Goal: Task Accomplishment & Management: Manage account settings

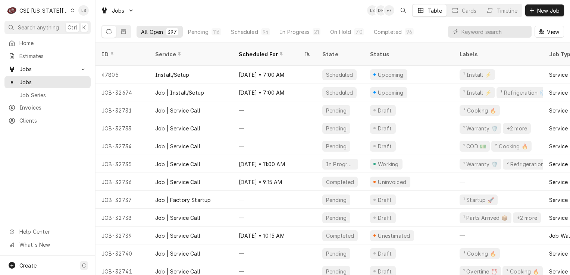
click at [470, 36] on input "Dynamic Content Wrapper" at bounding box center [495, 32] width 66 height 12
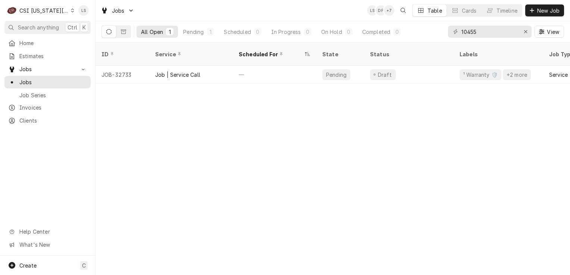
type input "10455"
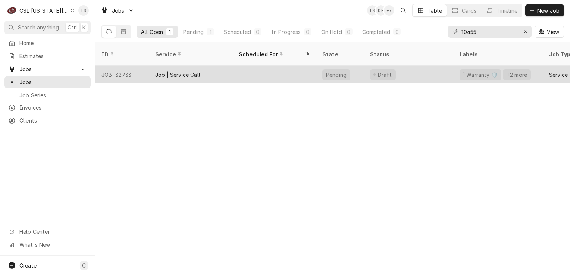
click at [121, 69] on div "JOB-32733" at bounding box center [123, 75] width 54 height 18
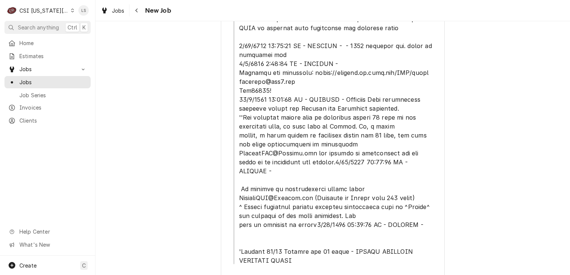
type textarea "x"
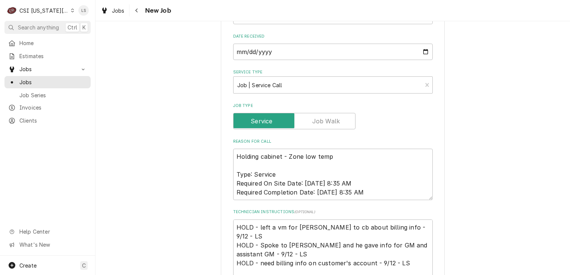
scroll to position [747, 0]
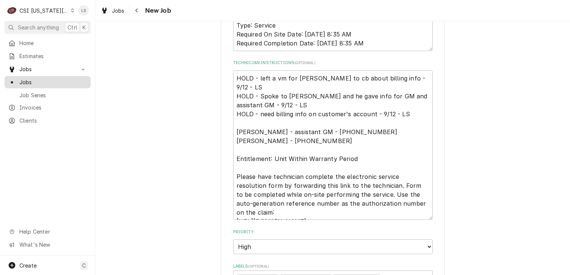
click at [29, 78] on span "Jobs" at bounding box center [53, 82] width 68 height 8
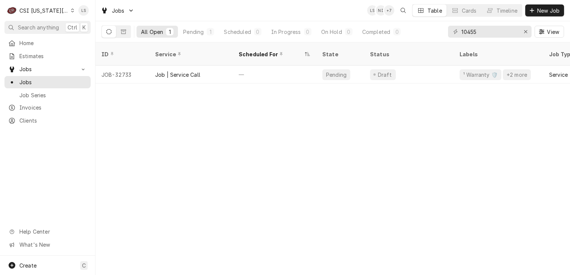
click at [71, 10] on div "Dynamic Content Wrapper" at bounding box center [72, 10] width 3 height 5
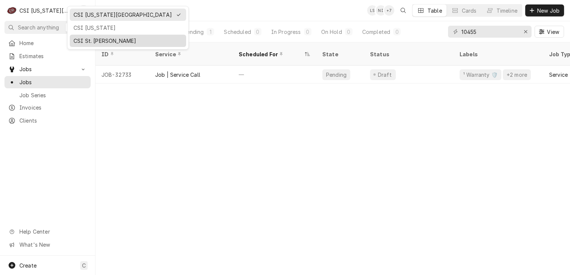
click at [81, 39] on div "CSI St. Louis" at bounding box center [128, 41] width 109 height 8
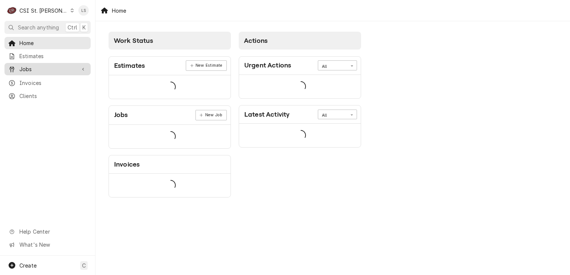
click at [32, 69] on span "Jobs" at bounding box center [47, 69] width 56 height 8
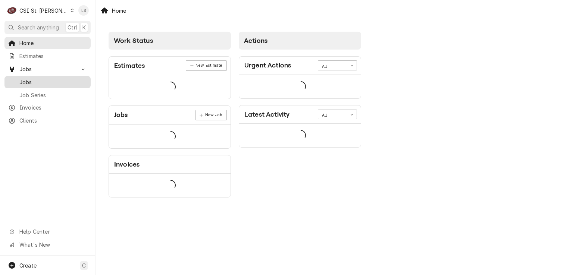
click at [31, 79] on span "Jobs" at bounding box center [53, 82] width 68 height 8
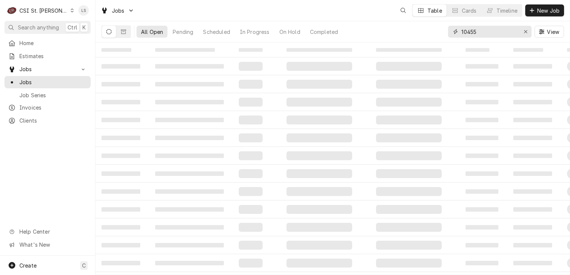
drag, startPoint x: 525, startPoint y: 29, endPoint x: 521, endPoint y: 32, distance: 5.1
click at [524, 31] on icon "Erase input" at bounding box center [526, 31] width 4 height 5
paste input "42486"
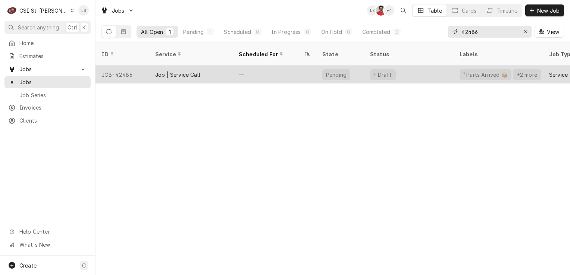
type input "42486"
click at [116, 66] on div "JOB-42486" at bounding box center [123, 75] width 54 height 18
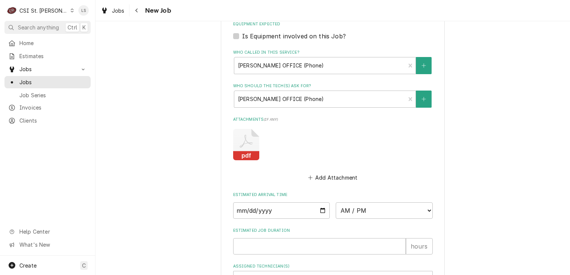
scroll to position [747, 0]
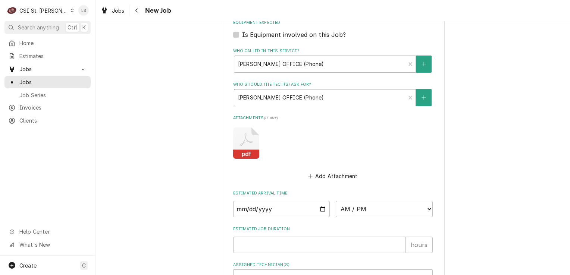
click at [303, 98] on div "Who should the tech(s) ask for?" at bounding box center [320, 97] width 164 height 13
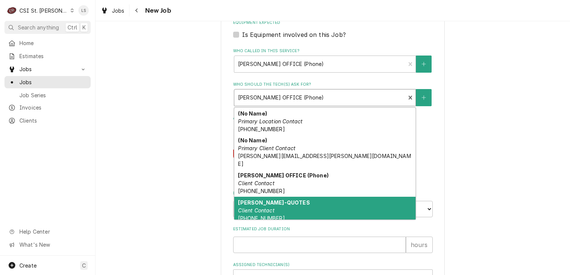
click at [315, 211] on div "CHRIS GRESICK-QUOTES Client Contact (314) 422-1912" at bounding box center [324, 210] width 181 height 27
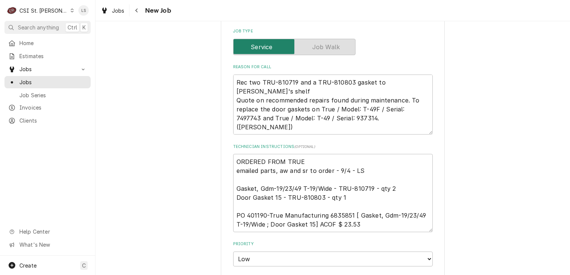
scroll to position [448, 0]
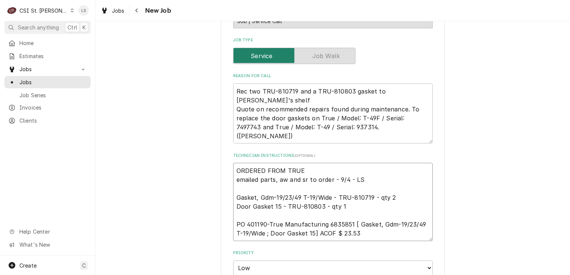
click at [233, 179] on textarea "ORDERED FROM TRUE emailed parts, aw and sr to order - 9/4 - LS Gasket, Gdm-19/2…" at bounding box center [333, 202] width 200 height 78
type textarea "x"
type textarea "ORDERED FROM TRUE emailed parts, aw and sr to order - 9/4 - LS Gasket, Gdm-19/2…"
type textarea "x"
type textarea "ORDERED FROM TRUE emailed parts, aw and sr to order - 9/4 - LS Gasket, Gdm-19/2…"
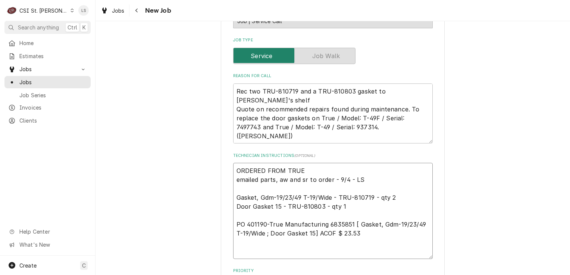
click at [233, 179] on textarea "ORDERED FROM TRUE emailed parts, aw and sr to order - 9/4 - LS Gasket, Gdm-19/2…" at bounding box center [333, 211] width 200 height 96
type textarea "x"
type textarea "S ORDERED FROM TRUE emailed parts, aw and sr to order - 9/4 - LS Gasket, Gdm-19…"
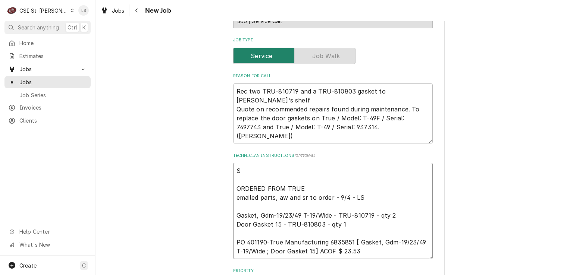
type textarea "x"
type textarea "Sp ORDERED FROM TRUE emailed parts, aw and sr to order - 9/4 - LS Gasket, Gdm-1…"
type textarea "x"
type textarea "Spo ORDERED FROM TRUE emailed parts, aw and sr to order - 9/4 - LS Gasket, Gdm-…"
type textarea "x"
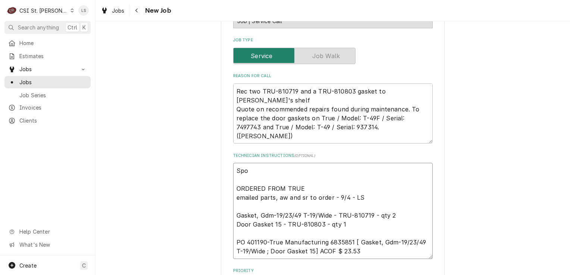
type textarea "Spok ORDERED FROM TRUE emailed parts, aw and sr to order - 9/4 - LS Gasket, Gdm…"
type textarea "x"
type textarea "Spoke ORDERED FROM TRUE emailed parts, aw and sr to order - 9/4 - LS Gasket, Gd…"
type textarea "x"
type textarea "Spoke ORDERED FROM TRUE emailed parts, aw and sr to order - 9/4 - LS Gasket, Gd…"
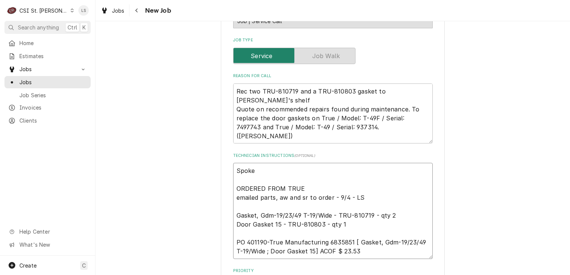
type textarea "x"
type textarea "Spoke to ORDERED FROM TRUE emailed parts, aw and sr to order - 9/4 - LS Gasket,…"
type textarea "x"
type textarea "Spoke to ORDERED FROM TRUE emailed parts, aw and sr to order - 9/4 - LS Gasket,…"
type textarea "x"
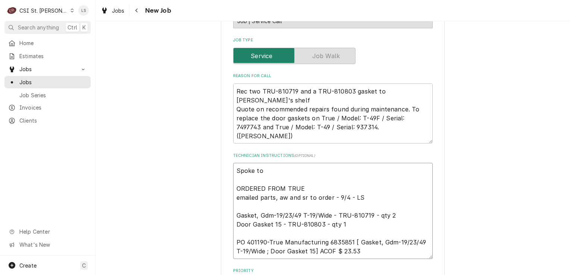
type textarea "Spoke to C ORDERED FROM TRUE emailed parts, aw and sr to order - 9/4 - LS Gaske…"
type textarea "x"
type textarea "Spoke to Ch ORDERED FROM TRUE emailed parts, aw and sr to order - 9/4 - LS Gask…"
type textarea "x"
type textarea "Spoke to Chr ORDERED FROM TRUE emailed parts, aw and sr to order - 9/4 - LS Gas…"
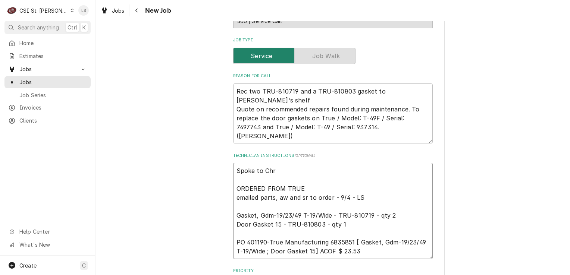
type textarea "x"
type textarea "Spoke to Chri ORDERED FROM TRUE emailed parts, aw and sr to order - 9/4 - LS Ga…"
type textarea "x"
type textarea "Spoke to Chris ORDERED FROM TRUE emailed parts, aw and sr to order - 9/4 - LS G…"
type textarea "x"
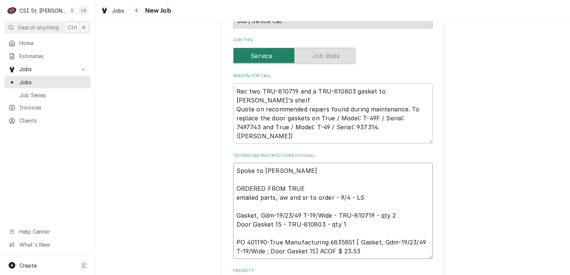
type textarea "Spoke to Chris ORDERED FROM TRUE emailed parts, aw and sr to order - 9/4 - LS G…"
type textarea "x"
type textarea "Spoke to Chris a ORDERED FROM TRUE emailed parts, aw and sr to order - 9/4 - LS…"
type textarea "x"
type textarea "Spoke to Chris an ORDERED FROM TRUE emailed parts, aw and sr to order - 9/4 - L…"
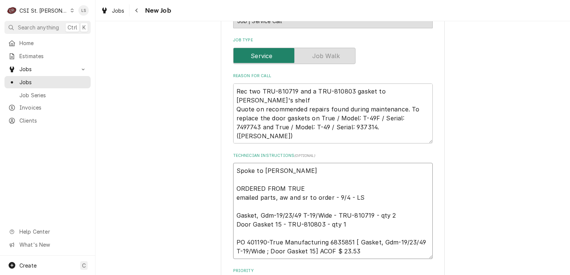
type textarea "x"
type textarea "Spoke to Chris and ORDERED FROM TRUE emailed parts, aw and sr to order - 9/4 - …"
type textarea "x"
type textarea "Spoke to Chris and ORDERED FROM TRUE emailed parts, aw and sr to order - 9/4 - …"
type textarea "x"
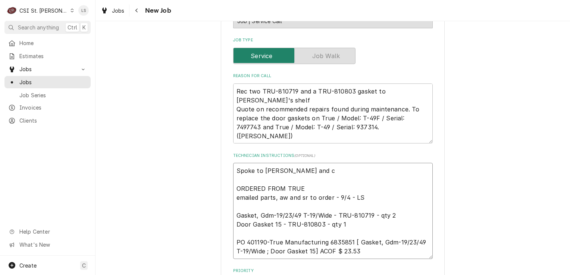
type textarea "Spoke to Chris and co ORDERED FROM TRUE emailed parts, aw and sr to order - 9/4…"
type textarea "x"
type textarea "Spoke to Chris and con ORDERED FROM TRUE emailed parts, aw and sr to order - 9/…"
type textarea "x"
type textarea "Spoke to Chris and conf ORDERED FROM TRUE emailed parts, aw and sr to order - 9…"
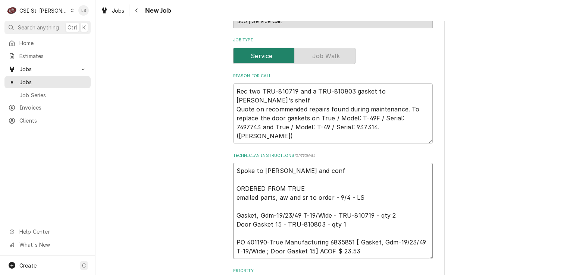
type textarea "x"
type textarea "Spoke to Chris and confi ORDERED FROM TRUE emailed parts, aw and sr to order - …"
type textarea "x"
type textarea "Spoke to Chris and confirm ORDERED FROM TRUE emailed parts, aw and sr to order …"
type textarea "x"
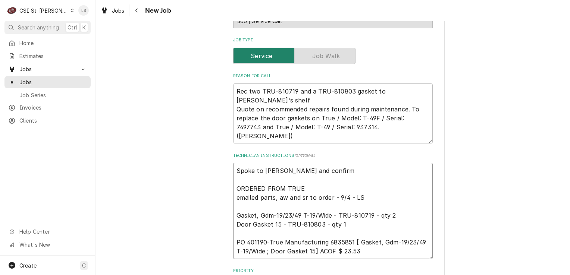
type textarea "Spoke to Chris and confirme ORDERED FROM TRUE emailed parts, aw and sr to order…"
type textarea "x"
type textarea "Spoke to Chris and confirmed ORDERED FROM TRUE emailed parts, aw and sr to orde…"
type textarea "x"
type textarea "Spoke to Chris and confirmed ORDERED FROM TRUE emailed parts, aw and sr to orde…"
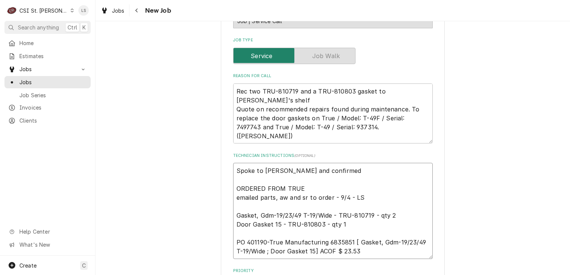
type textarea "x"
type textarea "Spoke to Chris and confirmed f ORDERED FROM TRUE emailed parts, aw and sr to or…"
type textarea "x"
type textarea "Spoke to Chris and confirmed for ORDERED FROM TRUE emailed parts, aw and sr to …"
type textarea "x"
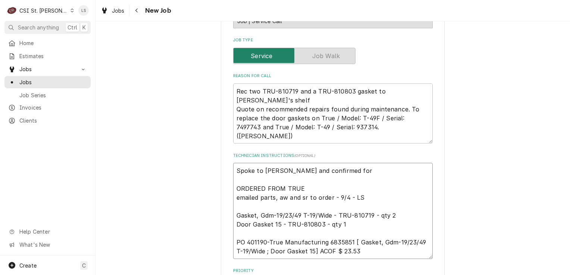
type textarea "Spoke to Chris and confirmed for ORDERED FROM TRUE emailed parts, aw and sr to …"
type textarea "x"
type textarea "Spoke to Chris and confirmed for M ORDERED FROM TRUE emailed parts, aw and sr t…"
type textarea "x"
type textarea "Spoke to Chris and confirmed for Mo ORDERED FROM TRUE emailed parts, aw and sr …"
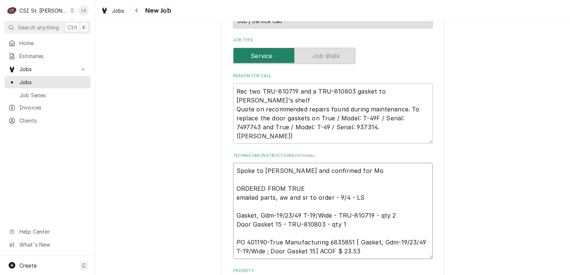
type textarea "x"
type textarea "Spoke to Chris and confirmed for Mon ORDERED FROM TRUE emailed parts, aw and sr…"
type textarea "x"
type textarea "Spoke to Chris and confirmed for Mond ORDERED FROM TRUE emailed parts, aw and s…"
type textarea "x"
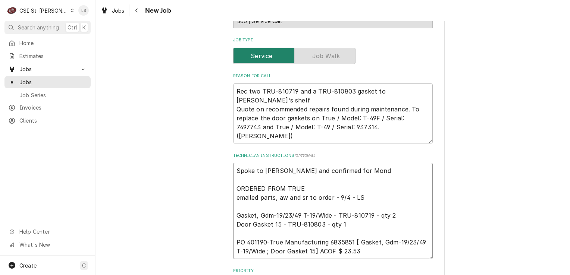
type textarea "Spoke to Chris and confirmed for Monda ORDERED FROM TRUE emailed parts, aw and …"
type textarea "x"
type textarea "Spoke to Chris and confirmed for Monday ORDERED FROM TRUE emailed parts, aw and…"
type textarea "x"
type textarea "Spoke to Chris and confirmed for Monday ORDERED FROM TRUE emailed parts, aw and…"
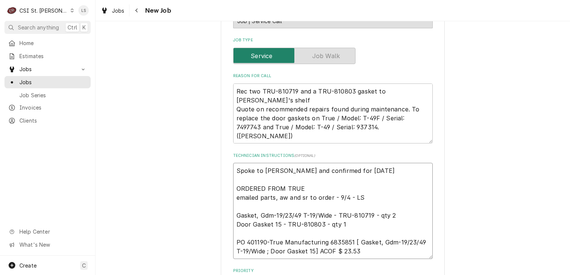
type textarea "x"
type textarea "Spoke to Chris and confirmed for Monday 9 ORDERED FROM TRUE emailed parts, aw a…"
type textarea "x"
type textarea "Spoke to Chris and confirmed for Monday 9/ ORDERED FROM TRUE emailed parts, aw …"
type textarea "x"
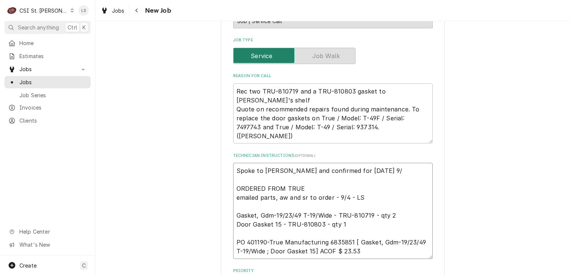
type textarea "Spoke to Chris and confirmed for Monday 9/1 ORDERED FROM TRUE emailed parts, aw…"
type textarea "x"
type textarea "Spoke to Chris and confirmed for Monday 9/15 ORDERED FROM TRUE emailed parts, a…"
type textarea "x"
type textarea "Spoke to Chris and confirmed for Monday 9/15 ORDERED FROM TRUE emailed parts, a…"
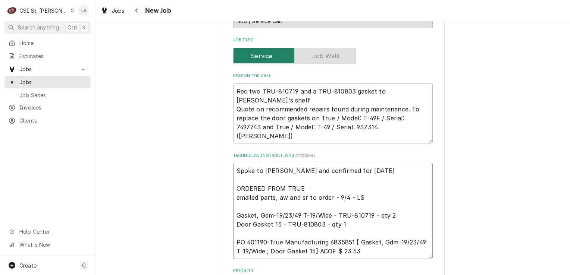
type textarea "x"
type textarea "Spoke to Chris and confirmed for Monday 9/15 a ORDERED FROM TRUE emailed parts,…"
type textarea "x"
type textarea "Spoke to Chris and confirmed for Monday 9/15 at ORDERED FROM TRUE emailed parts…"
type textarea "x"
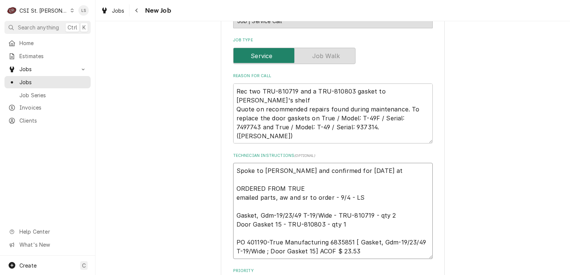
type textarea "Spoke to Chris and confirmed for Monday 9/15 at ORDERED FROM TRUE emailed parts…"
type textarea "x"
type textarea "Spoke to Chris and confirmed for Monday 9/15 at 7 ORDERED FROM TRUE emailed par…"
type textarea "x"
type textarea "Spoke to Chris and confirmed for Monday 9/15 at 7a ORDERED FROM TRUE emailed pa…"
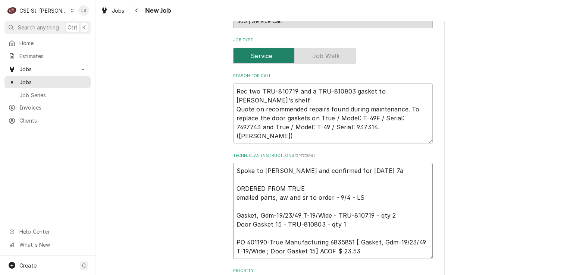
type textarea "x"
type textarea "Spoke to Chris and confirmed for Monday 9/15 at 7am ORDERED FROM TRUE emailed p…"
type textarea "x"
type textarea "Spoke to Chris and confirmed for Monday 9/15 at 7am ORDERED FROM TRUE emailed p…"
type textarea "x"
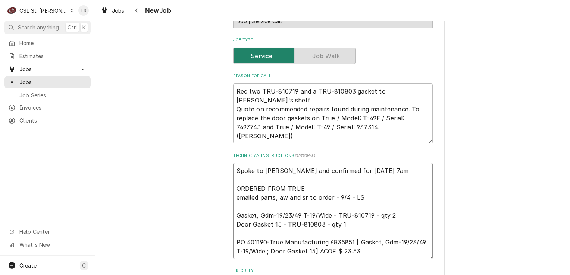
type textarea "Spoke to Chris and confirmed for Monday 9/15 at 7am - ORDERED FROM TRUE emailed…"
type textarea "x"
type textarea "Spoke to Chris and confirmed for Monday 9/15 at 7am - ORDERED FROM TRUE emailed…"
type textarea "x"
type textarea "Spoke to Chris and confirmed for Monday 9/15 at 7am - L ORDERED FROM TRUE email…"
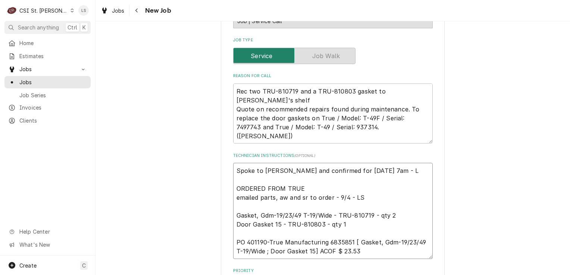
type textarea "x"
type textarea "Spoke to Chris and confirmed for Monday 9/15 at 7am - LS ORDERED FROM TRUE emai…"
type textarea "x"
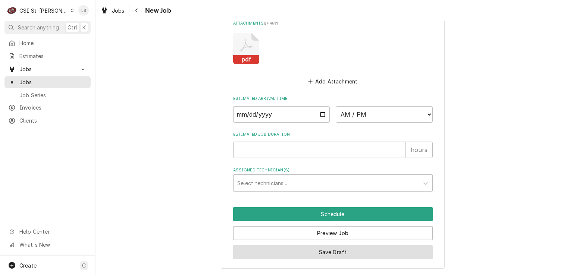
type textarea "Spoke to Chris and confirmed for Monday 9/15 at 7am - LS ORDERED FROM TRUE emai…"
click at [319, 258] on button "Save Draft" at bounding box center [333, 253] width 200 height 14
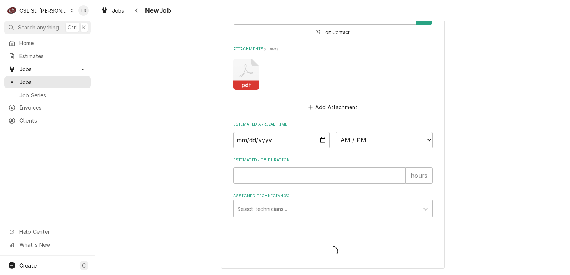
scroll to position [853, 0]
type textarea "x"
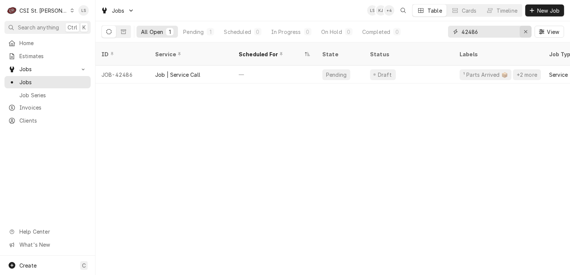
click at [526, 33] on icon "Erase input" at bounding box center [526, 31] width 4 height 5
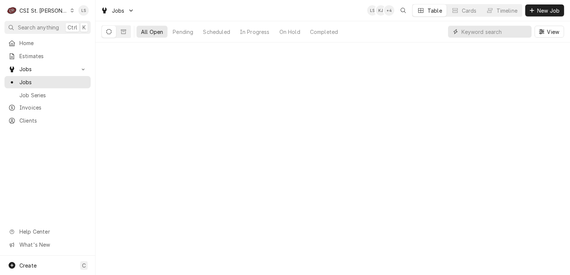
paste input "41964"
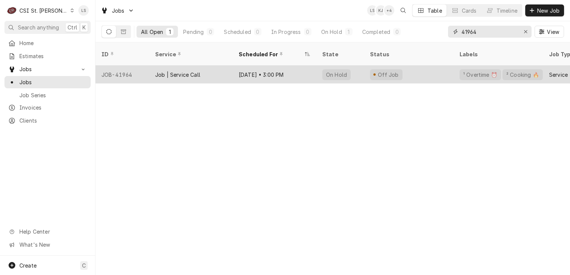
type input "41964"
click at [124, 66] on div "JOB-41964" at bounding box center [123, 75] width 54 height 18
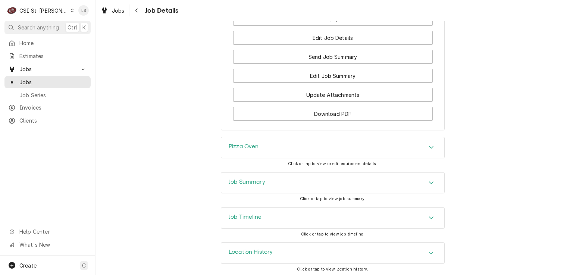
scroll to position [930, 0]
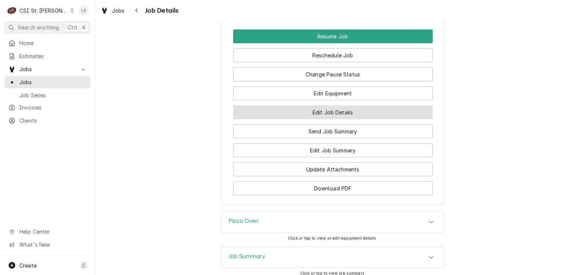
click at [324, 112] on button "Edit Job Details" at bounding box center [333, 113] width 200 height 14
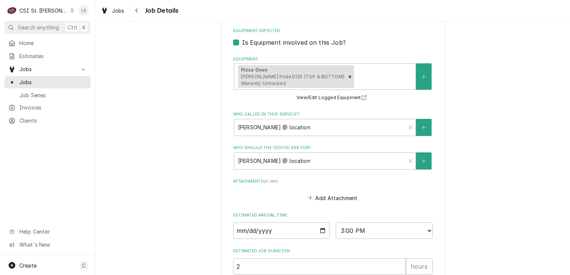
scroll to position [373, 0]
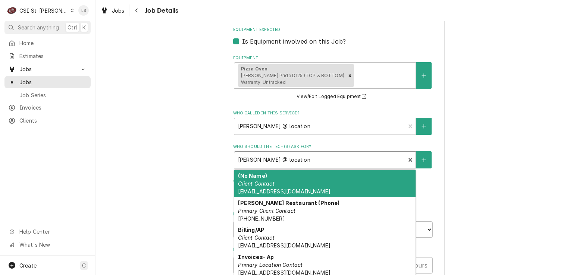
click at [280, 159] on div "Who should the tech(s) ask for?" at bounding box center [320, 159] width 164 height 13
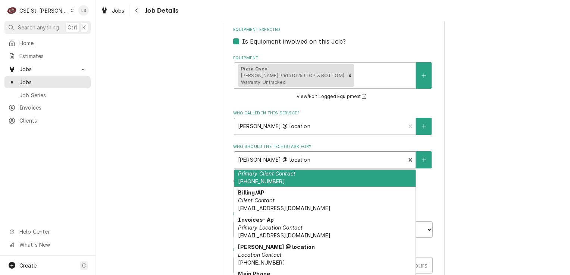
scroll to position [84, 0]
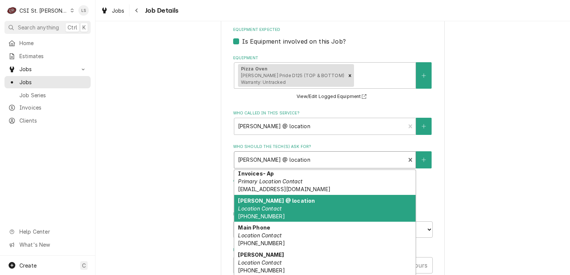
click at [305, 207] on div "Julie @ location Location Contact (314) 707-8931" at bounding box center [324, 208] width 181 height 27
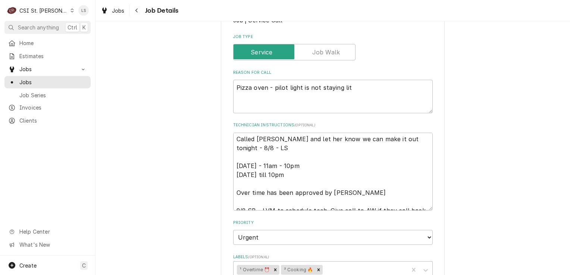
scroll to position [0, 0]
click at [233, 141] on textarea "Called Julie and let her know we can make it out tonight - 8/8 - LS Saturday - …" at bounding box center [333, 172] width 200 height 78
type textarea "x"
type textarea "Called Julie and let her know we can make it out tonight - 8/8 - LS Saturday - …"
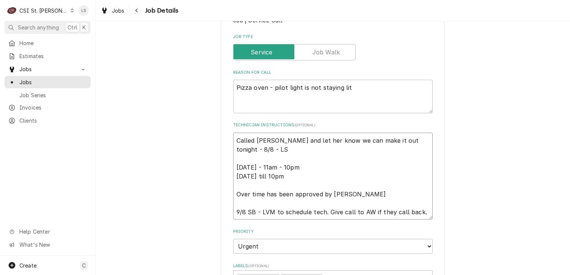
type textarea "x"
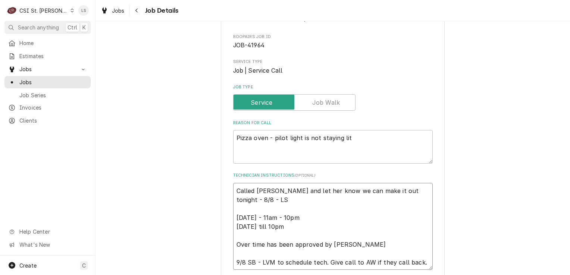
scroll to position [75, 0]
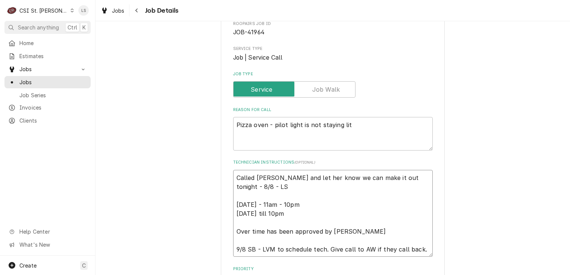
type textarea "Called Julie and let her know we can make it out tonight - 8/8 - LS Saturday - …"
type textarea "x"
type textarea "L Called Julie and let her know we can make it out tonight - 8/8 - LS Saturday …"
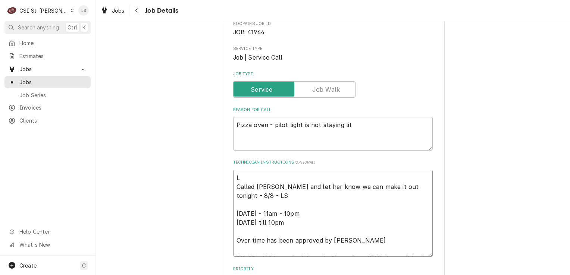
type textarea "x"
type textarea "Called Julie and let her know we can make it out tonight - 8/8 - LS Saturday - …"
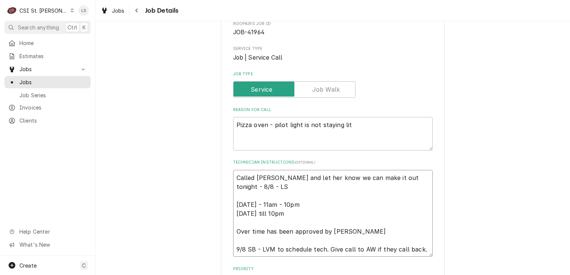
type textarea "x"
type textarea "e Called Julie and let her know we can make it out tonight - 8/8 - LS Saturday …"
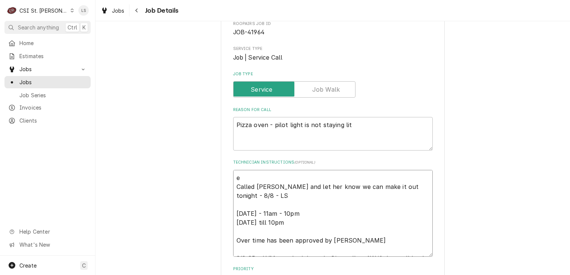
type textarea "x"
type textarea "ef Called Julie and let her know we can make it out tonight - 8/8 - LS Saturday…"
type textarea "x"
type textarea "eft Called Julie and let her know we can make it out tonight - 8/8 - LS Saturda…"
type textarea "x"
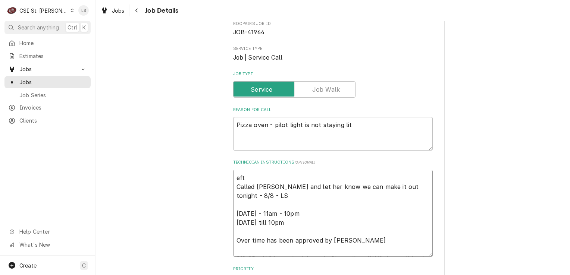
type textarea "ef Called Julie and let her know we can make it out tonight - 8/8 - LS Saturday…"
type textarea "x"
type textarea "e Called Julie and let her know we can make it out tonight - 8/8 - LS Saturday …"
type textarea "x"
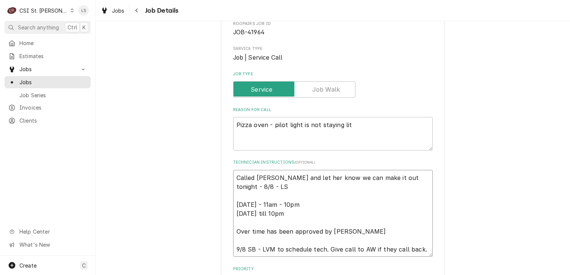
type textarea "L Called Julie and let her know we can make it out tonight - 8/8 - LS Saturday …"
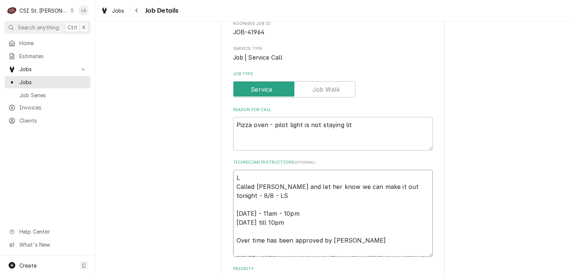
type textarea "x"
type textarea "Le Called Julie and let her know we can make it out tonight - 8/8 - LS Saturday…"
type textarea "x"
type textarea "Lef Called Julie and let her know we can make it out tonight - 8/8 - LS Saturda…"
type textarea "x"
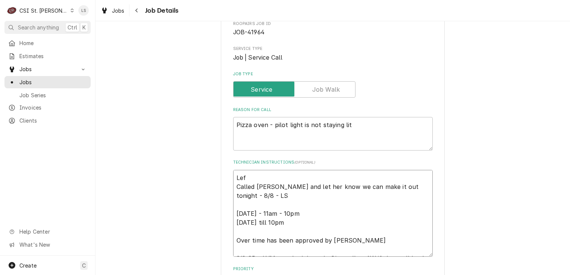
type textarea "Left Called Julie and let her know we can make it out tonight - 8/8 - LS Saturd…"
type textarea "x"
type textarea "Left Called Julie and let her know we can make it out tonight - 8/8 - LS Saturd…"
type textarea "x"
type textarea "Left J Called Julie and let her know we can make it out tonight - 8/8 - LS Satu…"
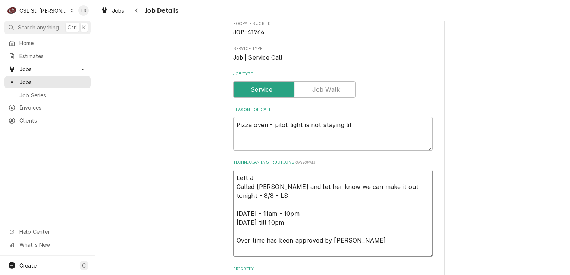
type textarea "x"
type textarea "Left Ju Called Julie and let her know we can make it out tonight - 8/8 - LS Sat…"
type textarea "x"
type textarea "Left Jul Called Julie and let her know we can make it out tonight - 8/8 - LS Sa…"
type textarea "x"
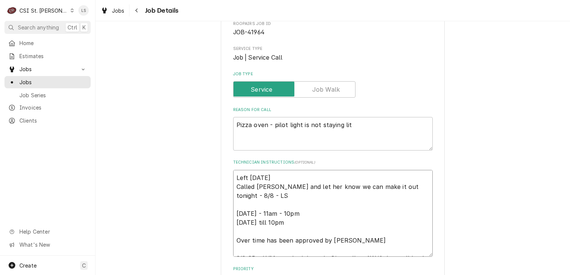
type textarea "Left Juli Called Julie and let her know we can make it out tonight - 8/8 - LS S…"
type textarea "x"
type textarea "Left Julie Called Julie and let her know we can make it out tonight - 8/8 - LS …"
type textarea "x"
type textarea "Left Julie Called Julie and let her know we can make it out tonight - 8/8 - LS …"
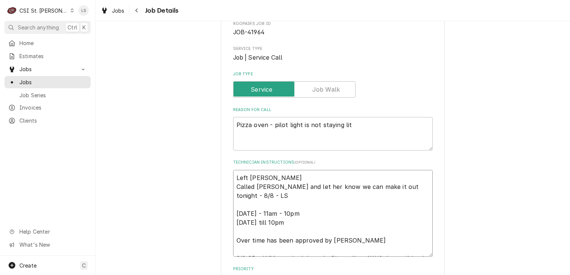
type textarea "x"
type textarea "Left Julie a Called Julie and let her know we can make it out tonight - 8/8 - L…"
type textarea "x"
type textarea "Left Julie a Called Julie and let her know we can make it out tonight - 8/8 - L…"
type textarea "x"
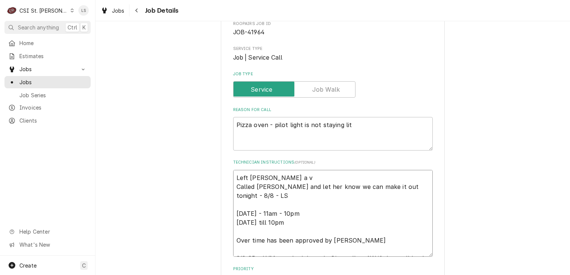
type textarea "Left Julie a vm Called Julie and let her know we can make it out tonight - 8/8 …"
type textarea "x"
type textarea "Left Julie a vm Called Julie and let her know we can make it out tonight - 8/8 …"
type textarea "x"
type textarea "Left Julie a vm t Called Julie and let her know we can make it out tonight - 8/…"
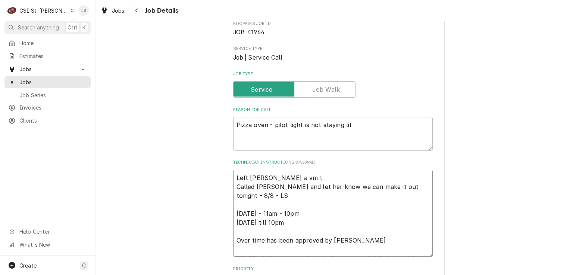
type textarea "x"
type textarea "Left Julie a vm t c Called Julie and let her know we can make it out tonight - …"
type textarea "x"
type textarea "Left Julie a vm t cb Called Julie and let her know we can make it out tonight -…"
type textarea "x"
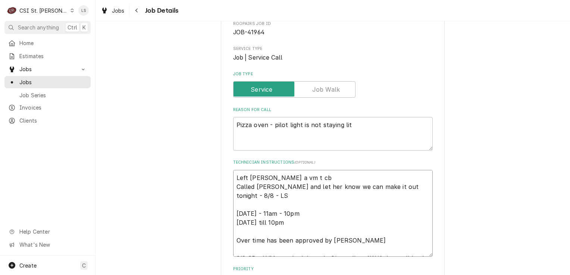
type textarea "Left Julie a vm t c Called Julie and let her know we can make it out tonight - …"
type textarea "x"
type textarea "Left Julie a vm t Called Julie and let her know we can make it out tonight - 8/…"
type textarea "x"
type textarea "Left Julie a vm t Called Julie and let her know we can make it out tonight - 8/…"
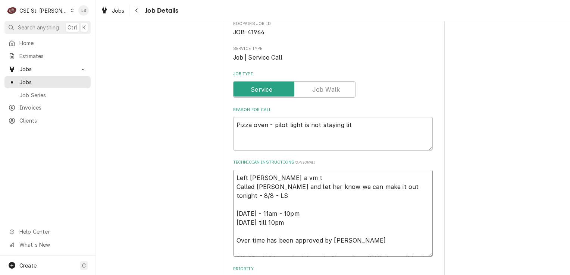
type textarea "x"
type textarea "Left Julie a vm to Called Julie and let her know we can make it out tonight - 8…"
type textarea "x"
type textarea "Left Julie a vm to Called Julie and let her know we can make it out tonight - 8…"
type textarea "x"
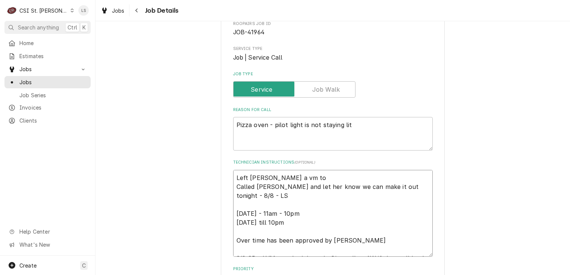
type textarea "Left Julie a vm to c Called Julie and let her know we can make it out tonight -…"
type textarea "x"
type textarea "Left Julie a vm to cb Called Julie and let her know we can make it out tonight …"
type textarea "x"
type textarea "Left Julie a vm to cb, Called Julie and let her know we can make it out tonight…"
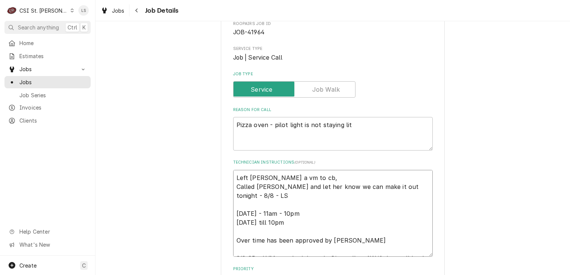
type textarea "x"
type textarea "Left Julie a vm to cb, Called Julie and let her know we can make it out tonight…"
type textarea "x"
type textarea "Left Julie a vm to cb, a Called Julie and let her know we can make it out tonig…"
type textarea "x"
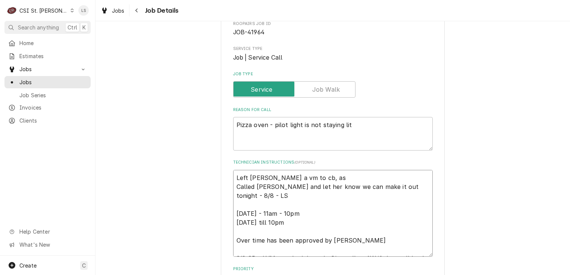
type textarea "Left Julie a vm to cb, ask Called Julie and let her know we can make it out ton…"
type textarea "x"
type textarea "Left Julie a vm to cb, aske Called Julie and let her know we can make it out to…"
type textarea "x"
type textarea "Left Julie a vm to cb, asked Called Julie and let her know we can make it out t…"
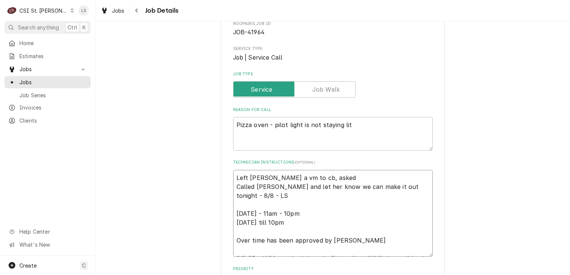
type textarea "x"
type textarea "Left Julie a vm to cb, asked Called Julie and let her know we can make it out t…"
type textarea "x"
type textarea "Left Julie a vm to cb, asked i Called Julie and let her know we can make it out…"
type textarea "x"
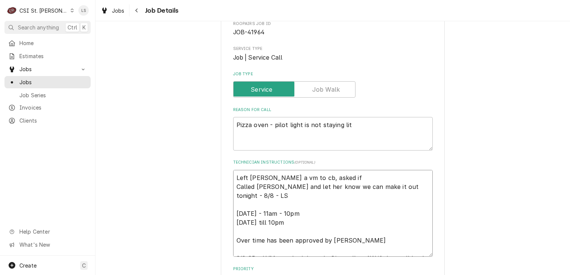
type textarea "Left Julie a vm to cb, asked if Called Julie and let her know we can make it ou…"
type textarea "x"
type textarea "Left Julie a vm to cb, asked if w Called Julie and let her know we can make it …"
type textarea "x"
type textarea "Left Julie a vm to cb, asked if we Called Julie and let her know we can make it…"
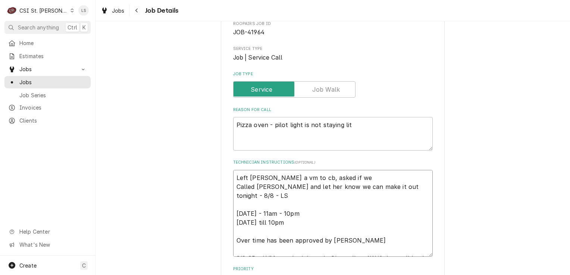
type textarea "x"
type textarea "Left Julie a vm to cb, asked if we Called Julie and let her know we can make it…"
type textarea "x"
type textarea "Left Julie a vm to cb, asked if we c Called Julie and let her know we can make …"
type textarea "x"
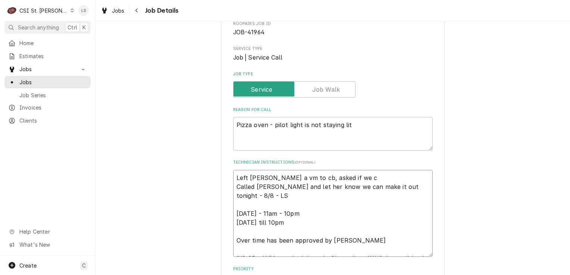
type textarea "Left Julie a vm to cb, asked if we co Called Julie and let her know we can make…"
type textarea "x"
type textarea "Left Julie a vm to cb, asked if we cou Called Julie and let her know we can mak…"
type textarea "x"
type textarea "Left Julie a vm to cb, asked if we coul Called Julie and let her know we can ma…"
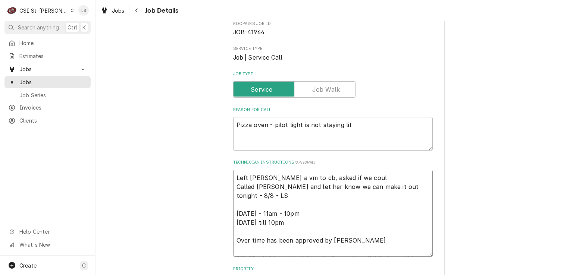
type textarea "x"
type textarea "Left Julie a vm to cb, asked if we could Called Julie and let her know we can m…"
type textarea "x"
type textarea "Left Julie a vm to cb, asked if we could c Called Julie and let her know we can…"
type textarea "x"
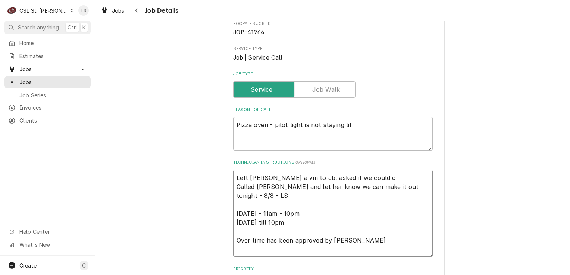
type textarea "Left Julie a vm to cb, asked if we could co Called Julie and let her know we ca…"
type textarea "x"
type textarea "Left Julie a vm to cb, asked if we could come Called Julie and let her know we …"
type textarea "x"
type textarea "Left Julie a vm to cb, asked if we could come Called Julie and let her know we …"
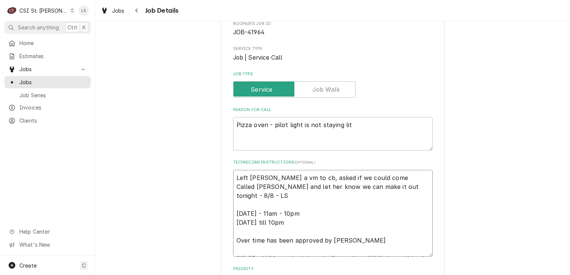
type textarea "x"
type textarea "Left Julie a vm to cb, asked if we could come o Called Julie and let her know w…"
type textarea "x"
type textarea "Left Julie a vm to cb, asked if we could come out Called Julie and let her know…"
type textarea "x"
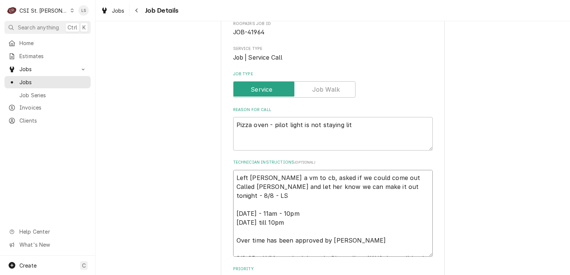
type textarea "Left Julie a vm to cb, asked if we could come out Called Julie and let her know…"
type textarea "x"
type textarea "Left Julie a vm to cb, asked if we could come out M Called Julie and let her kn…"
type textarea "x"
type textarea "Left Julie a vm to cb, asked if we could come out Mo Called Julie and let her k…"
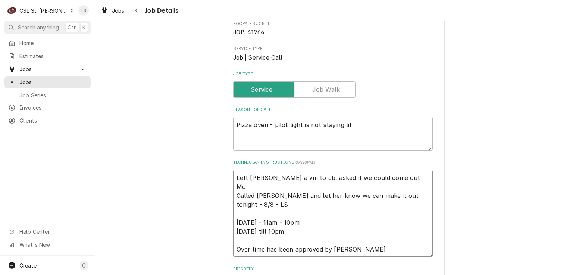
type textarea "x"
type textarea "Left Julie a vm to cb, asked if we could come out Mon Called Julie and let her …"
type textarea "x"
type textarea "Left Julie a vm to cb, asked if we could come out Mond Called Julie and let her…"
type textarea "x"
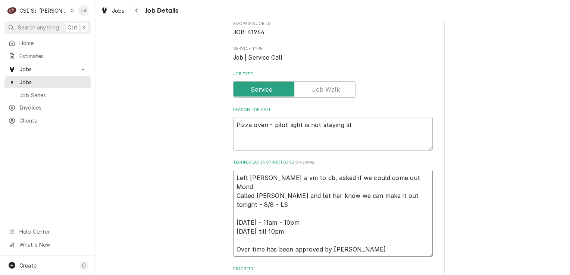
type textarea "Left Julie a vm to cb, asked if we could come out Monda Called Julie and let he…"
type textarea "x"
type textarea "Left Julie a vm to cb, asked if we could come out Monday Called Julie and let h…"
type textarea "x"
type textarea "Left Julie a vm to cb, asked if we could come out Monday Called Julie and let h…"
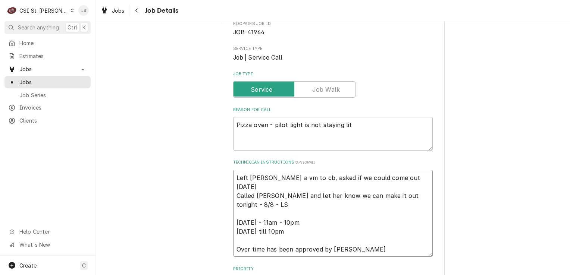
type textarea "x"
type textarea "Left Julie a vm to cb, asked if we could come out Monday 9 Called Julie and let…"
type textarea "x"
type textarea "Left Julie a vm to cb, asked if we could come out Monday 9/ Called Julie and le…"
type textarea "x"
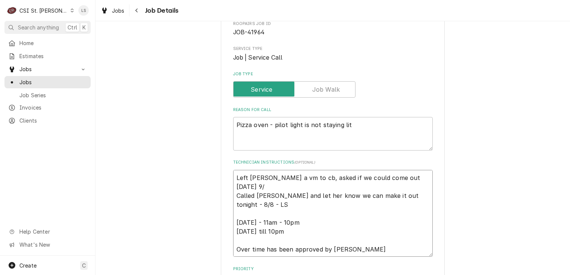
type textarea "Left Julie a vm to cb, asked if we could come out Monday 9/1 Called Julie and l…"
type textarea "x"
type textarea "Left Julie a vm to cb, asked if we could come out Monday 9/15 Called Julie and …"
type textarea "x"
type textarea "Left Julie a vm to cb, asked if we could come out Monday 9/15 Called Julie and …"
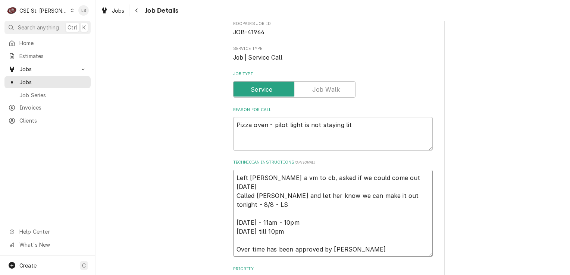
type textarea "x"
type textarea "Left Julie a vm to cb, asked if we could come out Monday 9/15 a Called Julie an…"
type textarea "x"
type textarea "Left Julie a vm to cb, asked if we could come out Monday 9/15 at Called Julie a…"
type textarea "x"
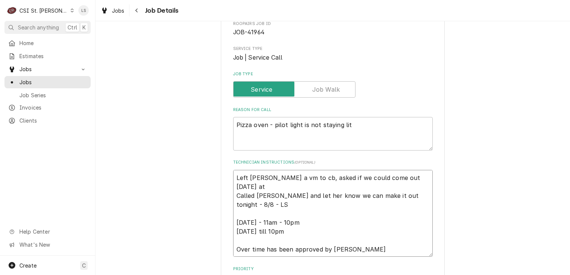
type textarea "Left Julie a vm to cb, asked if we could come out Monday 9/15 at Called Julie a…"
type textarea "x"
type textarea "Left Julie a vm to cb, asked if we could come out Monday 9/15 at 7 Called Julie…"
type textarea "x"
type textarea "Left Julie a vm to cb, asked if we could come out Monday 9/15 at 7a Called Juli…"
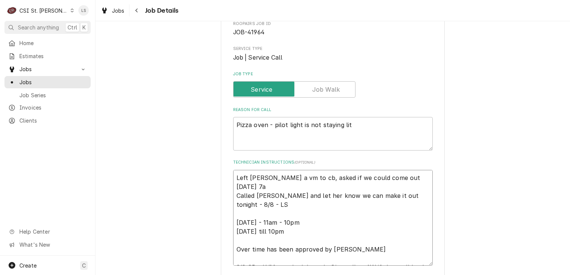
type textarea "x"
type textarea "Left Julie a vm to cb, asked if we could come out Monday 9/15 at 7am Called Jul…"
type textarea "x"
type textarea "Left Julie a vm to cb, asked if we could come out Monday 9/15 at 7am Called Jul…"
type textarea "x"
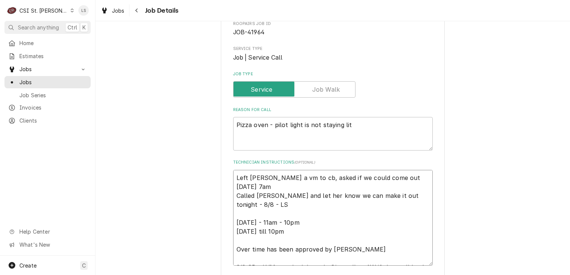
type textarea "Left Julie a vm to cb, asked if we could come out Monday 9/15 at 7am ) Called J…"
type textarea "x"
type textarea "Left Julie a vm to cb, asked if we could come out Monday 9/15 at 7am )b Called …"
type textarea "x"
type textarea "Left Julie a vm to cb, asked if we could come out Monday 9/15 at 7am )bo Called…"
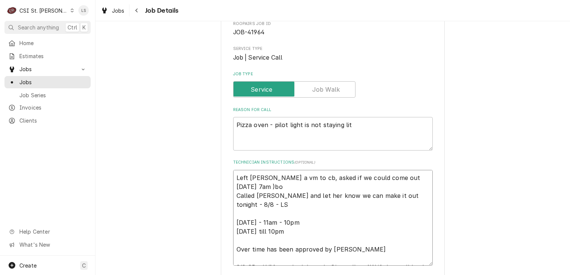
type textarea "x"
type textarea "Left Julie a vm to cb, asked if we could come out Monday 9/15 at 7am )bot Calle…"
type textarea "x"
type textarea "Left Julie a vm to cb, asked if we could come out Monday 9/15 at 7am )both Call…"
type textarea "x"
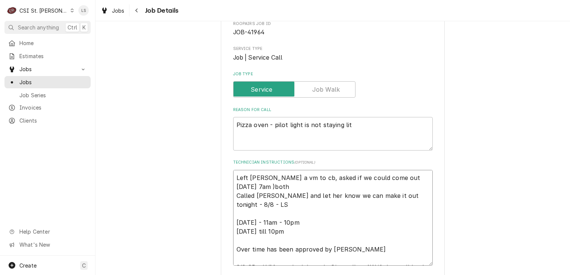
type textarea "Left Julie a vm to cb, asked if we could come out Monday 9/15 at 7am )both Call…"
type textarea "x"
type textarea "Left Julie a vm to cb, asked if we could come out Monday 9/15 at 7am )both o Ca…"
type textarea "x"
type textarea "Left Julie a vm to cb, asked if we could come out Monday 9/15 at 7am )both ov C…"
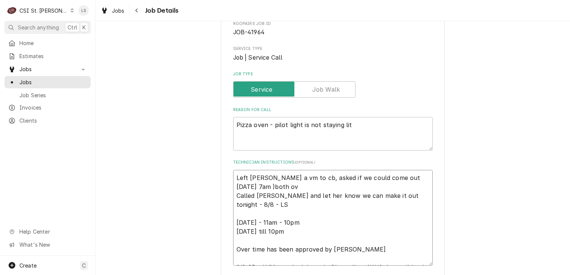
type textarea "x"
type textarea "Left Julie a vm to cb, asked if we could come out Monday 9/15 at 7am )both oven…"
type textarea "x"
type textarea "Left Julie a vm to cb, asked if we could come out Monday 9/15 at 7am )both ove …"
type textarea "x"
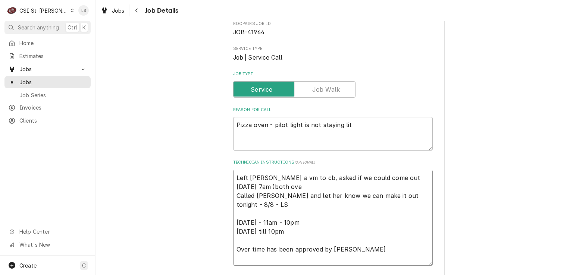
type textarea "Left Julie a vm to cb, asked if we could come out Monday 9/15 at 7am )both ov C…"
type textarea "x"
type textarea "Left Julie a vm to cb, asked if we could come out Monday 9/15 at 7am )both o Ca…"
type textarea "x"
type textarea "Left Julie a vm to cb, asked if we could come out Monday 9/15 at 7am )both Call…"
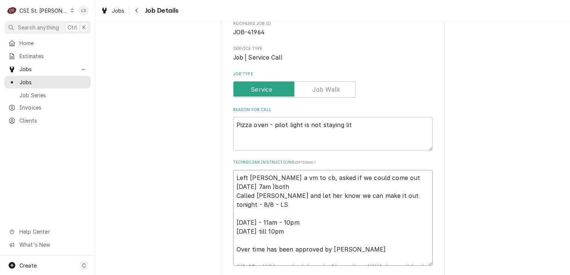
type textarea "x"
type textarea "Left Julie a vm to cb, asked if we could come out Monday 9/15 at 7am )both Call…"
type textarea "x"
type textarea "Left Julie a vm to cb, asked if we could come out Monday 9/15 at 7am )bot Calle…"
type textarea "x"
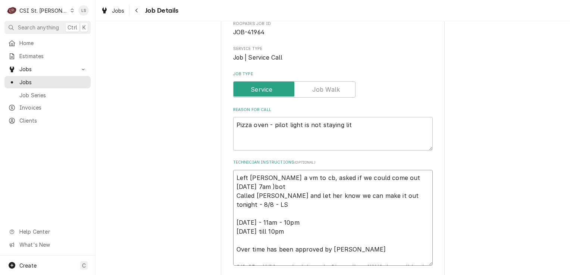
type textarea "Left Julie a vm to cb, asked if we could come out Monday 9/15 at 7am )bo Called…"
type textarea "x"
type textarea "Left Julie a vm to cb, asked if we could come out Monday 9/15 at 7am )b Called …"
type textarea "x"
type textarea "Left Julie a vm to cb, asked if we could come out Monday 9/15 at 7am ) Called J…"
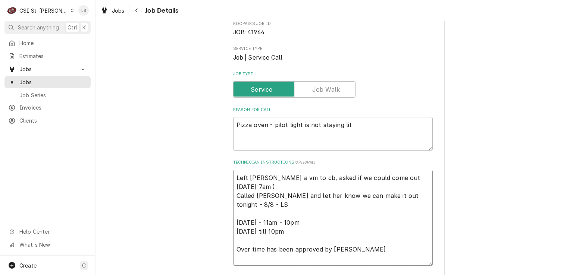
type textarea "x"
type textarea "Left Julie a vm to cb, asked if we could come out Monday 9/15 at 7am Called Jul…"
type textarea "x"
type textarea "Left Julie a vm to cb, asked if we could come out Monday 9/15 at 7am ( Called J…"
type textarea "x"
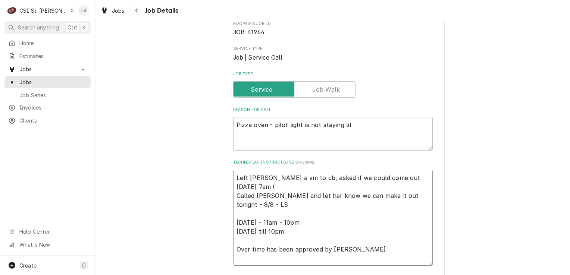
type textarea "Left Julie a vm to cb, asked if we could come out Monday 9/15 at 7am (b Called …"
type textarea "x"
type textarea "Left Julie a vm to cb, asked if we could come out Monday 9/15 at 7am (bo Called…"
type textarea "x"
type textarea "Left Julie a vm to cb, asked if we could come out Monday 9/15 at 7am (bot Calle…"
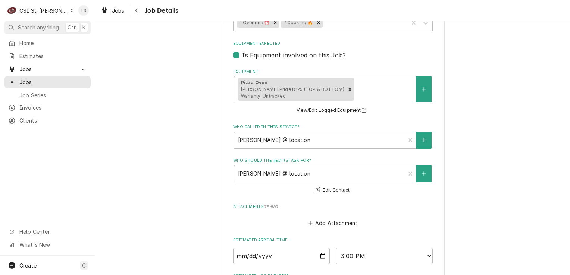
scroll to position [488, 0]
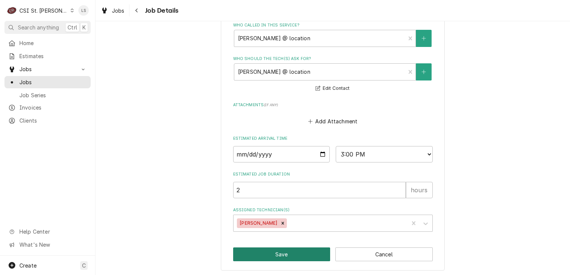
click at [308, 255] on button "Save" at bounding box center [281, 255] width 97 height 14
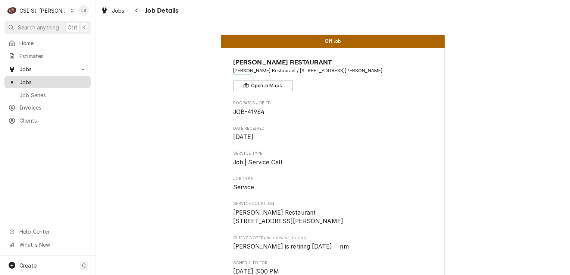
click at [59, 84] on div "Jobs" at bounding box center [47, 82] width 83 height 9
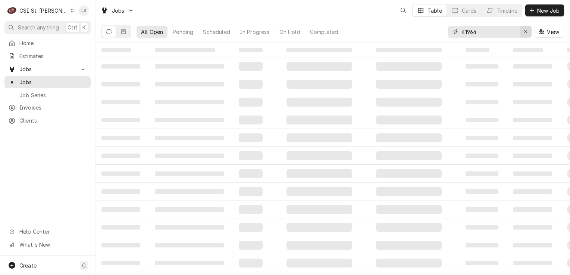
click at [527, 35] on div "Erase input" at bounding box center [525, 31] width 7 height 7
paste input "41721"
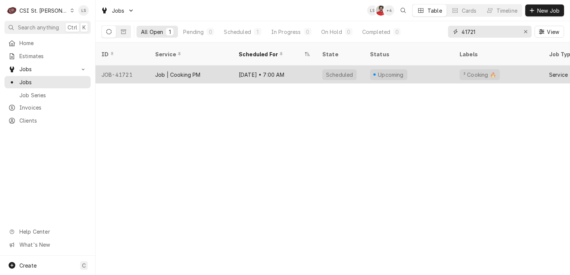
type input "41721"
click at [124, 66] on div "JOB-41721" at bounding box center [123, 75] width 54 height 18
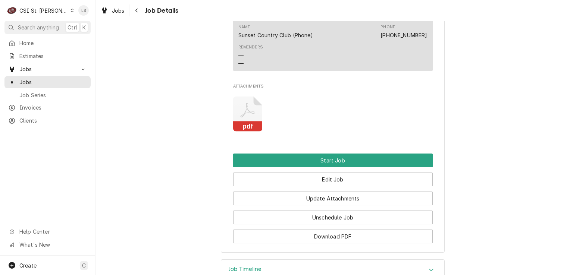
scroll to position [671, 0]
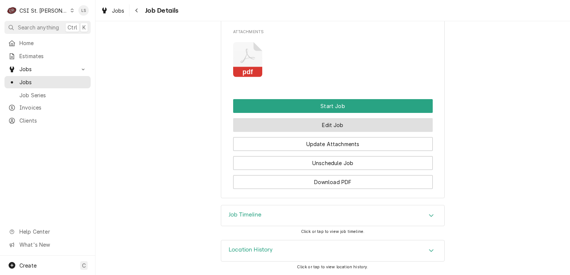
click at [381, 129] on button "Edit Job" at bounding box center [333, 125] width 200 height 14
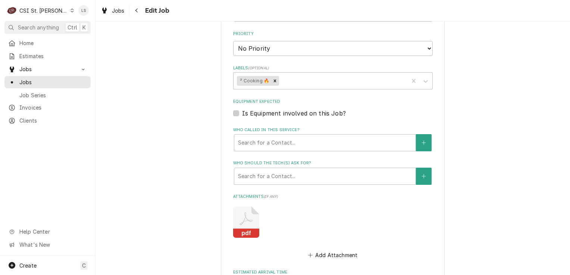
scroll to position [597, 0]
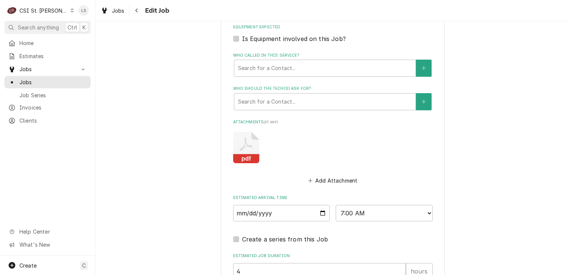
click at [260, 108] on fieldset "Job Details Job Source Direct (Phone/Email/etc.) Service Channel Corrigo Ecotra…" at bounding box center [333, 4] width 200 height 619
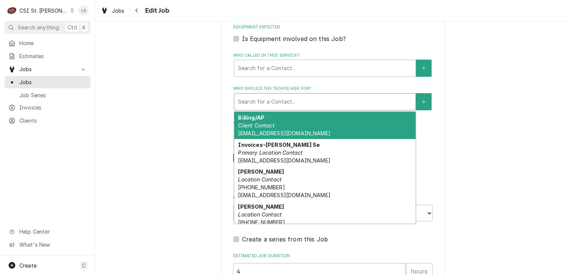
click at [258, 98] on div "Who should the tech(s) ask for?" at bounding box center [325, 101] width 174 height 13
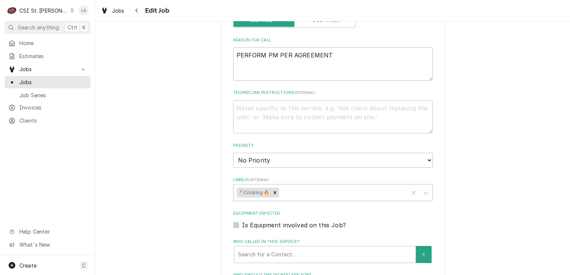
scroll to position [523, 0]
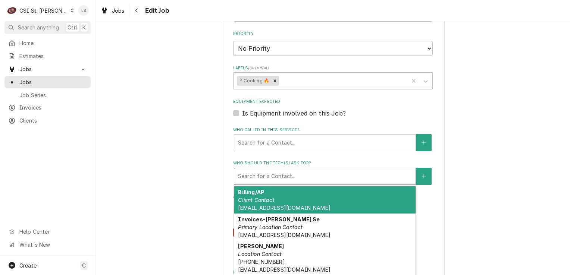
click at [281, 174] on div "Who should the tech(s) ask for?" at bounding box center [325, 176] width 174 height 13
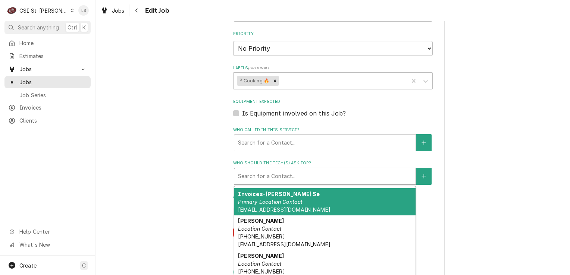
scroll to position [37, 0]
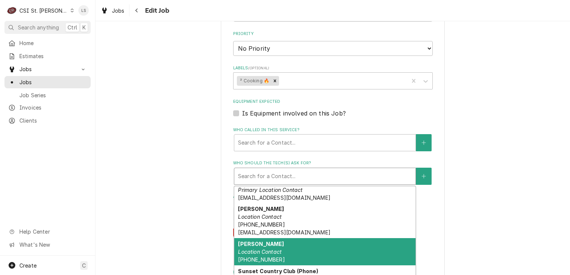
click at [309, 250] on div "Paul Goodman Location Contact (636) 633-1575" at bounding box center [324, 252] width 181 height 27
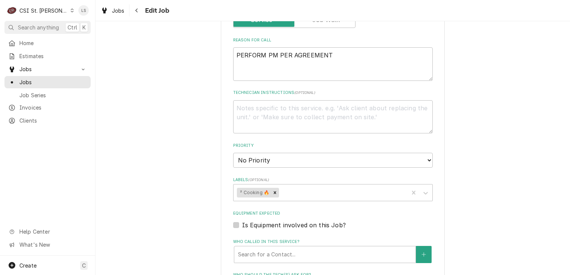
scroll to position [373, 0]
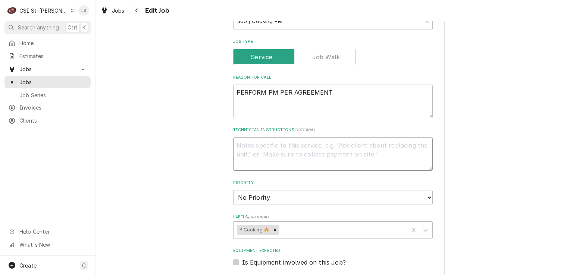
click at [252, 158] on textarea "Technician Instructions ( optional )" at bounding box center [333, 155] width 200 height 34
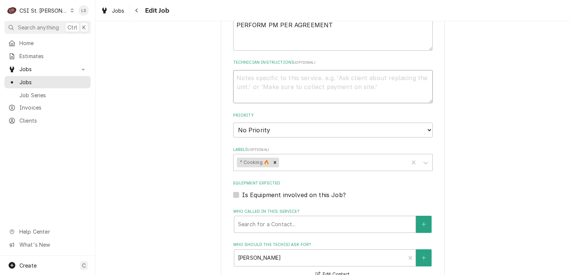
scroll to position [448, 0]
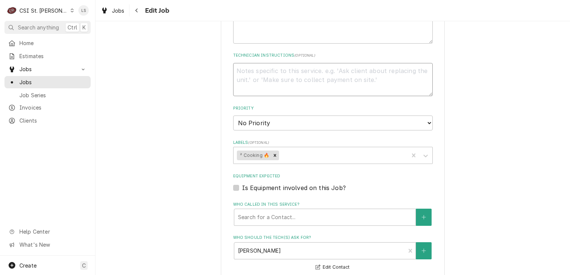
type textarea "x"
type textarea "S"
type textarea "x"
type textarea "Sp"
type textarea "x"
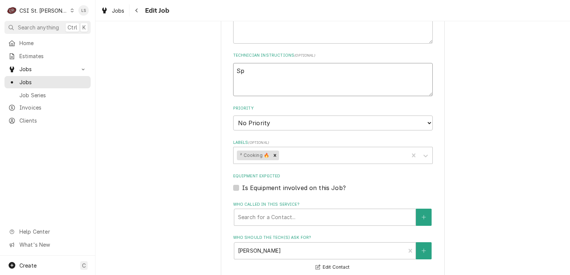
type textarea "Spo"
type textarea "x"
type textarea "Spoke"
type textarea "x"
type textarea "Spoke"
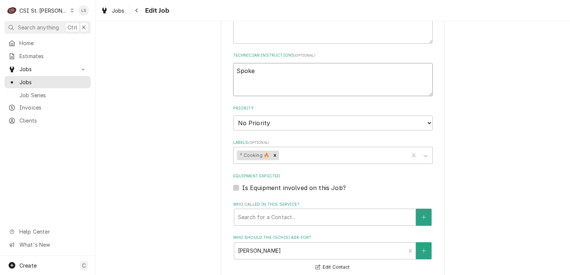
type textarea "x"
type textarea "Spoke to"
type textarea "x"
type textarea "Spoke to"
type textarea "x"
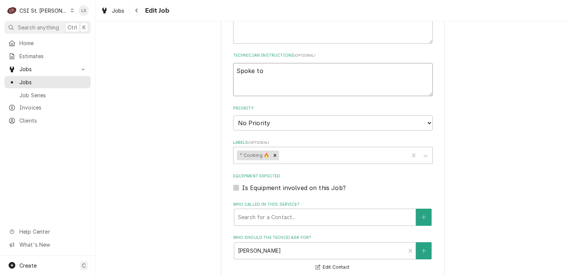
type textarea "Spoke to P"
type textarea "x"
type textarea "Spoke to Pa"
type textarea "x"
type textarea "Spoke to Pau"
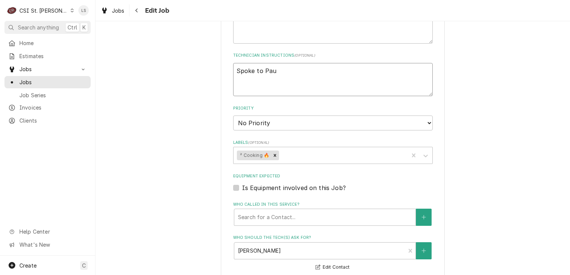
type textarea "x"
type textarea "Spoke to Paul"
type textarea "x"
type textarea "Spoke to Paul"
type textarea "x"
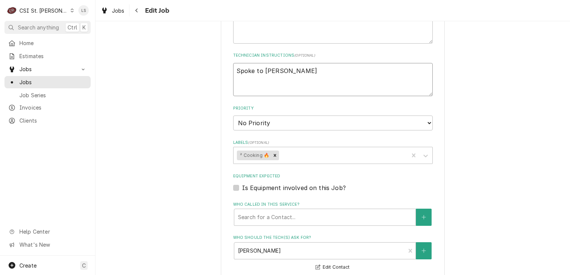
type textarea "Spoke to Paul an"
type textarea "x"
type textarea "Spoke to Paul and"
type textarea "x"
type textarea "Spoke to Paul and"
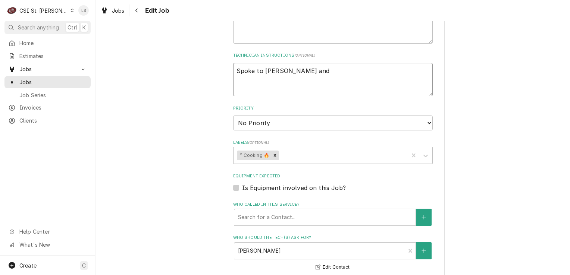
type textarea "x"
type textarea "Spoke to Paul and c"
type textarea "x"
type textarea "Spoke to Paul and co"
type textarea "x"
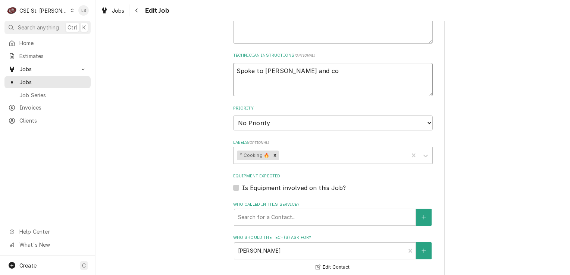
type textarea "Spoke to Paul and con"
type textarea "x"
type textarea "Spoke to Paul and conf"
type textarea "x"
type textarea "Spoke to Paul and confir"
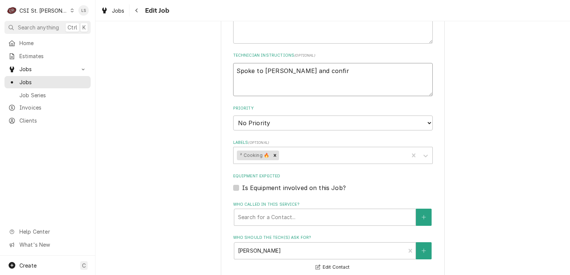
type textarea "x"
type textarea "Spoke to Paul and confirm"
type textarea "x"
type textarea "Spoke to Paul and confirme"
type textarea "x"
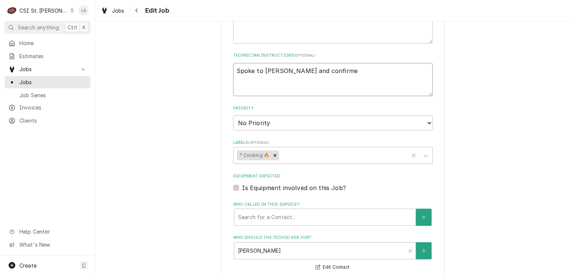
type textarea "Spoke to Paul and confirme"
type textarea "x"
type textarea "Spoke to Paul and confirme"
type textarea "x"
type textarea "Spoke to Paul and confirmed"
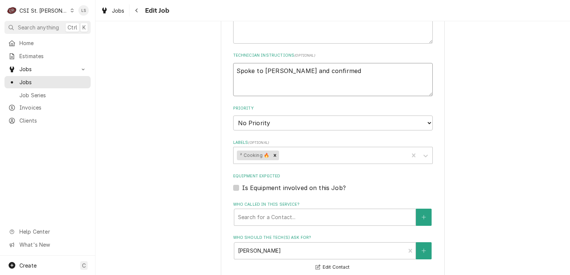
type textarea "x"
type textarea "Spoke to Paul and confirmed"
type textarea "x"
type textarea "Spoke to Paul and confirmed fo"
type textarea "x"
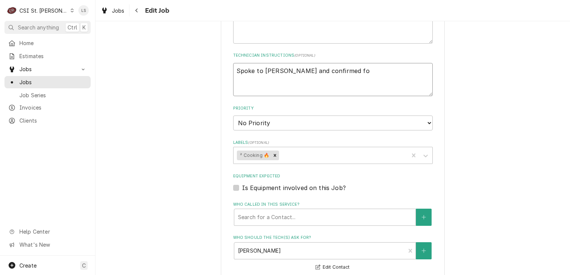
type textarea "Spoke to Paul and confirmed for"
type textarea "x"
type textarea "Spoke to Paul and confirmed for"
type textarea "x"
type textarea "Spoke to Paul and confirmed for M"
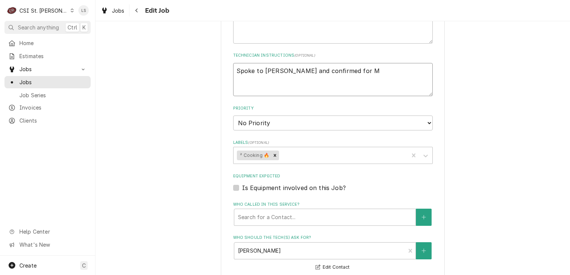
type textarea "x"
type textarea "Spoke to Paul and confirmed for Mo"
type textarea "x"
type textarea "Spoke to Paul and confirmed for Mon"
type textarea "x"
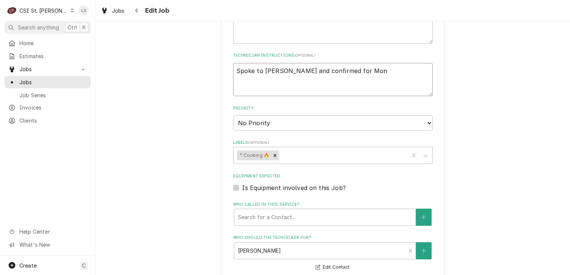
type textarea "Spoke to Paul and confirmed for Mond"
type textarea "x"
type textarea "Spoke to Paul and confirmed for Monda"
type textarea "x"
type textarea "Spoke to Paul and confirmed for Monday"
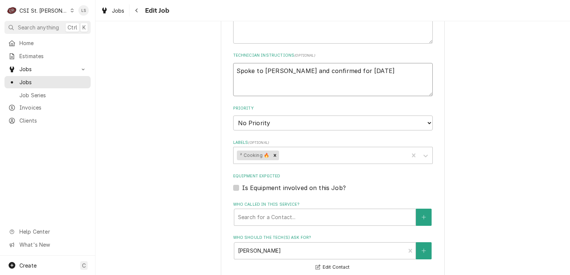
type textarea "x"
type textarea "Spoke to Paul and confirmed for Monday"
type textarea "x"
type textarea "Spoke to Paul and confirmed for Monday 9"
type textarea "x"
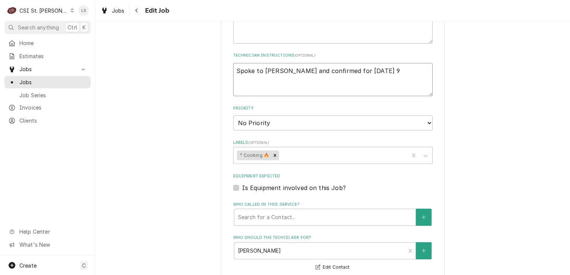
type textarea "Spoke to Paul and confirmed for Monday 9/"
type textarea "x"
type textarea "Spoke to Paul and confirmed for Monday 9/1"
type textarea "x"
type textarea "Spoke to Paul and confirmed for Monday 9/15"
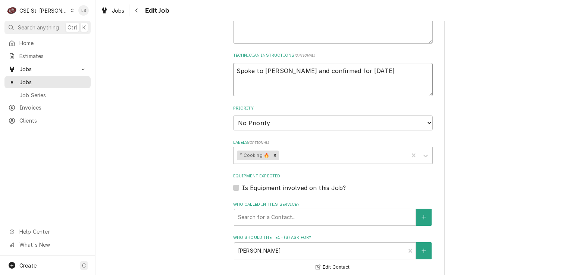
type textarea "x"
type textarea "Spoke to Paul and confirmed for Monday 9/15"
type textarea "x"
type textarea "Spoke to Paul and confirmed for Monday 9/15 a"
type textarea "x"
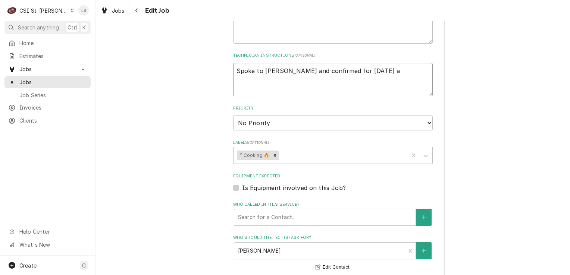
type textarea "Spoke to Paul and confirmed for Monday 9/15 ay"
type textarea "x"
type textarea "Spoke to Paul and confirmed for Monday 9/15 ay"
type textarea "x"
type textarea "Spoke to Paul and confirmed for Monday 9/15 ay 7"
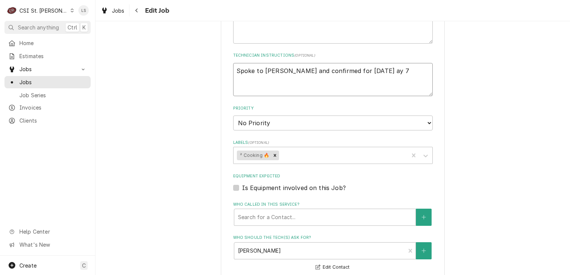
type textarea "x"
type textarea "Spoke to Paul and confirmed for Monday 9/15 ay 7a"
type textarea "x"
type textarea "Spoke to Paul and confirmed for Monday 9/15 ay 7am"
type textarea "x"
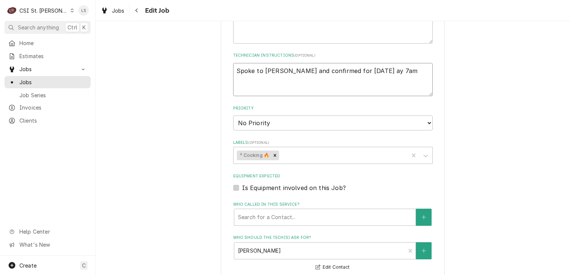
type textarea "Spoke to Paul and confirmed for Monday 9/15 ay 7am"
type textarea "x"
type textarea "Spoke to Paul and confirmed for Monday 9/15 ay 7am"
type textarea "x"
type textarea "Spoke to Paul and confirmed for Monday 9/15 ay 7a"
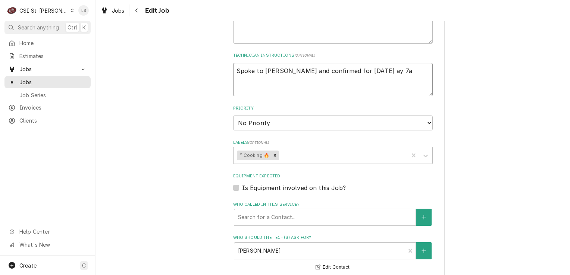
type textarea "x"
type textarea "Spoke to Paul and confirmed for Monday 9/15 ay 7"
type textarea "x"
type textarea "Spoke to Paul and confirmed for Monday 9/15 ay"
type textarea "x"
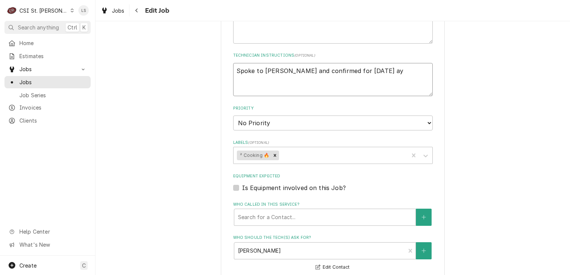
type textarea "Spoke to Paul and confirmed for Monday 9/15 ay"
type textarea "x"
type textarea "Spoke to Paul and confirmed for Monday 9/15 a"
type textarea "x"
type textarea "Spoke to Paul and confirmed for Monday 9/15 at"
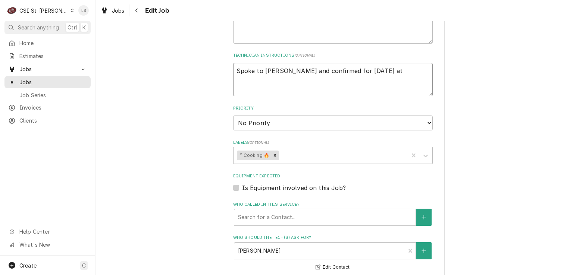
type textarea "x"
type textarea "Spoke to Paul and confirmed for Monday 9/15 at"
type textarea "x"
type textarea "Spoke to Paul and confirmed for Monday 9/15 at 7"
type textarea "x"
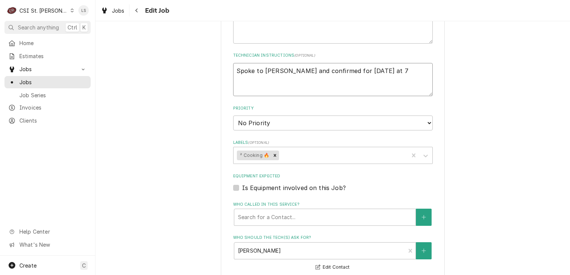
type textarea "Spoke to Paul and confirmed for Monday 9/15 at 7a"
type textarea "x"
type textarea "Spoke to Paul and confirmed for Monday 9/15 at 7am"
type textarea "x"
type textarea "Spoke to Paul and confirmed for Monday 9/15 at 7am"
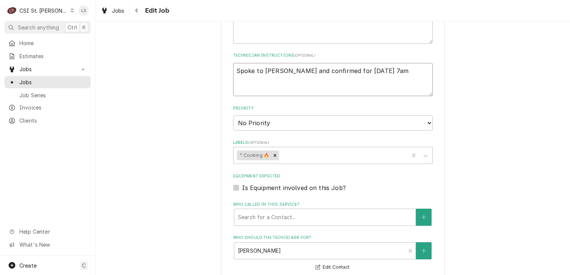
type textarea "x"
type textarea "Spoke to Paul and confirmed for Monday 9/15 at 7am -"
type textarea "x"
type textarea "Spoke to Paul and confirmed for Monday 9/15 at 7am -"
type textarea "x"
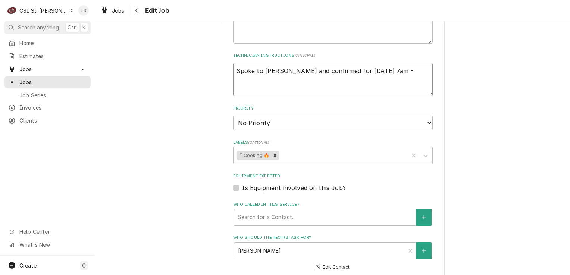
type textarea "Spoke to Paul and confirmed for Monday 9/15 at 7am - L"
type textarea "x"
type textarea "Spoke to Paul and confirmed for Monday 9/15 at 7am - LS"
type textarea "x"
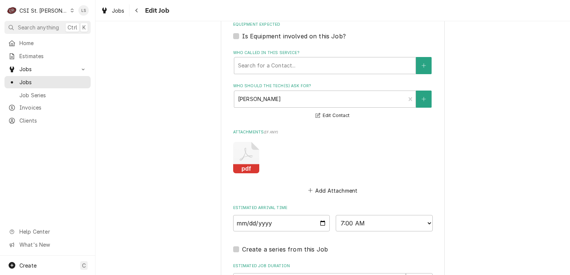
scroll to position [691, 0]
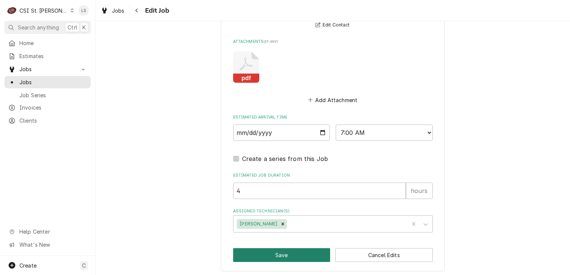
type textarea "Spoke to Paul and confirmed for Monday 9/15 at 7am - LS"
click at [294, 255] on button "Save" at bounding box center [281, 256] width 97 height 14
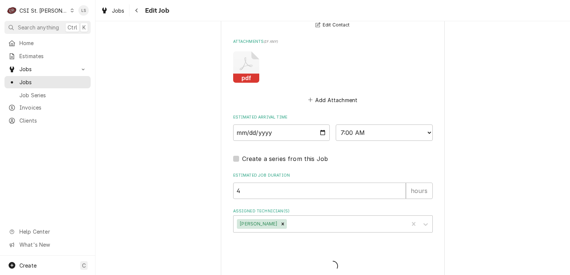
type textarea "x"
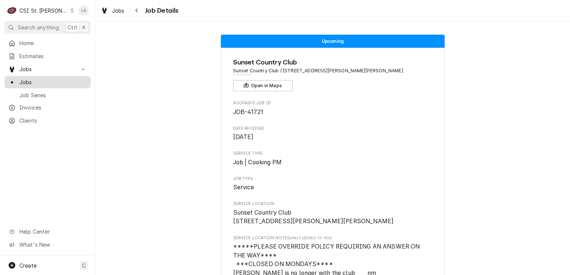
click at [40, 78] on span "Jobs" at bounding box center [53, 82] width 68 height 8
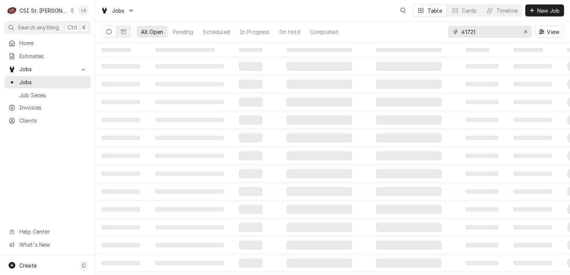
click at [524, 31] on icon "Erase input" at bounding box center [526, 31] width 4 height 5
paste input "42301"
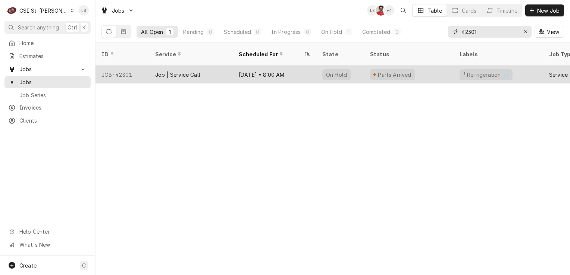
type input "42301"
click at [116, 66] on div "JOB-42301" at bounding box center [123, 75] width 54 height 18
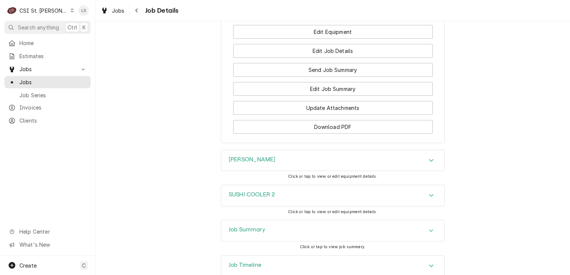
scroll to position [987, 0]
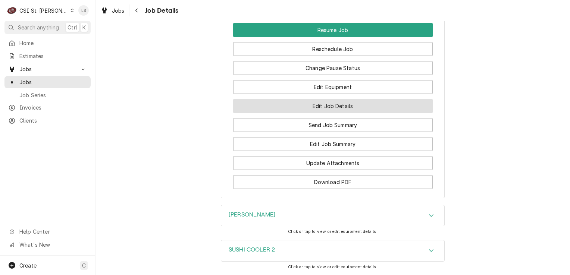
click at [329, 113] on button "Edit Job Details" at bounding box center [333, 106] width 200 height 14
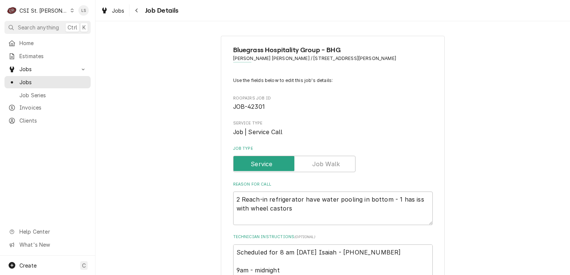
type textarea "x"
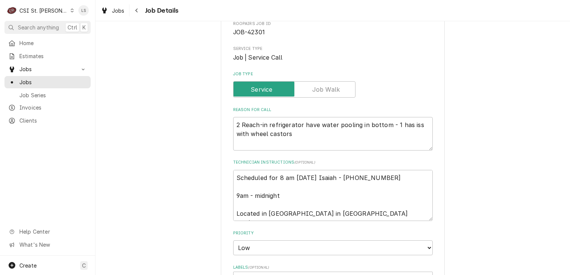
scroll to position [112, 0]
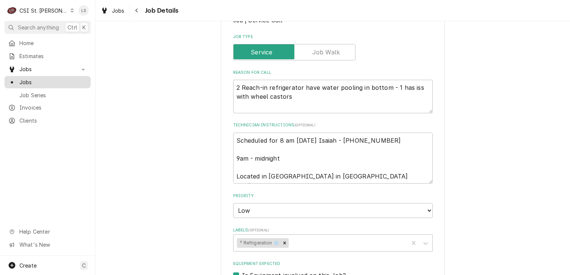
click at [35, 81] on span "Jobs" at bounding box center [53, 82] width 68 height 8
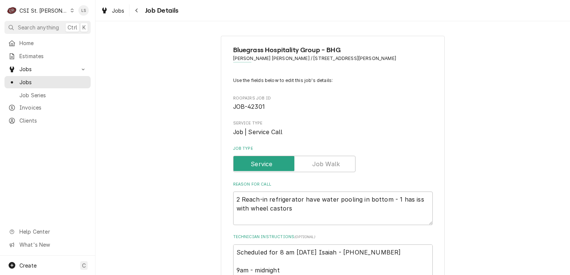
scroll to position [149, 0]
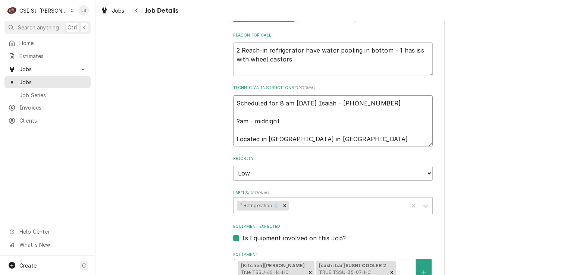
click at [235, 102] on textarea "Scheduled for 8 am [DATE] Isaiah - [PHONE_NUMBER] 9am - midnight Located in [GE…" at bounding box center [333, 122] width 200 height 52
type textarea "x"
type textarea "Scheduled for 8 am [DATE] Isaiah - [PHONE_NUMBER] 9am - midnight Located in [GE…"
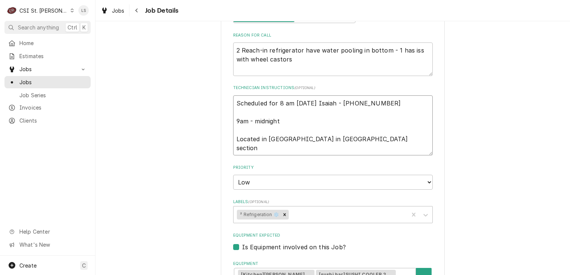
click at [235, 102] on textarea "Scheduled for 8 am [DATE] Isaiah - [PHONE_NUMBER] 9am - midnight Located in [GE…" at bounding box center [333, 126] width 200 height 60
type textarea "x"
type textarea "Scheduled for 8 am [DATE] Isaiah - [PHONE_NUMBER] 9am - midnight Located in [GE…"
type textarea "x"
type textarea "S Scheduled for 8 am [DATE] Isaiah - [PHONE_NUMBER] 9am - midnight Located in […"
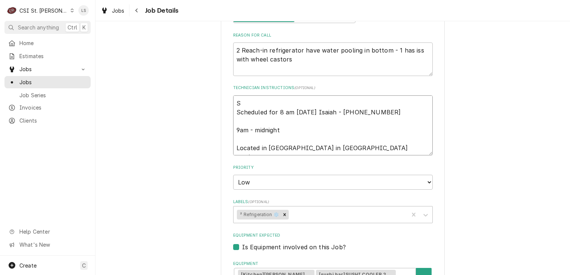
type textarea "x"
type textarea "SP Scheduled for 8 am [DATE] Isaiah - [PHONE_NUMBER] 9am - midnight Located in …"
type textarea "x"
type textarea "S Scheduled for 8 am [DATE] Isaiah - [PHONE_NUMBER] 9am - midnight Located in […"
type textarea "x"
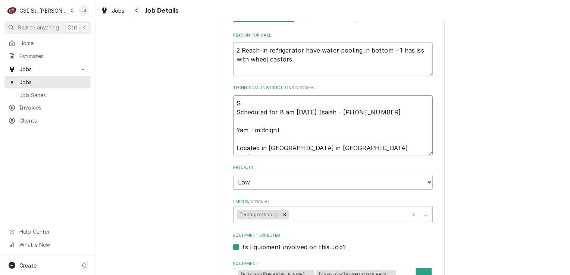
type textarea "Sp Scheduled for 8 am [DATE] Isaiah - [PHONE_NUMBER] 9am - midnight Located in …"
type textarea "x"
type textarea "Spo Scheduled for 8 am [DATE] Isaiah - [PHONE_NUMBER] 9am - midnight Located in…"
type textarea "x"
type textarea "Spoke Scheduled for 8 am [DATE] Isaiah - [PHONE_NUMBER] 9am - midnight Located …"
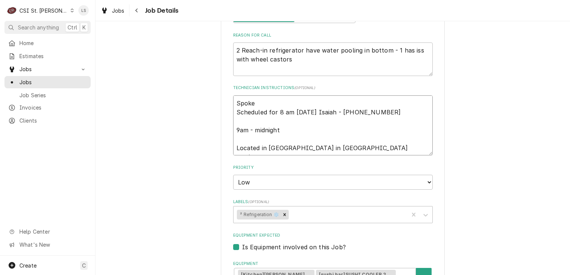
type textarea "x"
type textarea "Spoke Scheduled for 8 am [DATE] Isaiah - [PHONE_NUMBER] 9am - midnight Located …"
type textarea "x"
type textarea "Spoke t Scheduled for 8 am [DATE] Isaiah - [PHONE_NUMBER] 9am - midnight Locate…"
type textarea "x"
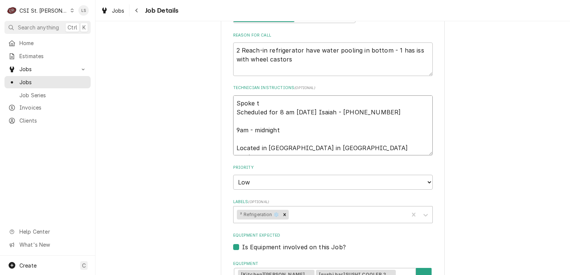
type textarea "Spoke to Scheduled for 8 am [DATE] Isaiah - [PHONE_NUMBER] 9am - midnight Locat…"
type textarea "x"
type textarea "Spoke to Scheduled for 8 am [DATE] Isaiah - [PHONE_NUMBER] 9am - midnight Locat…"
type textarea "x"
type textarea "Spoke to I Scheduled for 8 am [DATE] Isaiah - [PHONE_NUMBER] 9am - midnight Loc…"
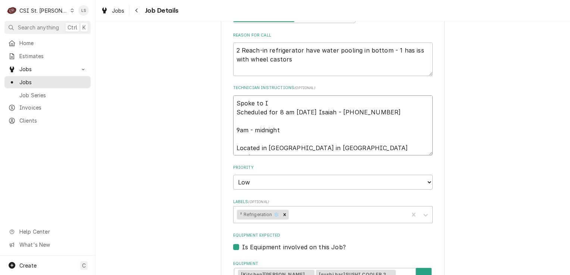
type textarea "x"
type textarea "Spoke to Is Scheduled for 8 am [DATE] Isaiah - [PHONE_NUMBER] 9am - midnight Lo…"
type textarea "x"
type textarea "Spoke to Isa Scheduled for 8 am [DATE] Isaiah - [PHONE_NUMBER] 9am - midnight L…"
type textarea "x"
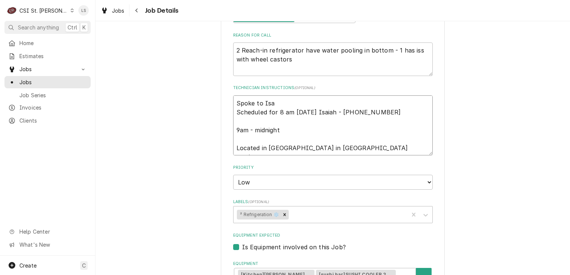
type textarea "Spoke to Isai Scheduled for 8 am [DATE] Isaiah - [PHONE_NUMBER] 9am - midnight …"
type textarea "x"
type textarea "Spoke to Isaia Scheduled for 8 am [DATE] Isaiah - [PHONE_NUMBER] 9am - midnight…"
type textarea "x"
type textarea "Spoke to [PERSON_NAME] for 8 am [DATE] Isaiah - [PHONE_NUMBER] 9am - midnight L…"
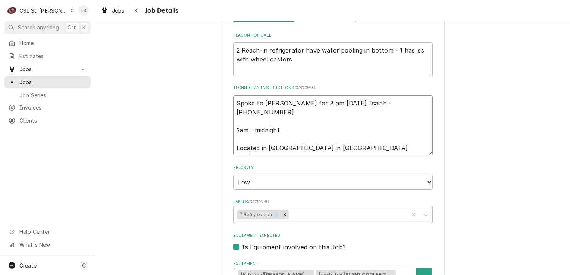
type textarea "x"
type textarea "Spoke to [PERSON_NAME] for 8 am [DATE] Isaiah - [PHONE_NUMBER] 9am - midnight L…"
type textarea "x"
type textarea "Spoke to [PERSON_NAME] for 8 am [DATE] Isaiah - [PHONE_NUMBER] 9am - midnight L…"
type textarea "x"
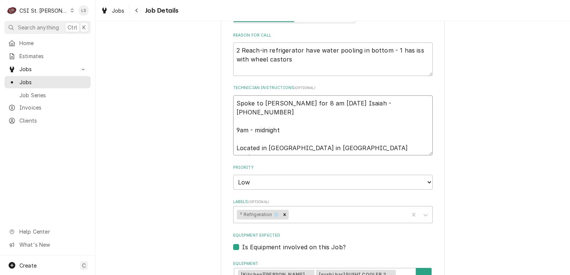
type textarea "Spoke to [PERSON_NAME] for 8 am [DATE] Isaiah - [PHONE_NUMBER] 9am - midnight L…"
type textarea "x"
type textarea "Spoke to [PERSON_NAME] for 8 am [DATE] Isaiah - [PHONE_NUMBER] 9am - midnight L…"
type textarea "x"
type textarea "Spoke to [PERSON_NAME] for 8 am [DATE] Isaiah - [PHONE_NUMBER] 9am - midnight L…"
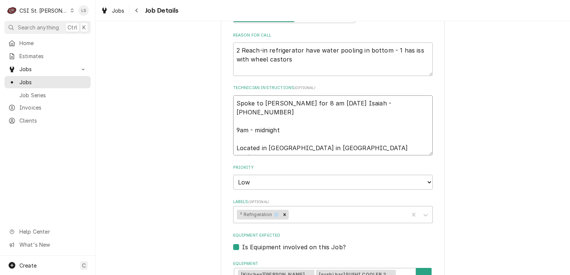
type textarea "x"
type textarea "Spoke to Isaiah a Scheduled for 8 am [DATE] Isaiah - [PHONE_NUMBER] 9am - midni…"
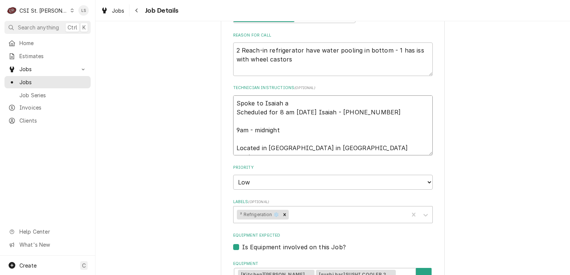
type textarea "x"
type textarea "Spoke to Isaiah an Scheduled for 8 am [DATE] Isaiah - [PHONE_NUMBER] 9am - midn…"
type textarea "x"
type textarea "Spoke to Isaiah and Scheduled for 8 am Wednesday Isaiah - 618 973-4642 9am - mi…"
type textarea "x"
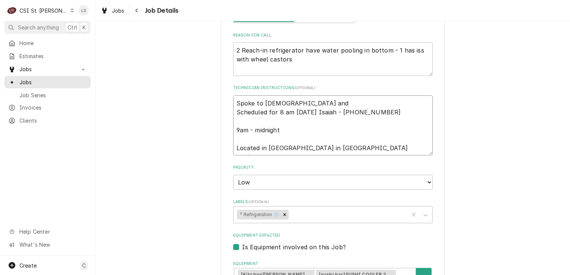
type textarea "Spoke to Isaiah and Scheduled for 8 am Wednesday Isaiah - 618 973-4642 9am - mi…"
type textarea "x"
type textarea "Spoke to Isaiah and c Scheduled for 8 am Wednesday Isaiah - 618 973-4642 9am - …"
type textarea "x"
type textarea "Spoke to Isaiah and co Scheduled for 8 am Wednesday Isaiah - 618 973-4642 9am -…"
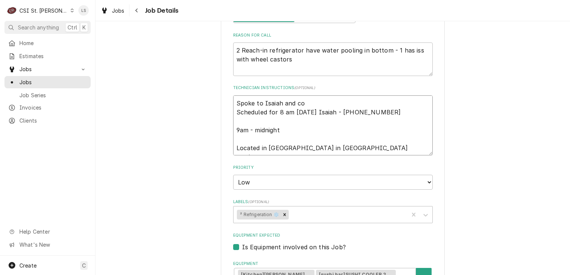
type textarea "x"
type textarea "Spoke to Isaiah and con Scheduled for 8 am Wednesday Isaiah - 618 973-4642 9am …"
type textarea "x"
type textarea "Spoke to Isaiah and conf Scheduled for 8 am Wednesday Isaiah - 618 973-4642 9am…"
type textarea "x"
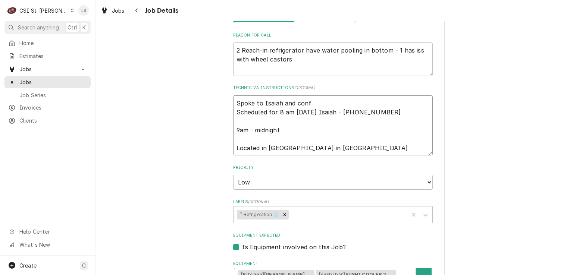
type textarea "Spoke to Isaiah and confi Scheduled for 8 am Wednesday Isaiah - 618 973-4642 9a…"
type textarea "x"
type textarea "Spoke to Isaiah and confir Scheduled for 8 am Wednesday Isaiah - 618 973-4642 9…"
type textarea "x"
type textarea "Spoke to Isaiah and confirm Scheduled for 8 am Wednesday Isaiah - 618 973-4642 …"
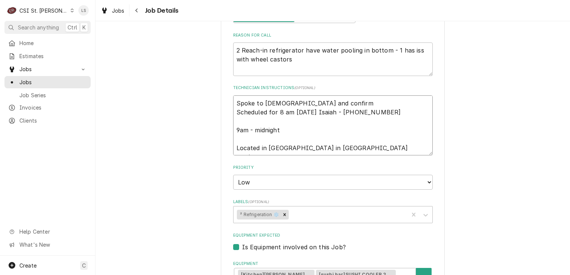
type textarea "x"
type textarea "Spoke to Isaiah and confirme Scheduled for 8 am Wednesday Isaiah - 618 973-4642…"
type textarea "x"
type textarea "Spoke to Isaiah and confirmed Scheduled for 8 am Wednesday Isaiah - 618 973-464…"
type textarea "x"
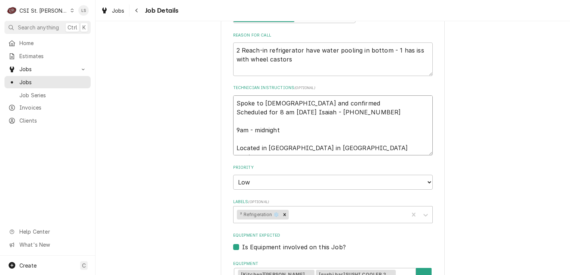
type textarea "Spoke to Isaiah and confirmed Scheduled for 8 am Wednesday Isaiah - 618 973-464…"
type textarea "x"
type textarea "Spoke to Isaiah and confirmed fo Scheduled for 8 am Wednesday Isaiah - 618 973-…"
type textarea "x"
type textarea "Spoke to Isaiah and confirmed for Scheduled for 8 am Wednesday Isaiah - 618 973…"
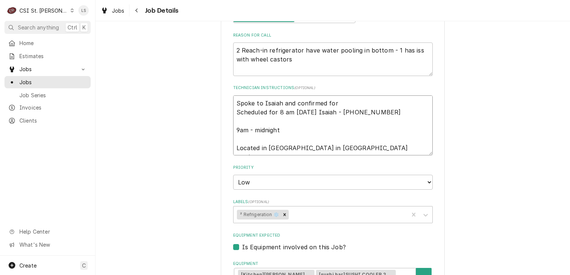
type textarea "x"
type textarea "Spoke to Isaiah and confirmed for Scheduled for 8 am Wednesday Isaiah - 618 973…"
type textarea "x"
type textarea "Spoke to Isaiah and confirmed for M Scheduled for 8 am Wednesday Isaiah - 618 9…"
type textarea "x"
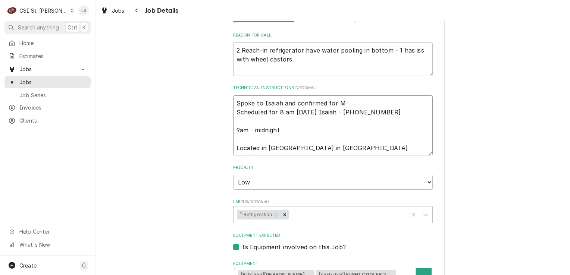
type textarea "Spoke to Isaiah and confirmed for Mo Scheduled for 8 am Wednesday Isaiah - 618 …"
type textarea "x"
type textarea "Spoke to Isaiah and confirmed for Mond Scheduled for 8 am Wednesday Isaiah - 61…"
type textarea "x"
type textarea "Spoke to Isaiah and confirmed for Monda Scheduled for 8 am Wednesday Isaiah - 6…"
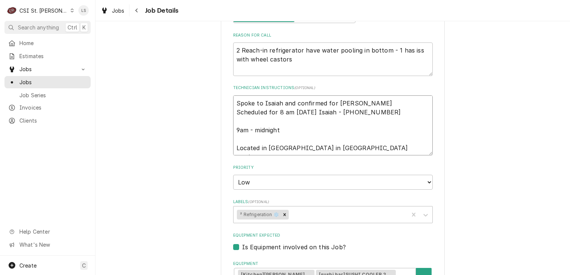
type textarea "x"
type textarea "Spoke to Isaiah and confirmed for Monday Scheduled for 8 am Wednesday Isaiah - …"
type textarea "x"
type textarea "Spoke to Isaiah and confirmed for Monday Scheduled for 8 am Wednesday Isaiah - …"
type textarea "x"
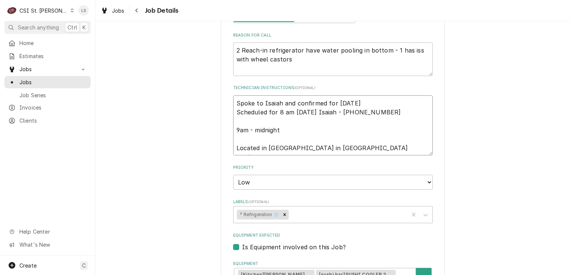
type textarea "Spoke to Isaiah and confirmed for Monday 9 Scheduled for 8 am Wednesday Isaiah …"
type textarea "x"
type textarea "Spoke to Isaiah and confirmed for Monday 9/ Scheduled for 8 am Wednesday Isaiah…"
type textarea "x"
type textarea "Spoke to Isaiah and confirmed for Monday 9/1 Scheduled for 8 am Wednesday Isaia…"
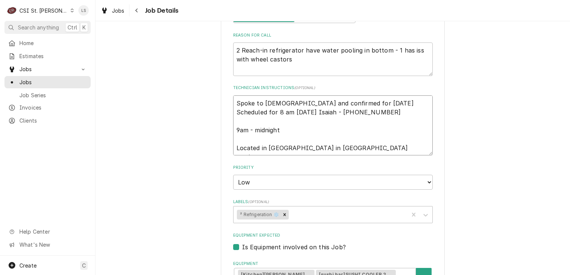
type textarea "x"
type textarea "Spoke to Isaiah and confirmed for Monday 9/15 Scheduled for 8 am Wednesday Isai…"
type textarea "x"
type textarea "Spoke to Isaiah and confirmed for Monday 9/15 Scheduled for 8 am Wednesday Isai…"
type textarea "x"
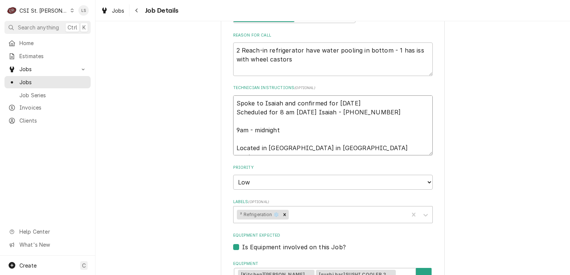
type textarea "Spoke to Isaiah and confirmed for Monday 9/15 a Scheduled for 8 am Wednesday Is…"
type textarea "x"
type textarea "Spoke to Isaiah and confirmed for Monday 9/15 at Scheduled for 8 am Wednesday I…"
type textarea "x"
type textarea "Spoke to Isaiah and confirmed for Monday 9/15 at Scheduled for 8 am Wednesday I…"
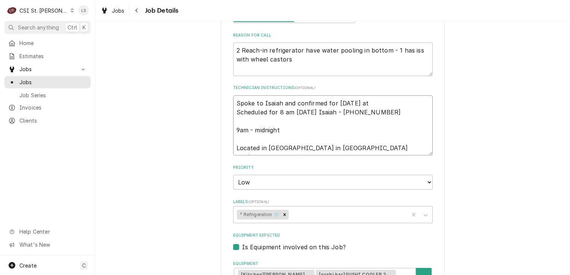
type textarea "x"
type textarea "Spoke to Isaiah and confirmed for Monday 9/15 at 8 Scheduled for 8 am Wednesday…"
type textarea "x"
type textarea "Spoke to Isaiah and confirmed for Monday 9/15 at 8a Scheduled for 8 am Wednesda…"
type textarea "x"
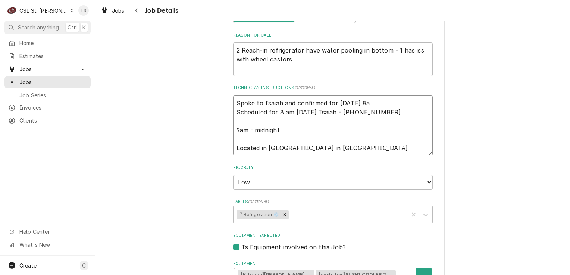
type textarea "Spoke to Isaiah and confirmed for Monday 9/15 at 8am Scheduled for 8 am Wednesd…"
type textarea "x"
type textarea "Spoke to Isaiah and confirmed for Monday 9/15 at 8am Scheduled for 8 am Wednesd…"
type textarea "x"
type textarea "Spoke to Isaiah and confirmed for Monday 9/15 at 8am - Scheduled for 8 am Wedne…"
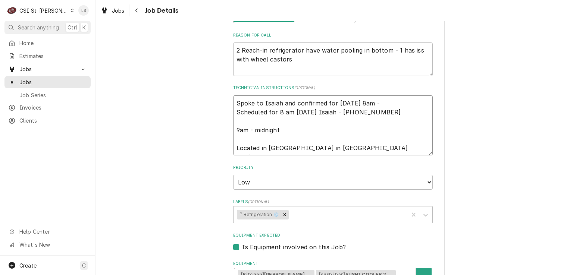
type textarea "x"
type textarea "Spoke to Isaiah and confirmed for Monday 9/15 at 8am - Scheduled for 8 am Wedne…"
type textarea "x"
type textarea "Spoke to Isaiah and confirmed for Monday 9/15 at 8am - L Scheduled for 8 am Wed…"
type textarea "x"
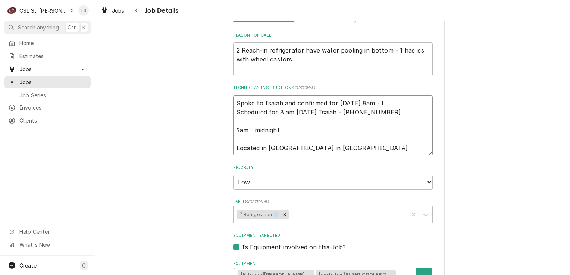
type textarea "Spoke to Isaiah and confirmed for Monday 9/15 at 8am - LS Scheduled for 8 am We…"
type textarea "x"
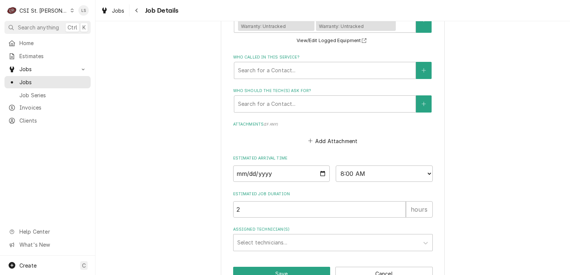
scroll to position [431, 0]
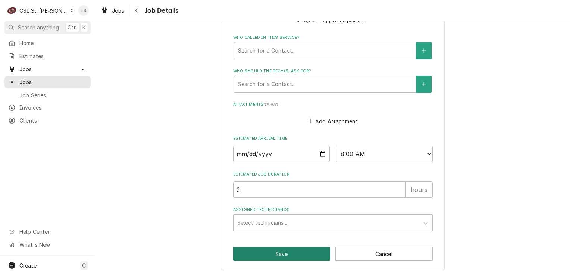
type textarea "Spoke to Isaiah and confirmed for Monday 9/15 at 8am - LS Scheduled for 8 am We…"
drag, startPoint x: 283, startPoint y: 254, endPoint x: 216, endPoint y: 243, distance: 67.8
click at [281, 254] on button "Save" at bounding box center [281, 254] width 97 height 14
type textarea "x"
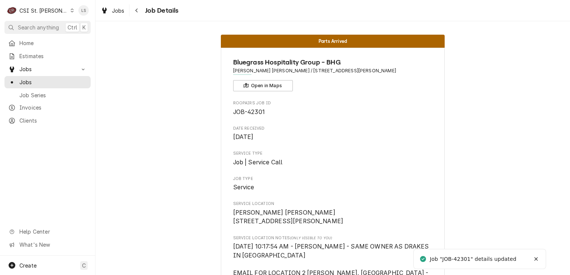
click at [70, 10] on div "Dynamic Content Wrapper" at bounding box center [72, 10] width 4 height 5
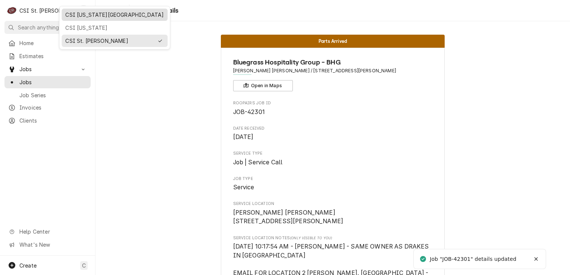
click at [69, 14] on div "CSI [US_STATE][GEOGRAPHIC_DATA]" at bounding box center [114, 15] width 99 height 8
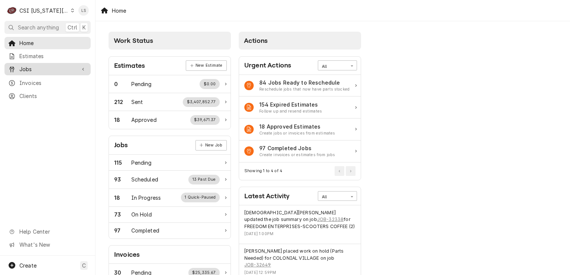
click at [36, 65] on span "Jobs" at bounding box center [47, 69] width 56 height 8
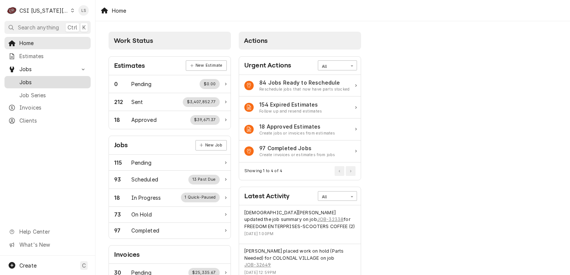
click at [35, 80] on span "Jobs" at bounding box center [53, 82] width 68 height 8
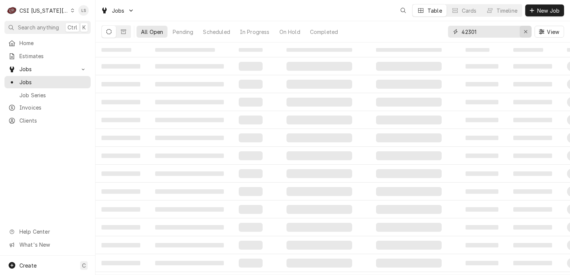
click at [524, 33] on icon "Erase input" at bounding box center [526, 31] width 4 height 5
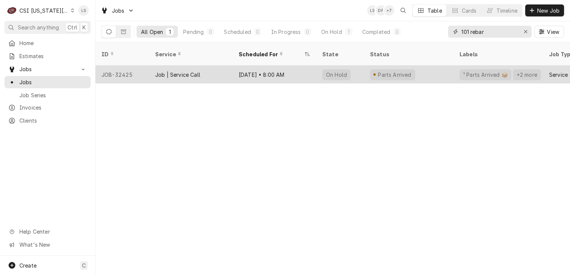
type input "101 rebar"
click at [126, 67] on div "JOB-32425" at bounding box center [123, 75] width 54 height 18
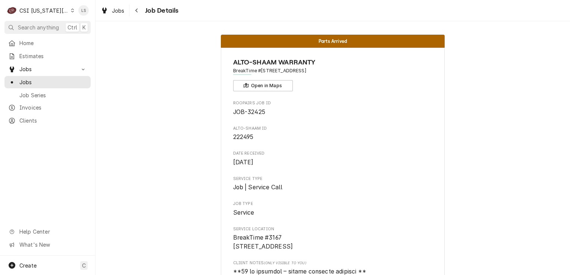
click at [61, 10] on div "C CSI Kansas City" at bounding box center [40, 10] width 72 height 15
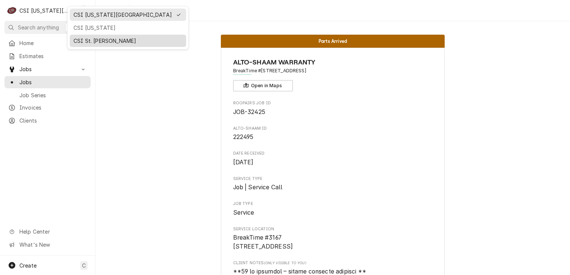
click at [92, 42] on div "CSI St. [PERSON_NAME]" at bounding box center [128, 41] width 109 height 8
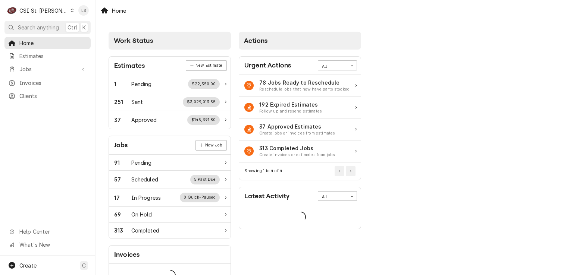
click at [47, 100] on div "Home Estimates Jobs Jobs Job Series Invoices Clients Help Center What's New" at bounding box center [47, 146] width 95 height 219
click at [46, 90] on link "Clients" at bounding box center [47, 96] width 86 height 12
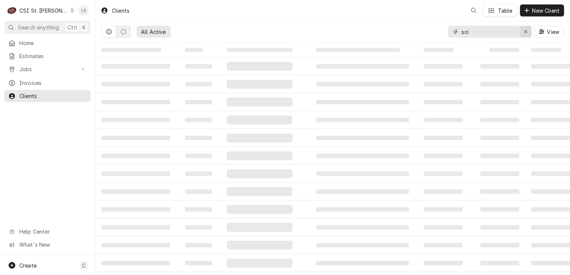
click at [523, 33] on div "Erase input" at bounding box center [525, 31] width 7 height 7
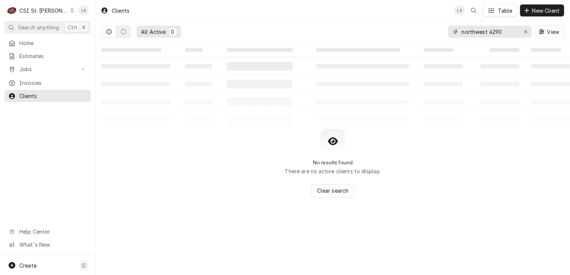
drag, startPoint x: 489, startPoint y: 32, endPoint x: 452, endPoint y: 31, distance: 37.3
click at [452, 31] on div "northwest 4290" at bounding box center [490, 32] width 84 height 12
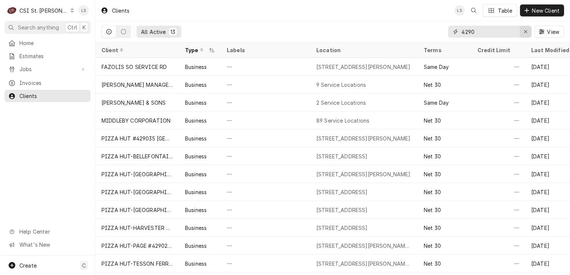
type input "4290"
click at [528, 31] on div "Erase input" at bounding box center [525, 31] width 7 height 7
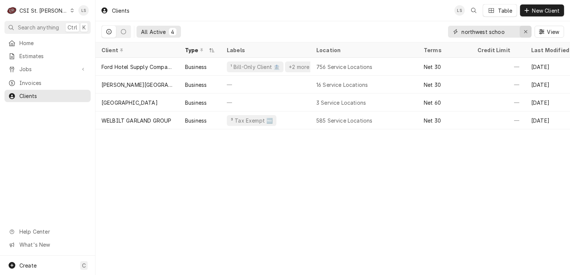
type input "northwest schoo"
click at [527, 33] on icon "Erase input" at bounding box center [526, 31] width 4 height 5
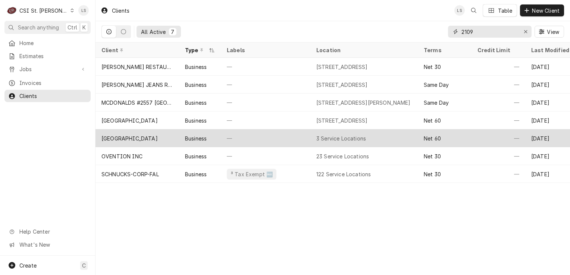
type input "2109"
click at [146, 138] on div "[GEOGRAPHIC_DATA]" at bounding box center [130, 139] width 56 height 8
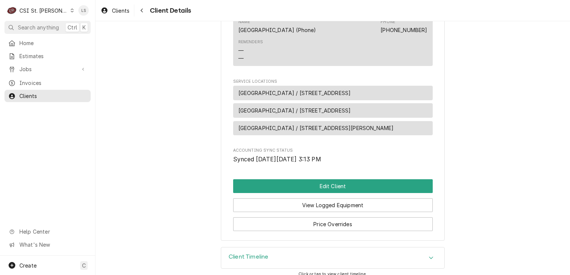
scroll to position [403, 0]
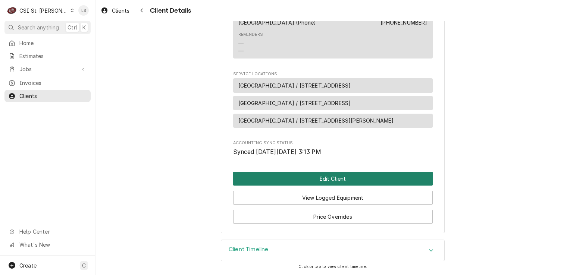
click at [331, 181] on button "Edit Client" at bounding box center [333, 179] width 200 height 14
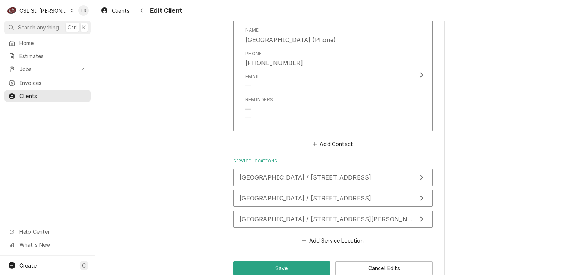
scroll to position [863, 0]
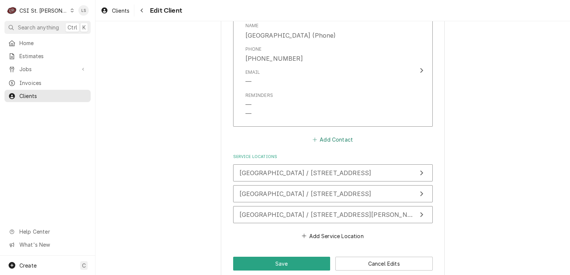
click at [327, 135] on button "Add Contact" at bounding box center [332, 140] width 43 height 10
type textarea "x"
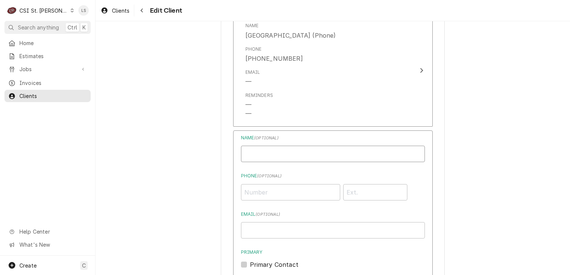
click at [292, 146] on input "Business Name" at bounding box center [333, 154] width 184 height 16
click at [350, 147] on input "Business Name" at bounding box center [333, 154] width 184 height 16
type input "[PERSON_NAME]"
click at [279, 184] on input "Phone ( optional )" at bounding box center [290, 192] width 99 height 16
click at [271, 184] on input "Phone ( optional )" at bounding box center [290, 192] width 99 height 16
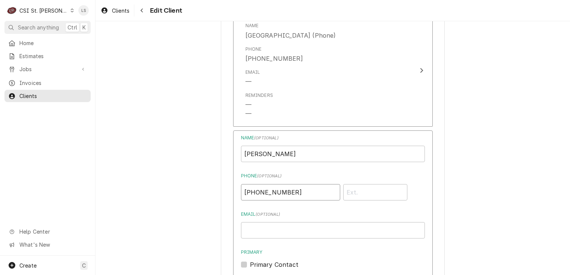
type input "[PHONE_NUMBER]"
click at [351, 184] on input "Phone" at bounding box center [375, 192] width 65 height 16
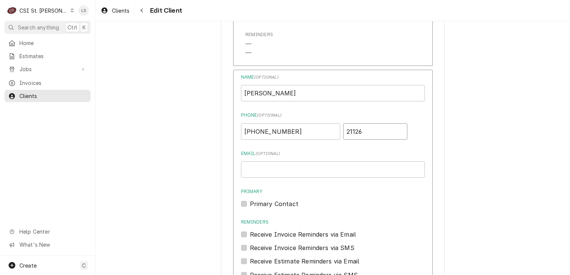
scroll to position [1012, 0]
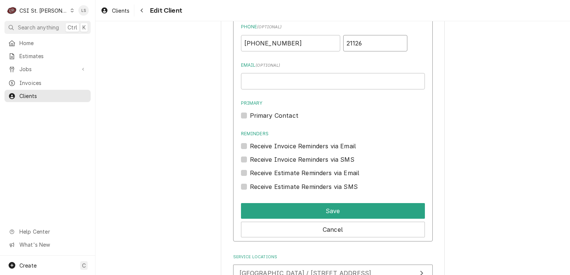
type input "21126"
click at [270, 73] on input "Email ( optional )" at bounding box center [333, 81] width 184 height 16
click at [264, 73] on input "Email ( optional )" at bounding box center [333, 81] width 184 height 16
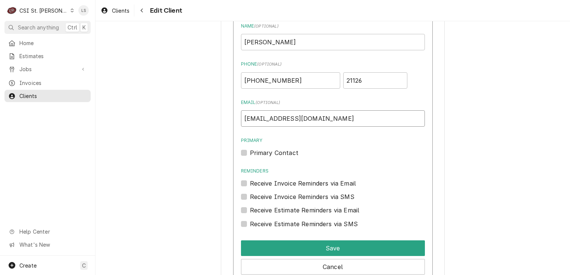
scroll to position [900, 0]
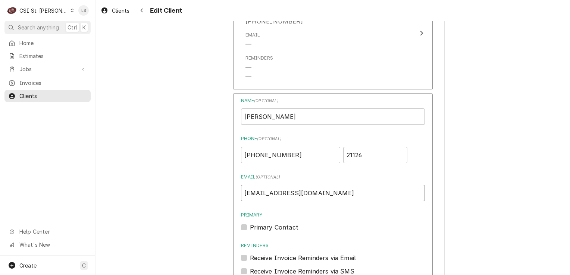
type input "[EMAIL_ADDRESS][DOMAIN_NAME]"
click at [305, 109] on input "[PERSON_NAME]" at bounding box center [333, 117] width 184 height 16
type input "[PERSON_NAME] - food service administrator"
click at [250, 223] on label "Primary Contact" at bounding box center [274, 227] width 49 height 9
click at [250, 223] on input "Primary" at bounding box center [342, 231] width 184 height 16
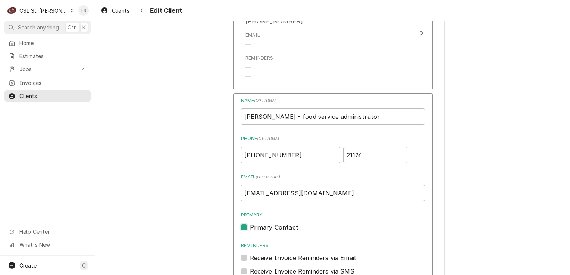
checkbox input "true"
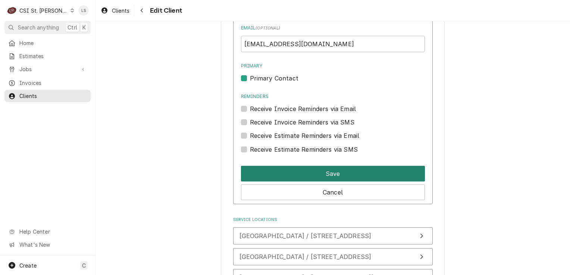
click at [275, 166] on button "Save" at bounding box center [333, 174] width 184 height 16
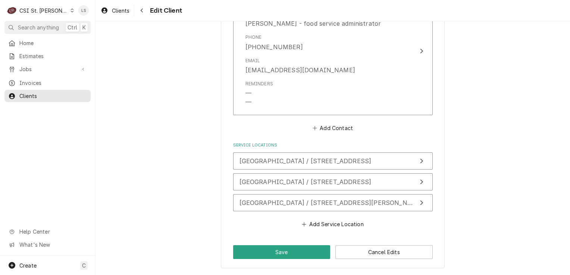
scroll to position [980, 0]
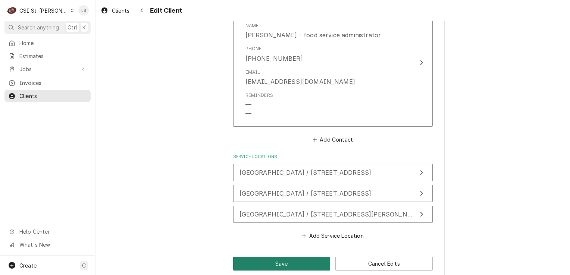
click at [262, 257] on button "Save" at bounding box center [281, 264] width 97 height 14
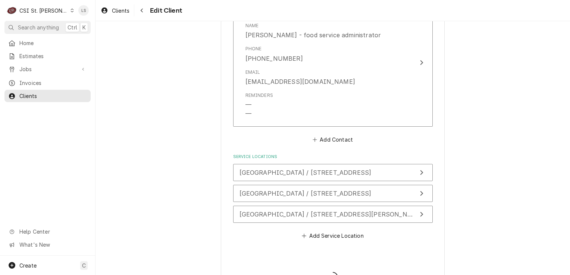
type textarea "x"
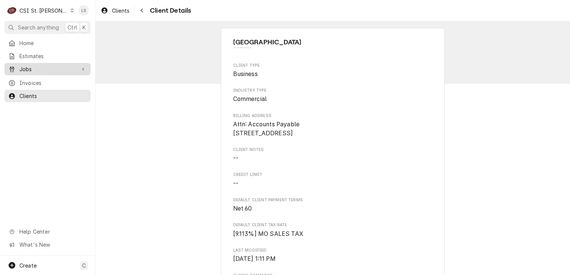
click at [37, 67] on span "Jobs" at bounding box center [47, 69] width 56 height 8
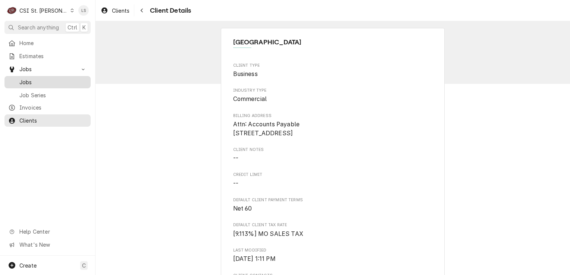
click at [36, 78] on span "Jobs" at bounding box center [53, 82] width 68 height 8
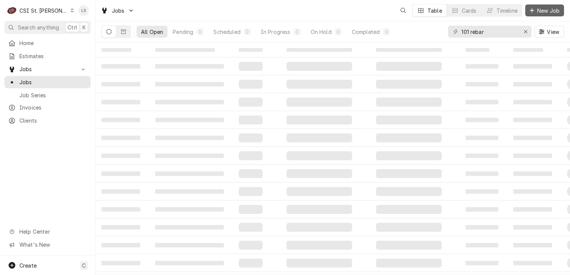
click at [540, 11] on span "New Job" at bounding box center [548, 11] width 25 height 8
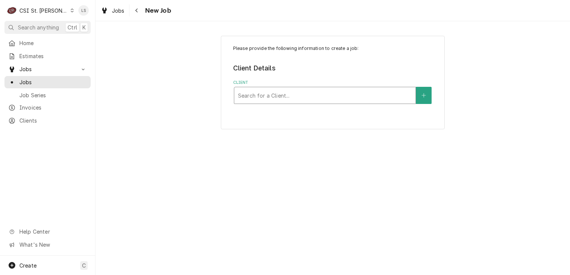
click at [279, 99] on div "Client" at bounding box center [325, 95] width 174 height 13
type input "n"
type input "2109 grav"
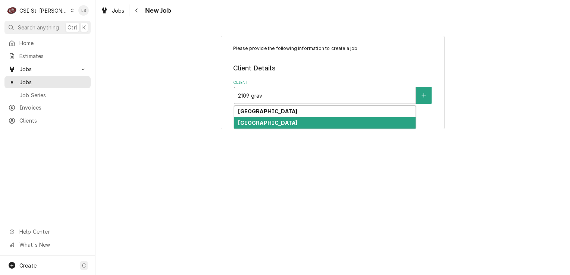
click at [290, 121] on strong "[GEOGRAPHIC_DATA]" at bounding box center [267, 123] width 59 height 6
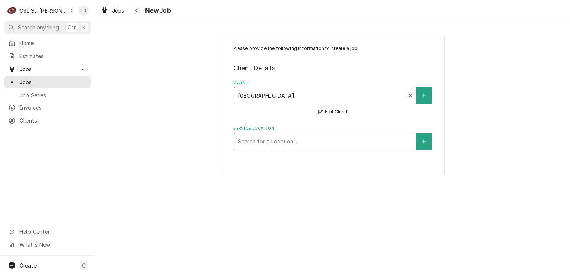
click at [268, 141] on div "Service Location" at bounding box center [325, 141] width 174 height 13
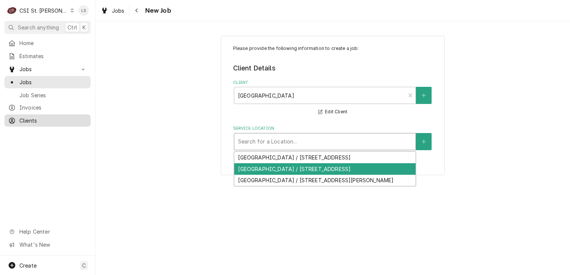
click at [24, 117] on span "Clients" at bounding box center [53, 121] width 68 height 8
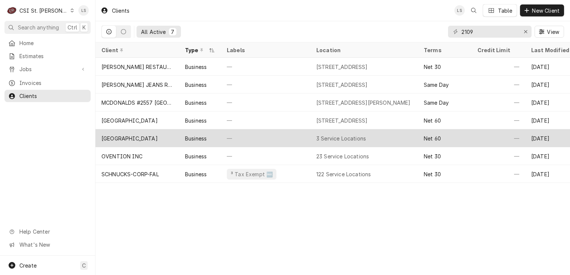
click at [132, 138] on div "[GEOGRAPHIC_DATA]" at bounding box center [130, 139] width 56 height 8
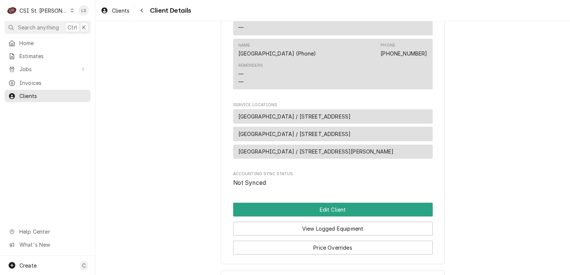
scroll to position [477, 0]
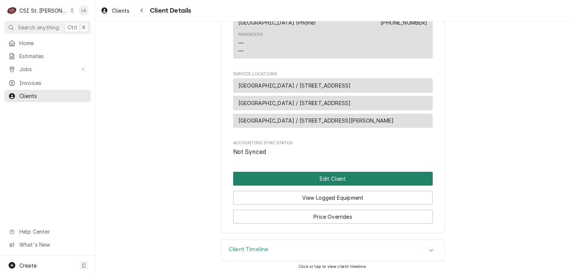
click at [350, 179] on button "Edit Client" at bounding box center [333, 179] width 200 height 14
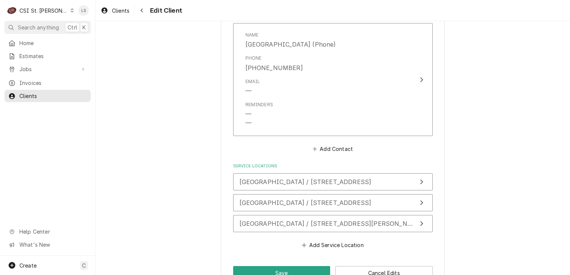
scroll to position [980, 0]
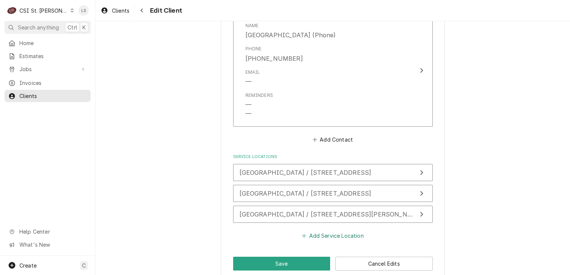
click at [311, 231] on button "Add Service Location" at bounding box center [333, 236] width 64 height 10
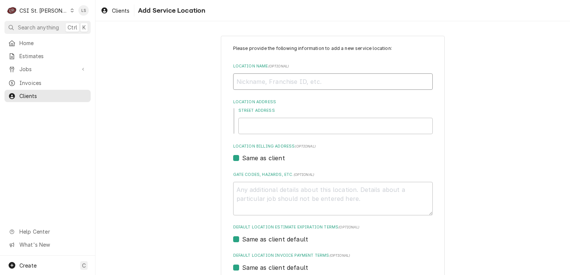
click at [258, 81] on input "Location Name ( optional )" at bounding box center [333, 82] width 200 height 16
type textarea "x"
type input "W"
type textarea "x"
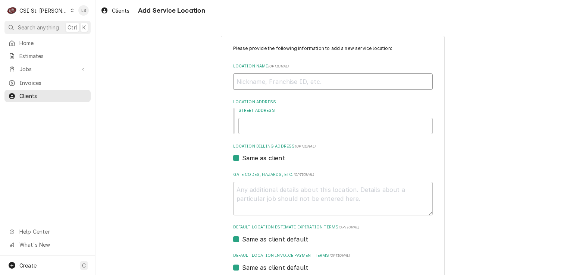
type input "C"
type textarea "x"
type input "Ce"
type textarea "x"
type input "Ced"
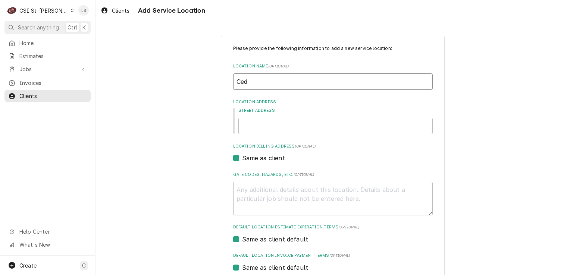
type textarea "x"
type input "Ceda"
type textarea "x"
type input "Cedar"
type textarea "x"
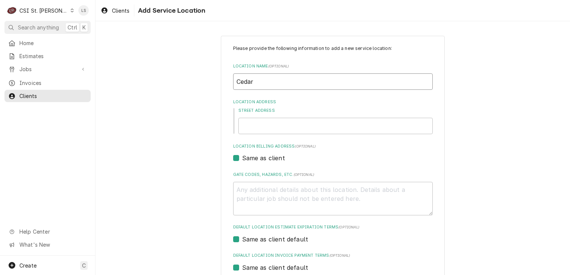
type input "Cedar"
type textarea "x"
type input "Cedar SP"
type textarea "x"
type input "Cedar SPr"
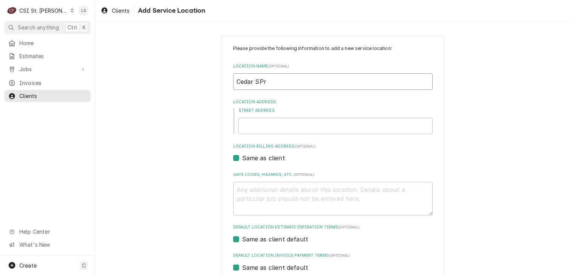
type textarea "x"
type input "Cedar SPri"
type textarea "x"
type input "Cedar SPrin"
type textarea "x"
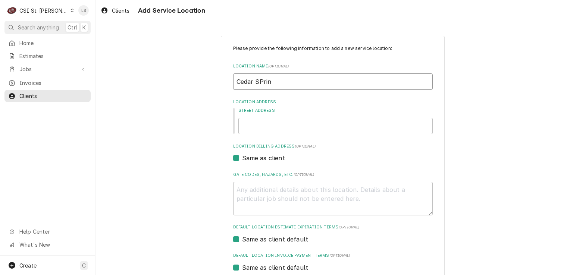
type input "Cedar SPri"
type textarea "x"
type input "Cedar SPr"
type textarea "x"
type input "Cedar SP"
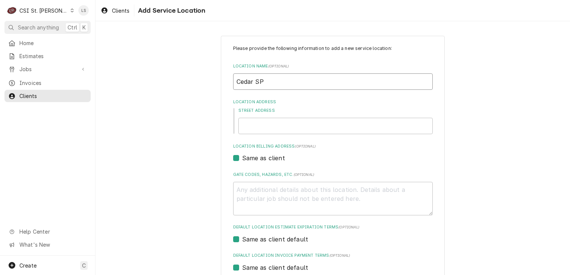
type textarea "x"
type input "Cedar S"
type textarea "x"
type input "Cedar Sp"
type textarea "x"
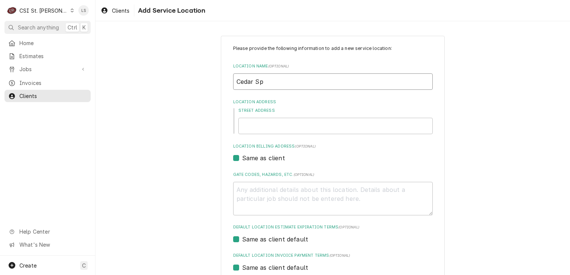
type input "Cedar Spr"
type textarea "x"
type input "Cedar Spri"
type textarea "x"
type input "Cedar Sprin"
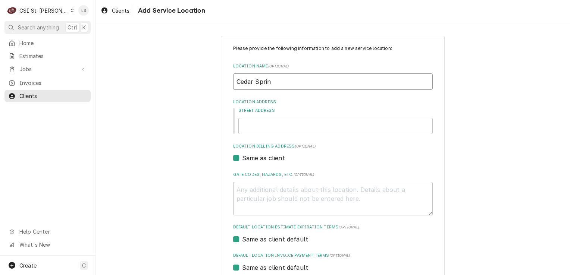
type textarea "x"
type input "Cedar Spring"
type textarea "x"
type input "Cedar Springs"
type textarea "x"
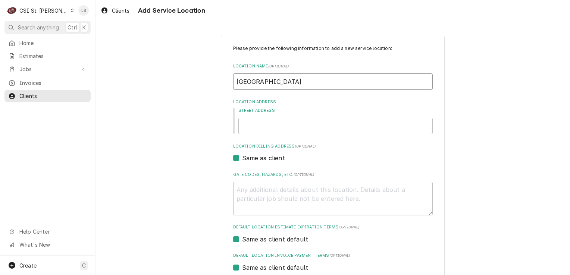
type input "Cedar Springs"
type textarea "x"
type input "Cedar Springs E"
type textarea "x"
type input "Cedar Springs El"
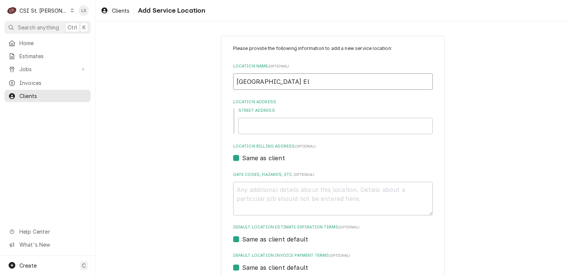
type textarea "x"
type input "Cedar Springs Ele"
type textarea "x"
type input "Cedar Springs Elem"
type textarea "x"
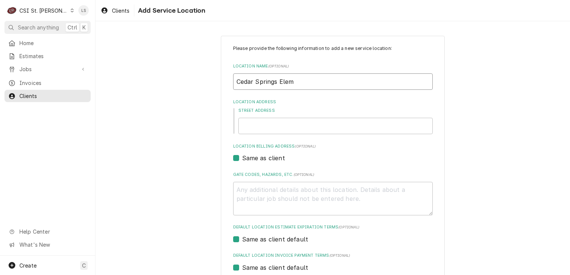
type input "Cedar Springs Eleme"
type textarea "x"
type input "Cedar Springs Elemen"
type textarea "x"
type input "Cedar Springs Element"
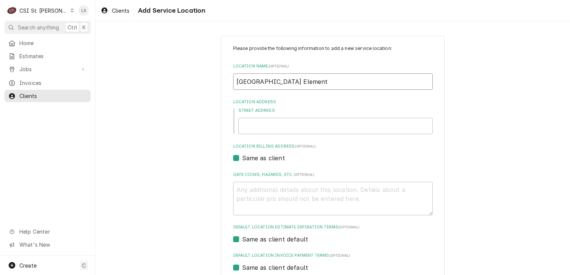
type textarea "x"
type input "Cedar Springs Elementa"
type textarea "x"
type input "Cedar Springs Elementar"
type textarea "x"
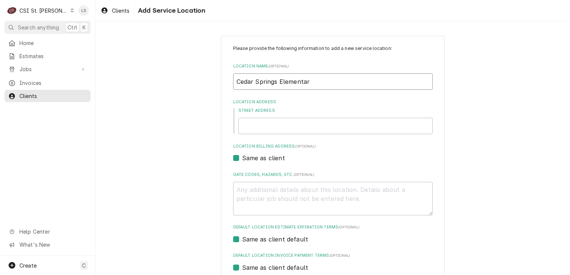
type input "Cedar Springs Elementart"
type textarea "x"
type input "Cedar Springs Elementar"
type textarea "x"
type input "Cedar Springs Elementary"
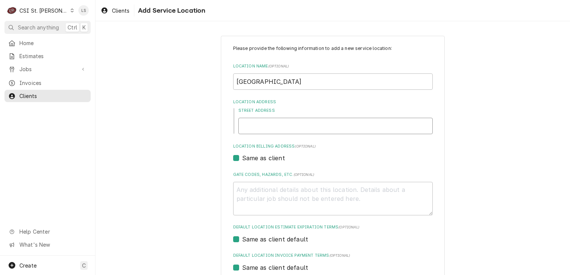
click at [253, 121] on input "Street Address" at bounding box center [336, 126] width 194 height 16
type textarea "x"
type input "6"
type textarea "x"
type input "69"
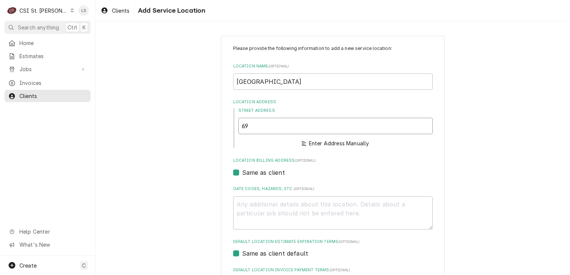
type textarea "x"
type input "692"
type textarea "x"
type input "6922"
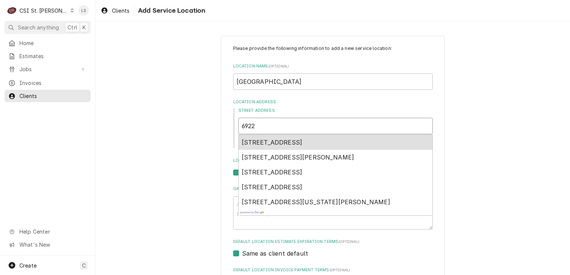
type textarea "x"
type input "6922"
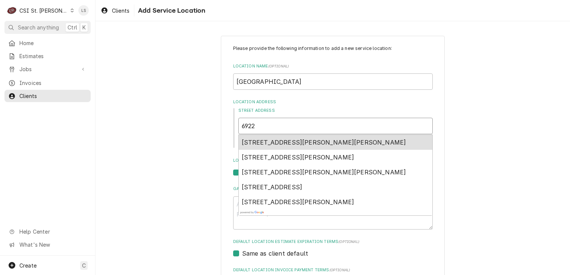
type textarea "x"
type input "6922 r"
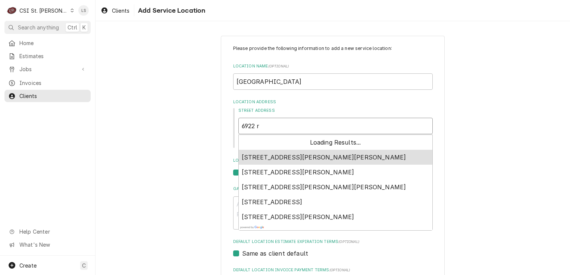
type textarea "x"
type input "6922 ri"
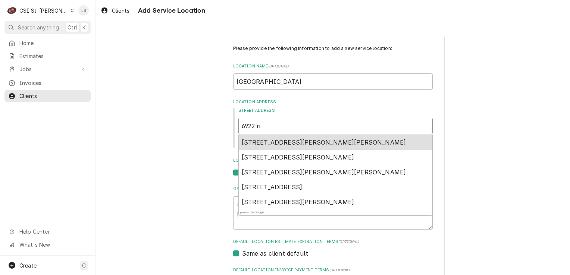
type textarea "x"
type input "6922 riv"
type textarea "x"
type input "6922 rive"
type textarea "x"
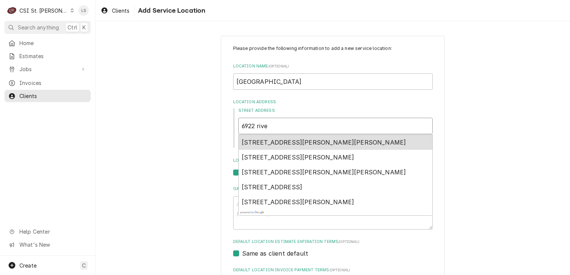
type input "6922 river"
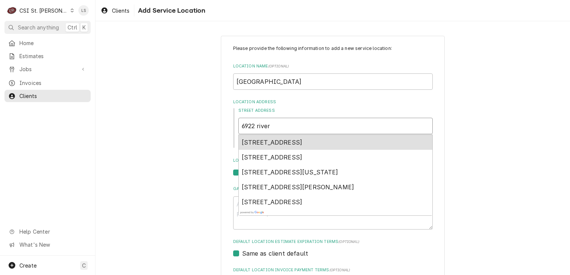
click at [303, 141] on span "6922 Rivermont Trail, House Springs, MO, USA" at bounding box center [272, 142] width 61 height 7
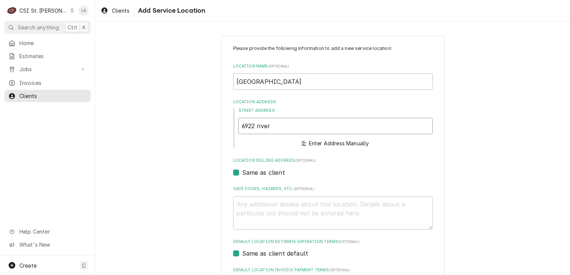
type textarea "x"
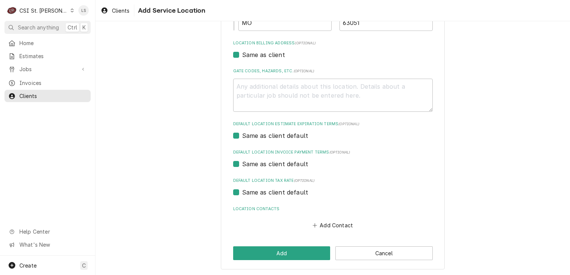
scroll to position [211, 0]
type input "6922 Rivermont Trail"
click at [298, 252] on button "Add" at bounding box center [281, 253] width 97 height 14
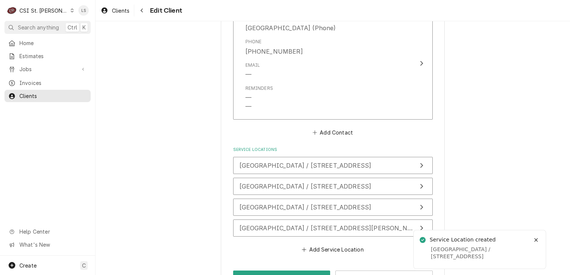
scroll to position [1000, 0]
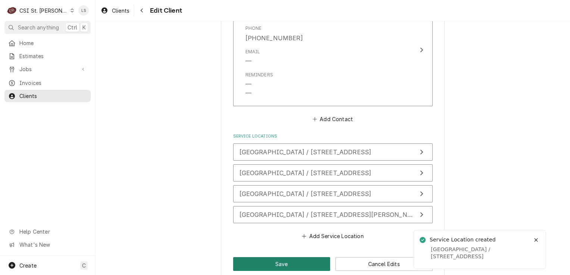
click at [277, 258] on button "Save" at bounding box center [281, 265] width 97 height 14
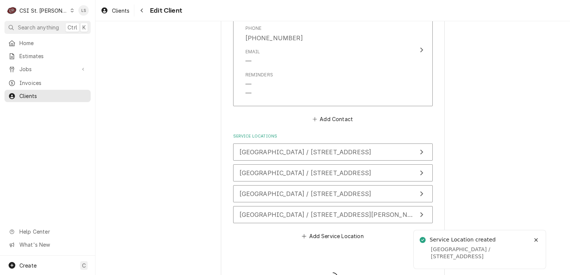
type textarea "x"
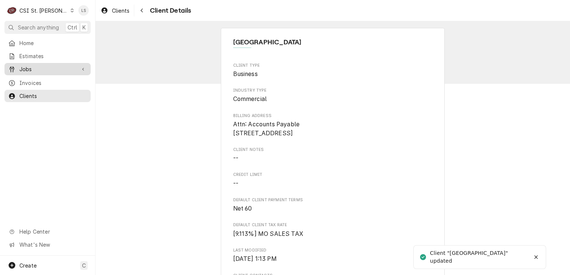
click at [43, 67] on span "Jobs" at bounding box center [47, 69] width 56 height 8
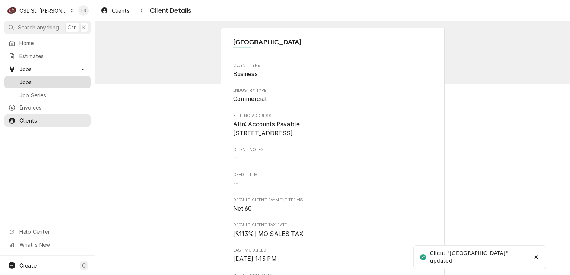
click at [40, 78] on span "Jobs" at bounding box center [53, 82] width 68 height 8
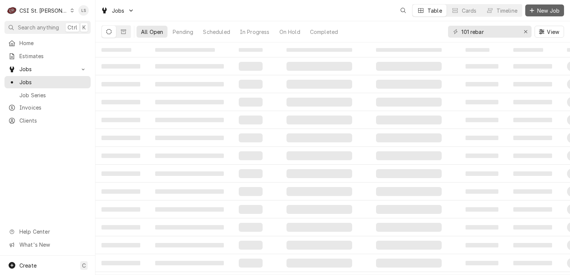
click at [539, 10] on span "New Job" at bounding box center [548, 11] width 25 height 8
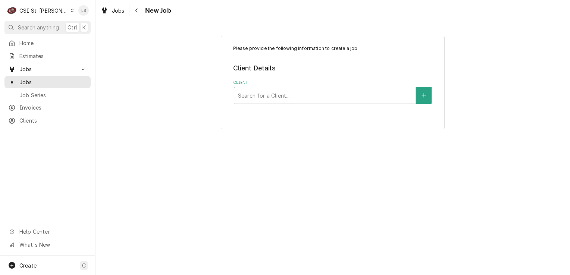
click at [272, 98] on div "Client" at bounding box center [325, 95] width 174 height 13
type input "2"
type input "6922 river"
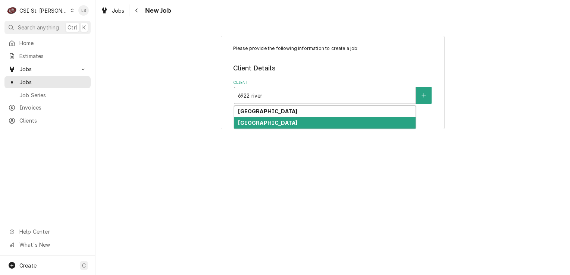
click at [267, 122] on strong "Northwest R-1 School District" at bounding box center [267, 123] width 59 height 6
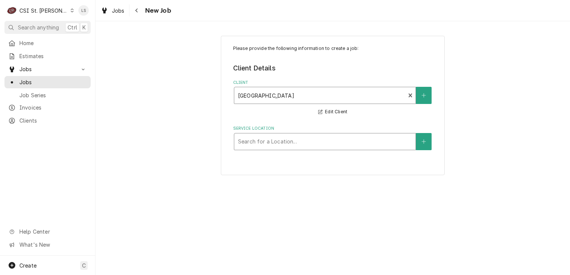
click at [274, 144] on div "Service Location" at bounding box center [325, 141] width 174 height 13
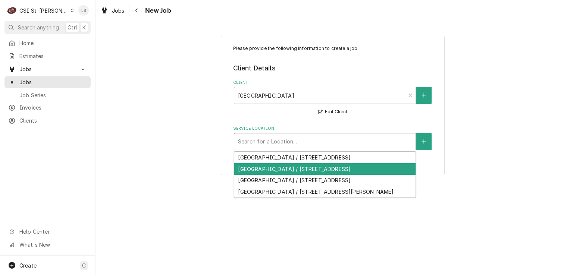
click at [311, 167] on div "Cedar Springs Elementary / 6922 Rivermont Trail, MO 63051" at bounding box center [324, 169] width 181 height 12
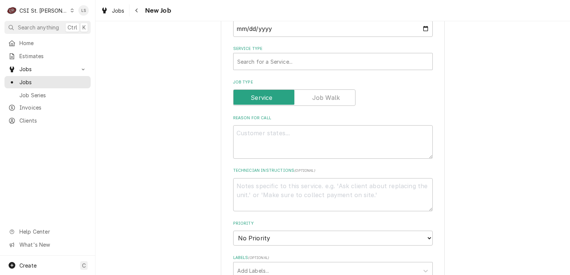
scroll to position [187, 0]
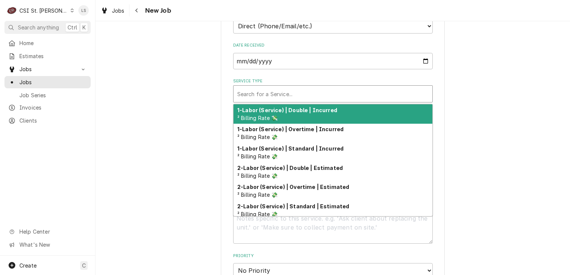
click at [263, 101] on div "Search for a Service..." at bounding box center [333, 94] width 199 height 16
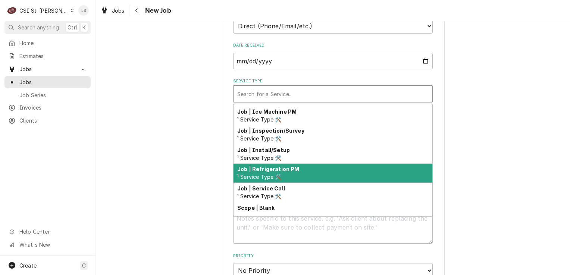
scroll to position [427, 0]
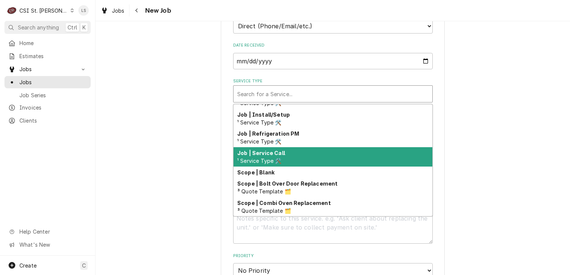
click at [271, 158] on span "¹ Service Type 🛠️" at bounding box center [259, 161] width 44 height 6
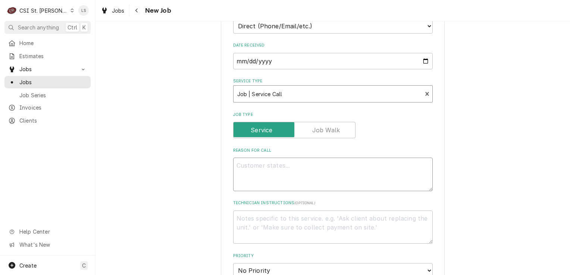
click at [275, 180] on textarea "Reason For Call" at bounding box center [333, 175] width 200 height 34
type textarea "x"
type textarea "I"
type textarea "x"
type textarea "Ic"
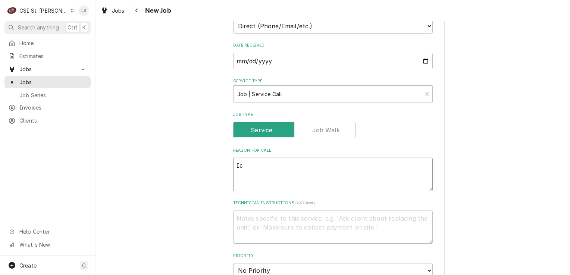
type textarea "x"
type textarea "Ice"
type textarea "x"
type textarea "Ice"
type textarea "x"
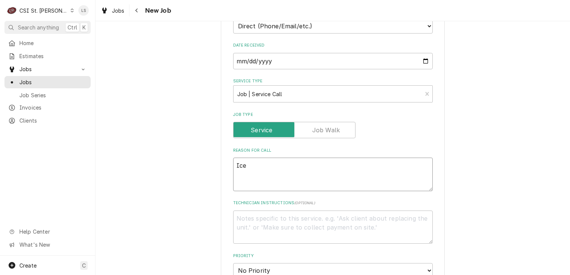
type textarea "Ice m"
type textarea "x"
type textarea "Ice ma"
type textarea "x"
type textarea "Ice mac"
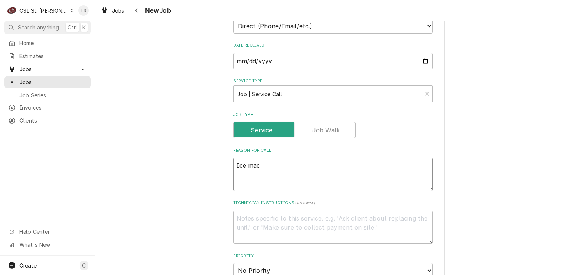
type textarea "x"
type textarea "Ice mach"
type textarea "x"
type textarea "Ice machi"
type textarea "x"
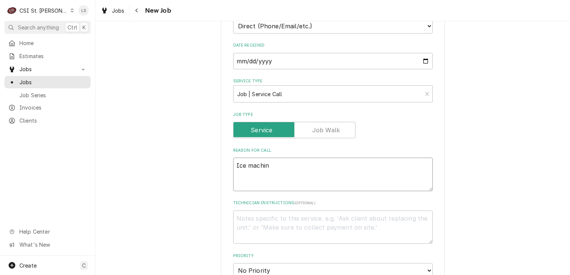
type textarea "Ice machine"
type textarea "x"
type textarea "Ice machine"
type textarea "x"
type textarea "Ice machine -"
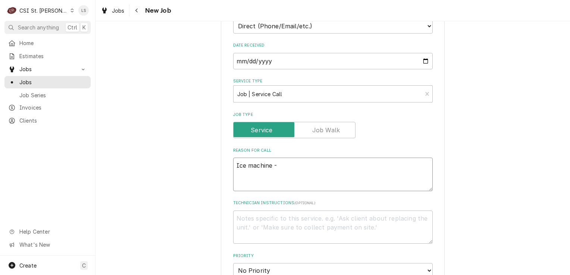
type textarea "x"
type textarea "Ice machine -"
type textarea "x"
type textarea "Ice machine -"
click at [261, 232] on textarea "Technician Instructions ( optional )" at bounding box center [333, 228] width 200 height 34
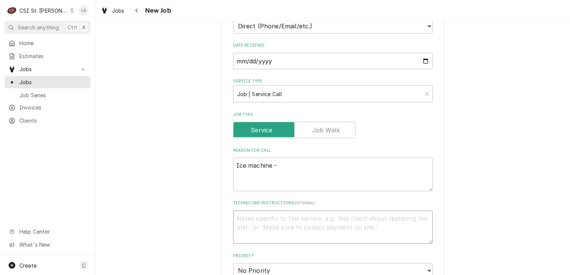
type textarea "x"
type textarea "M"
type textarea "x"
type textarea "M"
type textarea "x"
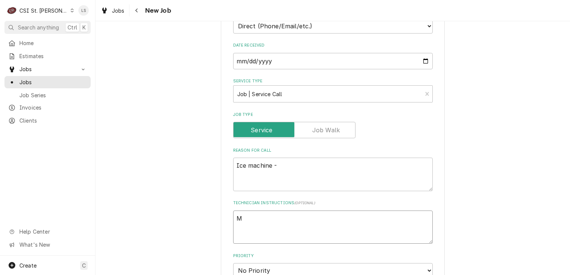
type textarea "M -"
type textarea "x"
type textarea "M -"
type textarea "x"
type textarea "M - F"
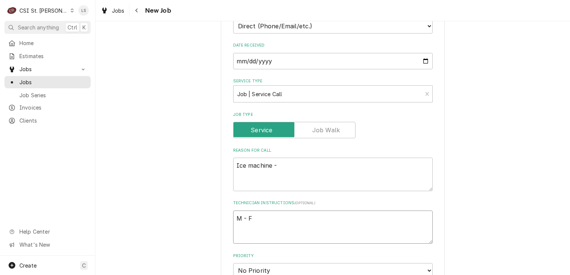
type textarea "x"
type textarea "M - F"
type textarea "x"
type textarea "M - F f"
type textarea "x"
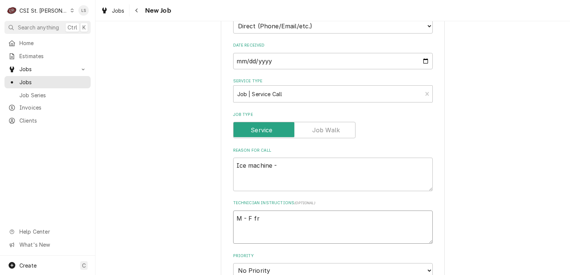
type textarea "M - F fro"
type textarea "x"
type textarea "M - F from"
type textarea "x"
type textarea "M - F from"
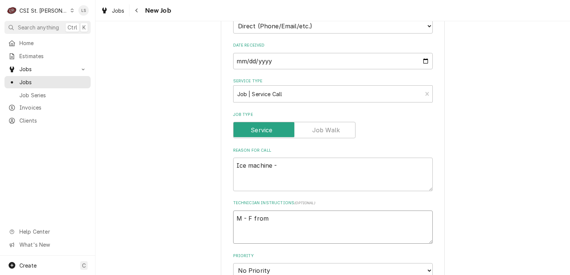
type textarea "x"
type textarea "M - F from"
click at [287, 164] on textarea "Ice machine -" at bounding box center [333, 175] width 200 height 34
type textarea "x"
type textarea "Ice machine - u"
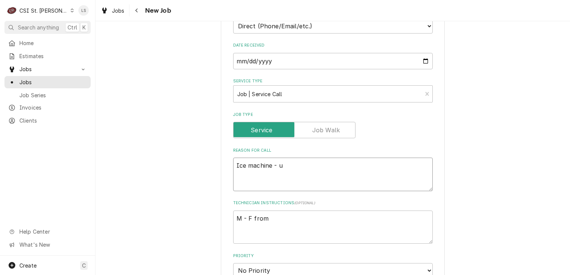
type textarea "x"
type textarea "Ice machine - und"
type textarea "x"
type textarea "Ice machine - unde"
type textarea "x"
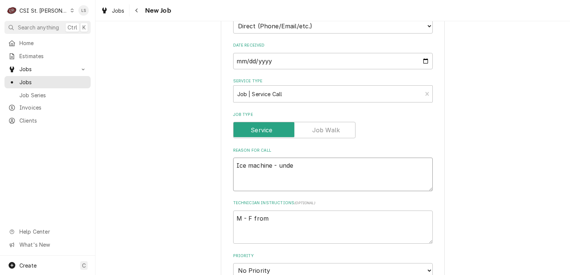
type textarea "Ice machine - under"
type textarea "x"
type textarea "Ice machine - under"
type textarea "x"
type textarea "Ice machine - under c"
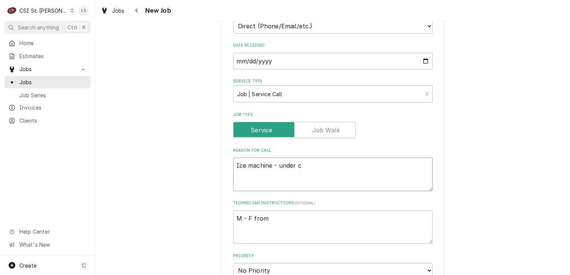
type textarea "x"
type textarea "Ice machine - under co"
type textarea "x"
type textarea "Ice machine - under cou"
type textarea "x"
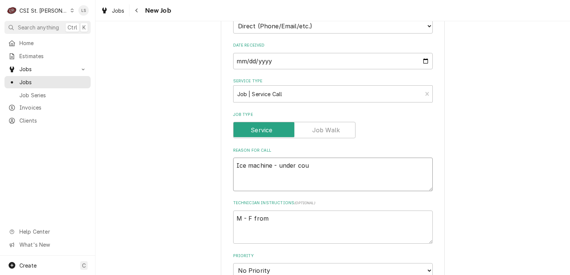
type textarea "Ice machine - under coun"
type textarea "x"
type textarea "Ice machine - under count"
type textarea "x"
type textarea "Ice machine - under counte"
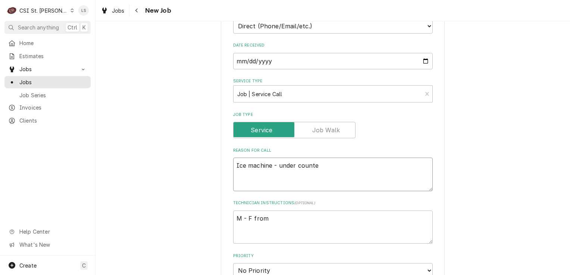
type textarea "x"
type textarea "Ice machine - under counter"
type textarea "x"
type textarea "Ice machine - under counter"
type textarea "x"
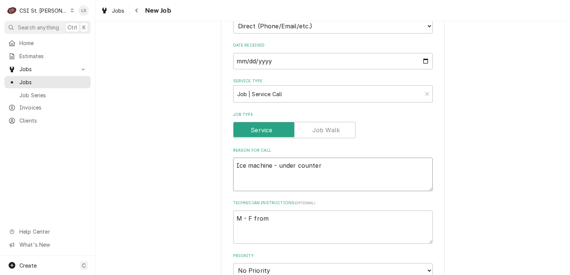
type textarea "Ice machine - under counter u"
type textarea "x"
type textarea "Ice machine - under counter un"
type textarea "x"
type textarea "Ice machine - under counter uni"
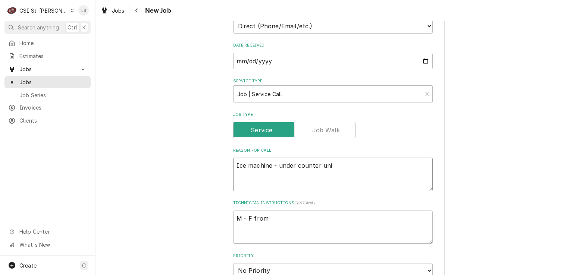
type textarea "x"
type textarea "Ice machine - under counter unit"
type textarea "x"
type textarea "Ice machine - under counter unit"
type textarea "x"
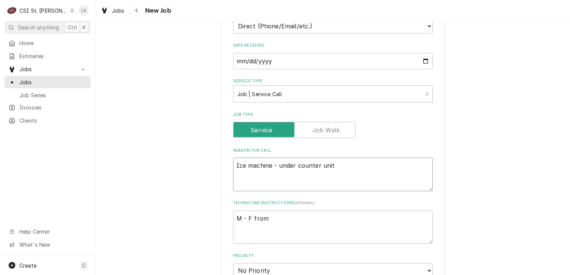
type textarea "Ice machine - under counter unit -"
type textarea "x"
type textarea "Ice machine - under counter unit -"
type textarea "x"
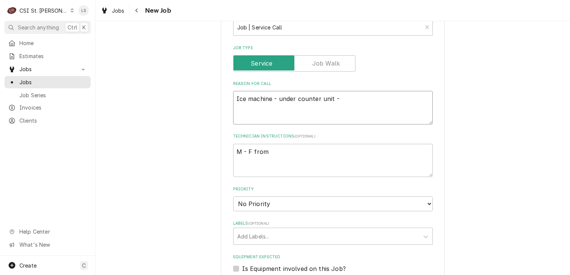
scroll to position [336, 0]
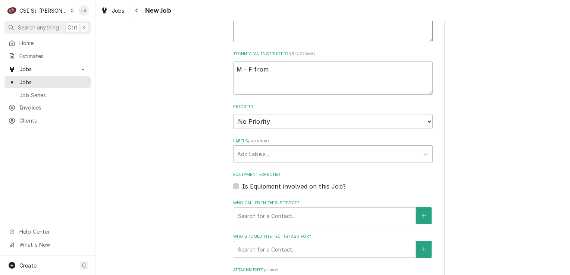
type textarea "Ice machine - under counter unit -"
click at [261, 118] on select "No Priority Urgent High Medium Low" at bounding box center [333, 121] width 200 height 15
select select "4"
click at [233, 114] on select "No Priority Urgent High Medium Low" at bounding box center [333, 121] width 200 height 15
click at [243, 150] on div "Labels" at bounding box center [326, 153] width 178 height 13
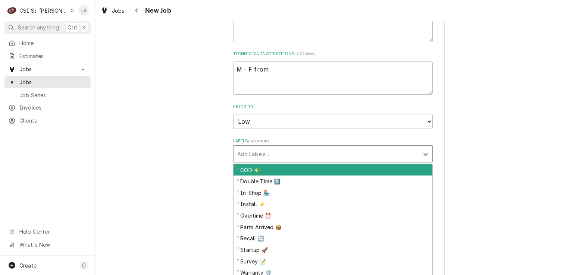
type textarea "x"
type input "ice"
type textarea "x"
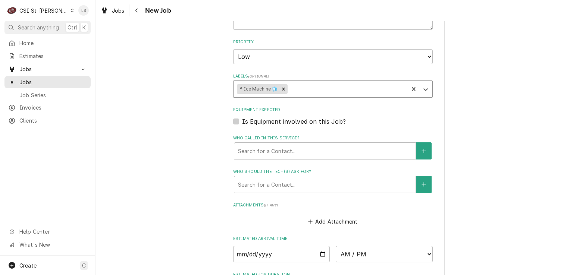
scroll to position [448, 0]
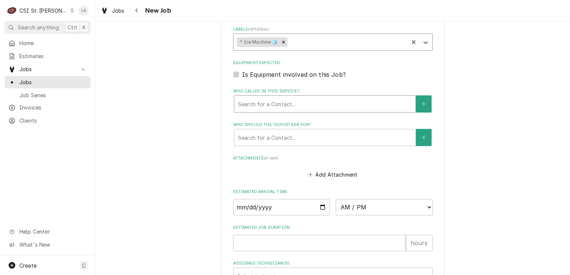
click at [267, 99] on div "Who called in this service?" at bounding box center [325, 103] width 174 height 13
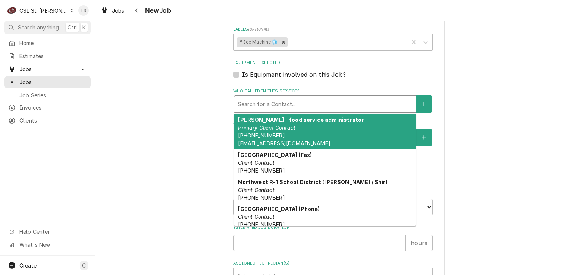
type textarea "x"
type input "c"
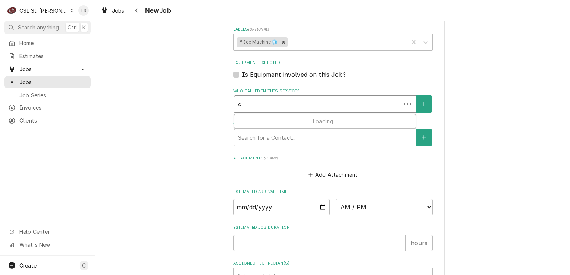
type textarea "x"
type input "ch"
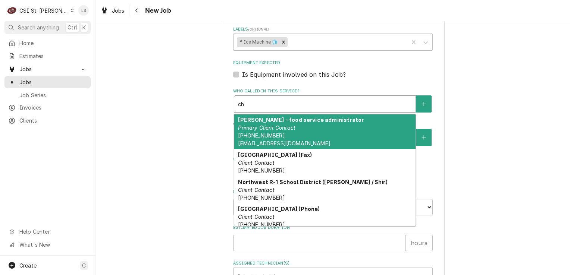
click at [275, 126] on em "Primary Client Contact" at bounding box center [266, 128] width 57 height 6
type textarea "x"
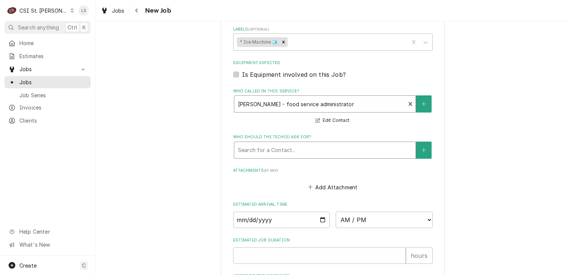
click at [269, 153] on div "Who should the tech(s) ask for?" at bounding box center [325, 150] width 174 height 13
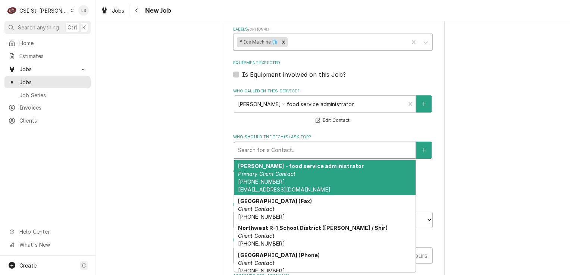
type textarea "x"
type input "c"
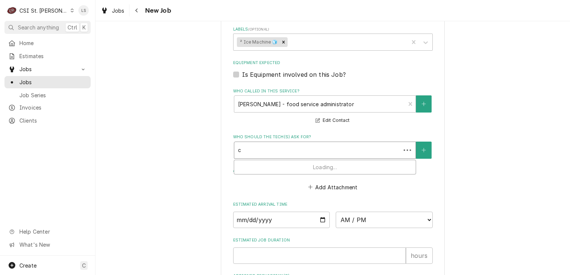
type textarea "x"
type input "ch"
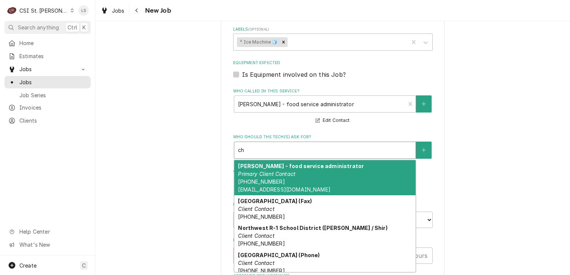
click at [273, 171] on em "Primary Client Contact" at bounding box center [266, 174] width 57 height 6
type textarea "x"
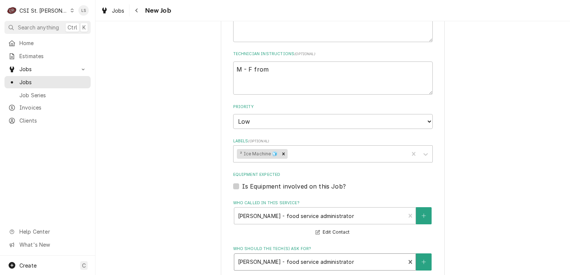
scroll to position [224, 0]
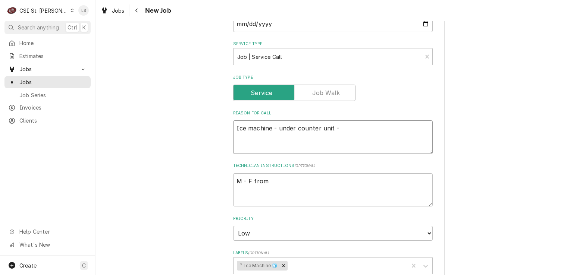
click at [355, 127] on textarea "Ice machine - under counter unit -" at bounding box center [333, 138] width 200 height 34
type textarea "x"
type textarea "Ice machine - under counter unit - n"
type textarea "x"
type textarea "Ice machine - under counter unit - ne"
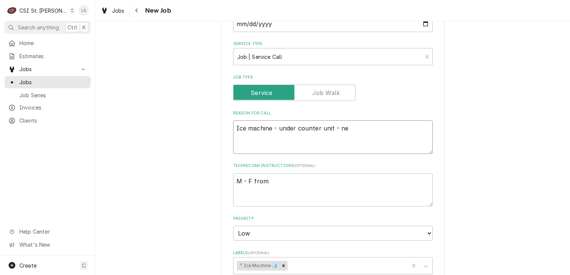
type textarea "x"
type textarea "Ice machine - under counter unit - nee"
type textarea "x"
type textarea "Ice machine - under counter unit - need"
type textarea "x"
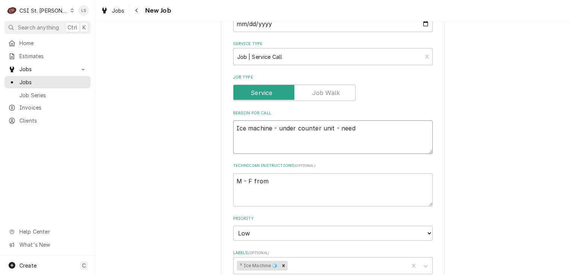
type textarea "Ice machine - under counter unit - needs"
type textarea "x"
type textarea "Ice machine - under counter unit - needs"
type textarea "x"
type textarea "Ice machine - under counter unit - needs t"
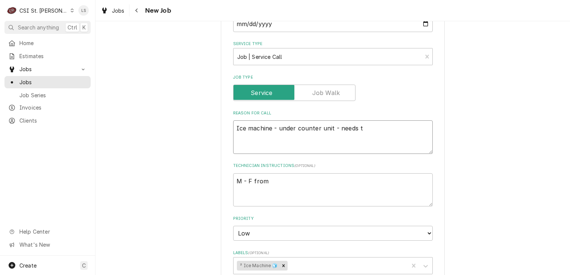
type textarea "x"
type textarea "Ice machine - under counter unit - needs th"
type textarea "x"
type textarea "Ice machine - under counter unit - needs the"
type textarea "x"
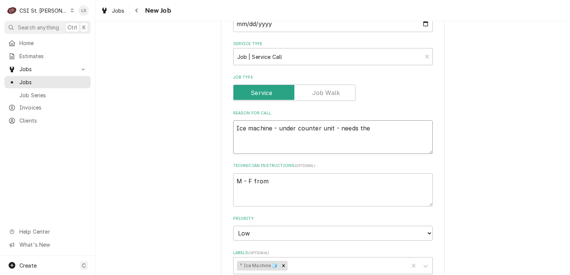
type textarea "Ice machine - under counter unit - needs the"
type textarea "x"
type textarea "Ice machine - under counter unit - needs the u"
type textarea "x"
type textarea "Ice machine - under counter unit - needs the un"
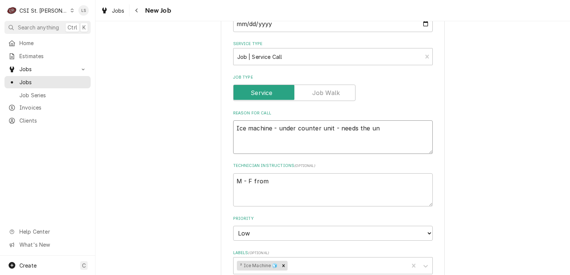
type textarea "x"
type textarea "Ice machine - under counter unit - needs the uni"
type textarea "x"
type textarea "Ice machine - under counter unit - needs the unit"
type textarea "x"
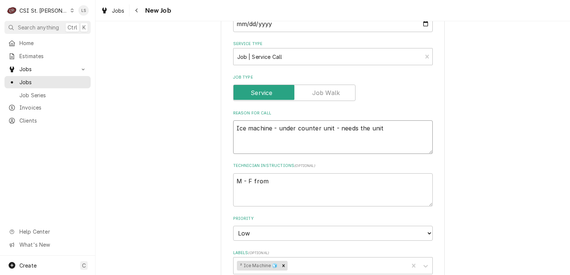
type textarea "Ice machine - under counter unit - needs the unit"
type textarea "x"
type textarea "Ice machine - under counter unit - needs the unit"
type textarea "x"
type textarea "Ice machine - under counter unit - needs the uni"
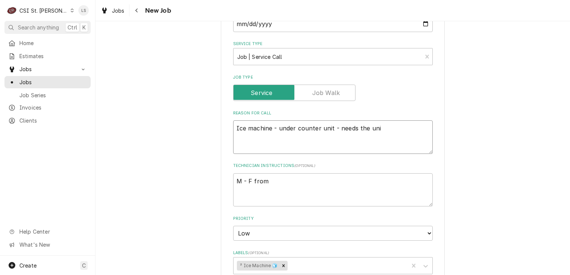
type textarea "x"
type textarea "Ice machine - under counter unit - needs the un"
type textarea "x"
type textarea "Ice machine - under counter unit - needs the u"
type textarea "x"
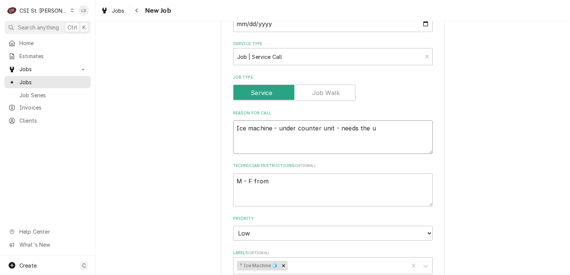
type textarea "Ice machine - under counter unit - needs the"
type textarea "x"
type textarea "Ice machine - under counter unit - needs the"
type textarea "x"
type textarea "Ice machine - under counter unit - needs the"
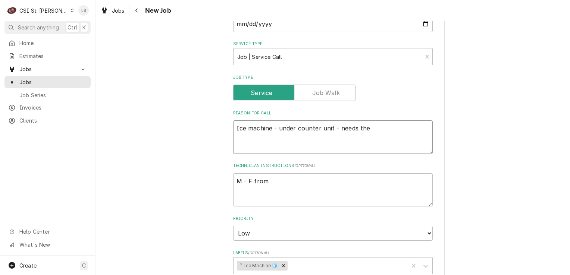
type textarea "x"
type textarea "Ice machine - under counter unit - needs the i"
type textarea "x"
type textarea "Ice machine - under counter unit - needs the ins"
type textarea "x"
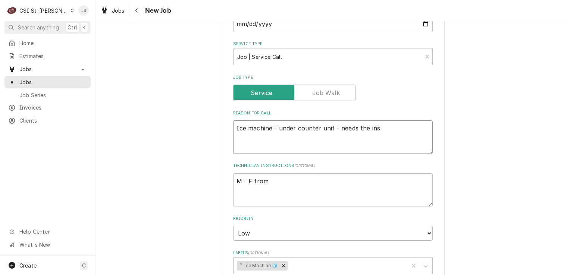
type textarea "Ice machine - under counter unit - needs the inst"
type textarea "x"
type textarea "Ice machine - under counter unit - needs the insta"
type textarea "x"
type textarea "Ice machine - under counter unit - needs the instal"
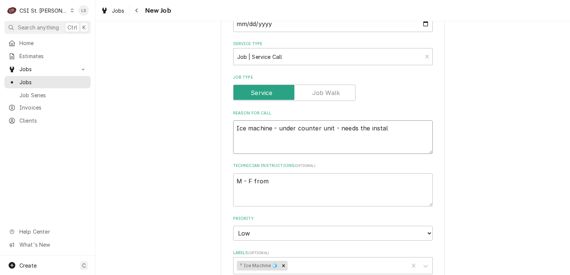
type textarea "x"
type textarea "Ice machine - under counter unit - needs the install"
type textarea "x"
type textarea "Ice machine - under counter unit - needs the install"
type textarea "x"
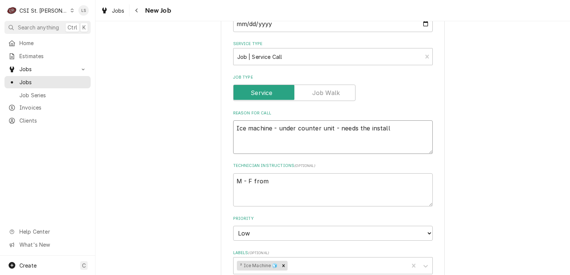
type textarea "Ice machine - under counter unit - needs the install i"
type textarea "x"
type textarea "Ice machine - under counter unit - needs the install in"
type textarea "x"
type textarea "Ice machine - under counter unit - needs the install ins"
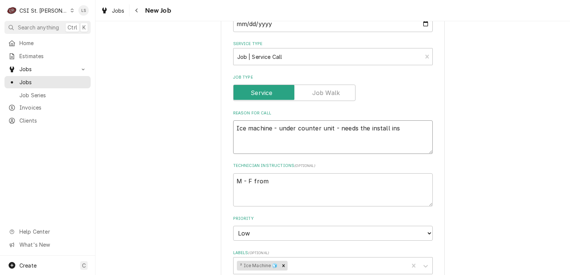
type textarea "x"
type textarea "Ice machine - under counter unit - needs the install inst"
type textarea "x"
type textarea "Ice machine - under counter unit - needs the install insta"
type textarea "x"
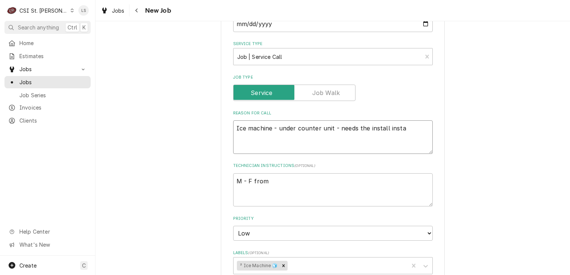
type textarea "Ice machine - under counter unit - needs the install instal"
type textarea "x"
type textarea "Ice machine - under counter unit - needs the install install"
type textarea "x"
type textarea "Ice machine - under counter unit - needs the install installe"
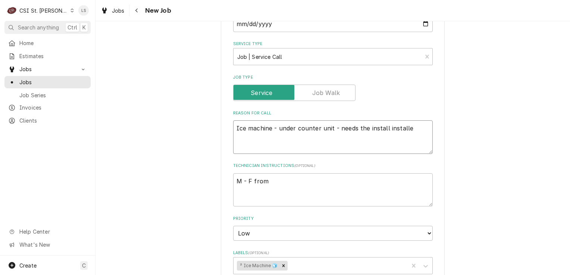
type textarea "x"
type textarea "Ice machine - under counter unit - needs the install installed"
type textarea "x"
type textarea "Ice machine - under counter unit - needs the install installed"
type textarea "x"
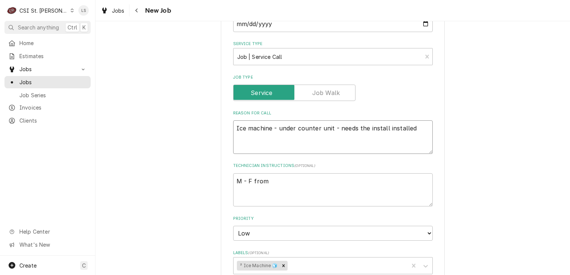
type textarea "Ice machine - under counter unit - needs the install installed"
click at [282, 179] on textarea "M - F from" at bounding box center [333, 191] width 200 height 34
type textarea "x"
type textarea "M - F from 7"
type textarea "x"
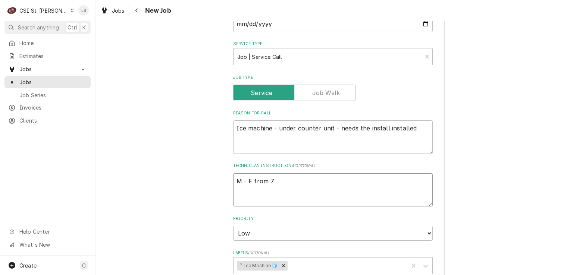
type textarea "M - F from 7a"
type textarea "x"
type textarea "M - F from 7am"
type textarea "x"
type textarea "M - F from 7am"
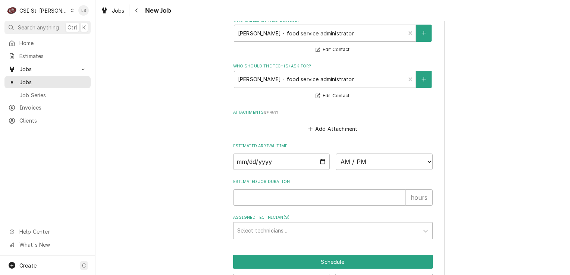
scroll to position [545, 0]
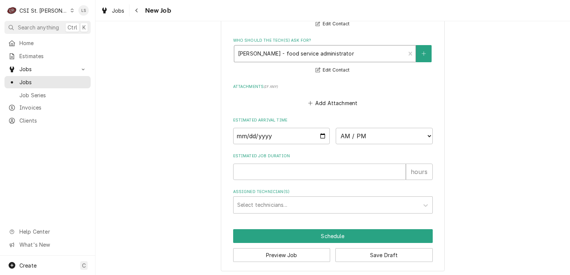
click at [290, 53] on div "Who should the tech(s) ask for?" at bounding box center [320, 53] width 164 height 13
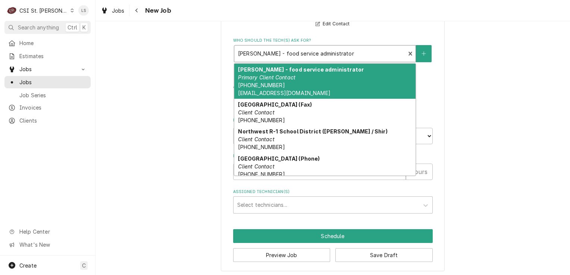
click at [283, 82] on span "(636) 677-3473 x21126 ccarden@northwestschools.net" at bounding box center [284, 89] width 92 height 14
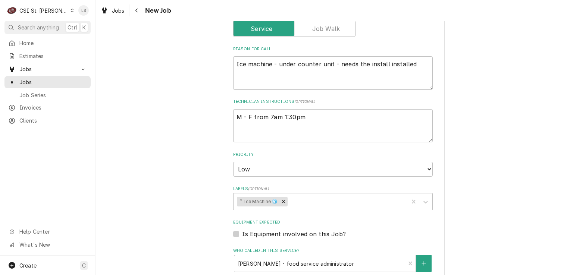
scroll to position [283, 0]
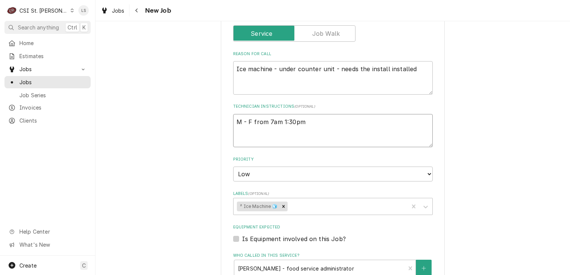
click at [316, 122] on textarea "M - F from 7am 1:30pm" at bounding box center [333, 131] width 200 height 34
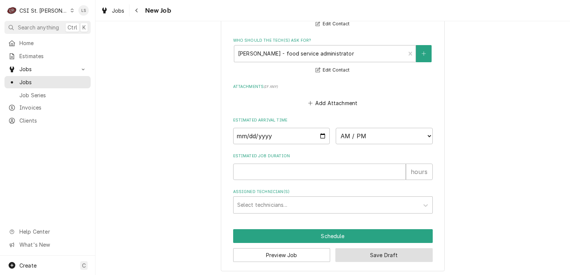
click at [378, 259] on button "Save Draft" at bounding box center [384, 256] width 97 height 14
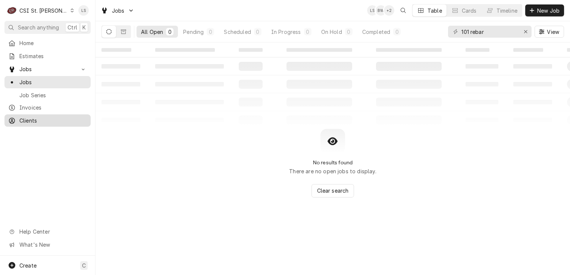
click at [43, 119] on span "Clients" at bounding box center [53, 121] width 68 height 8
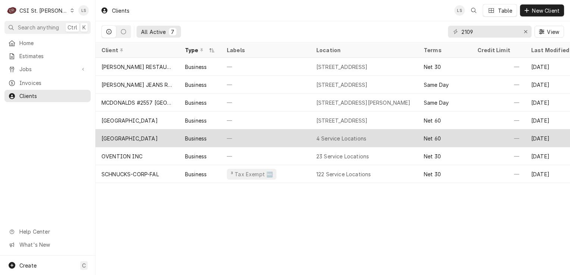
click at [158, 137] on div "Northwest R-1 School District" at bounding box center [130, 139] width 56 height 8
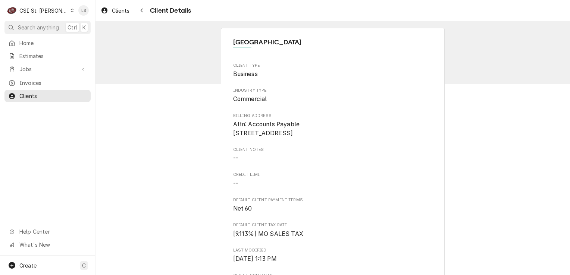
drag, startPoint x: 473, startPoint y: 175, endPoint x: 446, endPoint y: 189, distance: 30.7
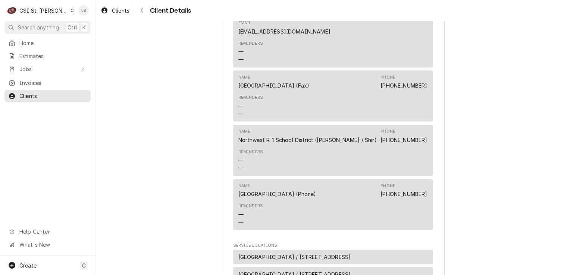
scroll to position [495, 0]
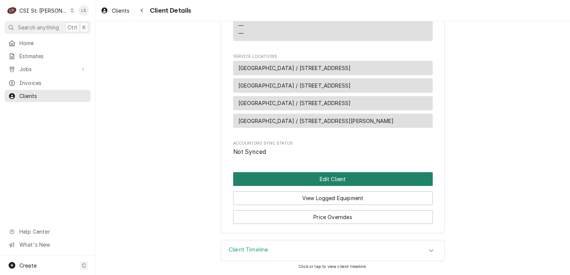
click at [329, 174] on button "Edit Client" at bounding box center [333, 179] width 200 height 14
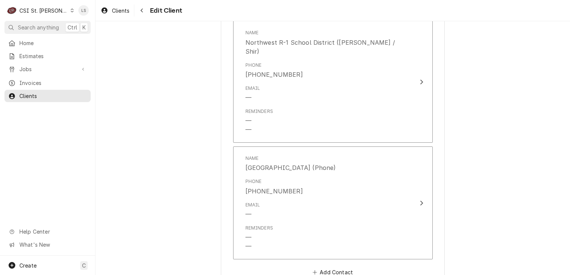
scroll to position [859, 0]
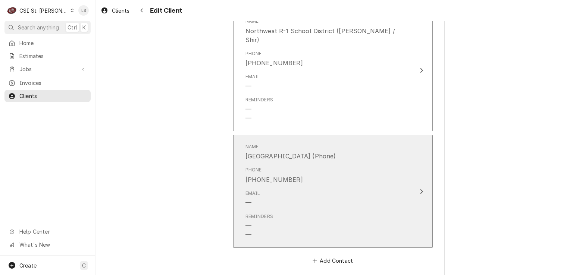
click at [281, 189] on div "Email —" at bounding box center [325, 198] width 159 height 23
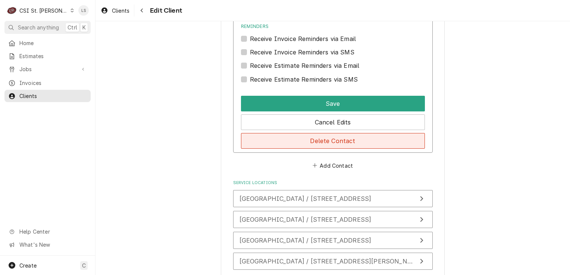
click at [340, 134] on button "Delete Contact" at bounding box center [333, 141] width 184 height 16
type textarea "x"
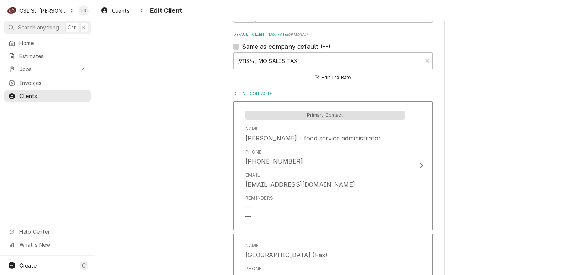
scroll to position [436, 0]
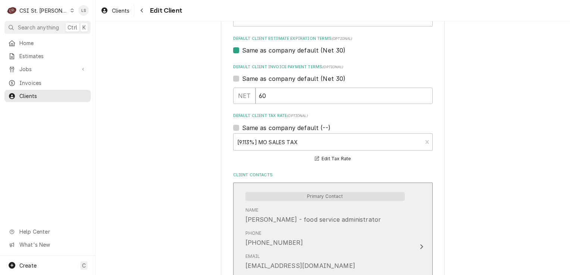
click at [260, 224] on div "Name [PERSON_NAME] - food service administrator" at bounding box center [325, 215] width 159 height 23
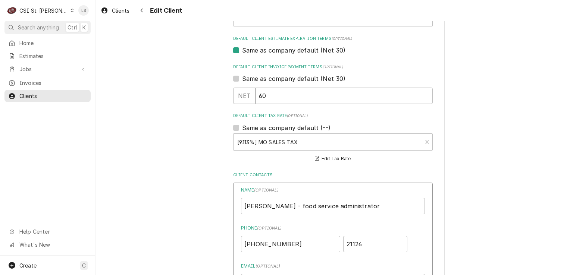
scroll to position [511, 0]
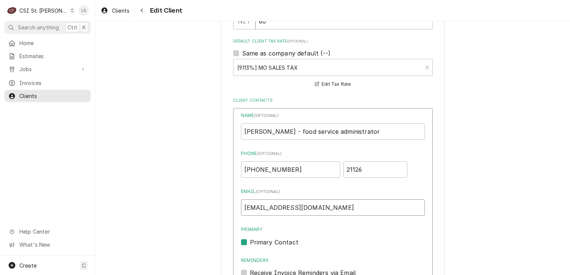
drag, startPoint x: 341, startPoint y: 208, endPoint x: 233, endPoint y: 206, distance: 108.6
click at [233, 206] on div "Name ( optional ) [PERSON_NAME] - food service administrator Phone ( optional )…" at bounding box center [333, 247] width 200 height 279
click at [71, 10] on icon "Dynamic Content Wrapper" at bounding box center [72, 11] width 3 height 4
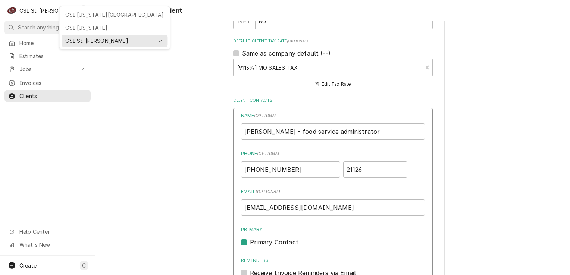
click at [82, 18] on div "CSI Kansas City" at bounding box center [114, 15] width 99 height 8
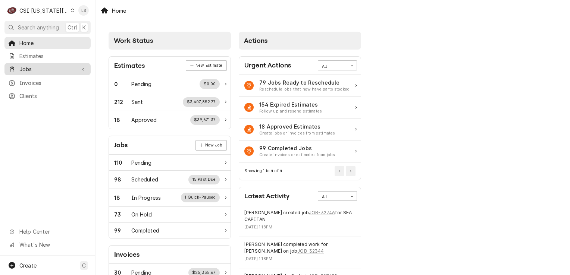
click at [25, 66] on span "Jobs" at bounding box center [47, 69] width 56 height 8
click at [30, 78] on div "Jobs" at bounding box center [47, 82] width 83 height 9
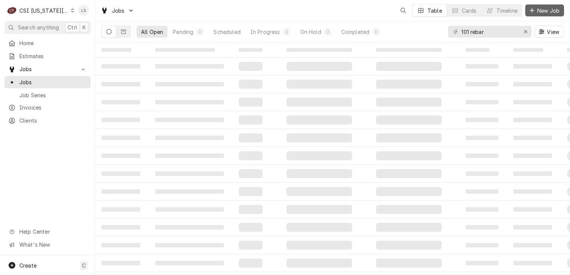
click at [533, 12] on icon "Dynamic Content Wrapper" at bounding box center [532, 10] width 4 height 5
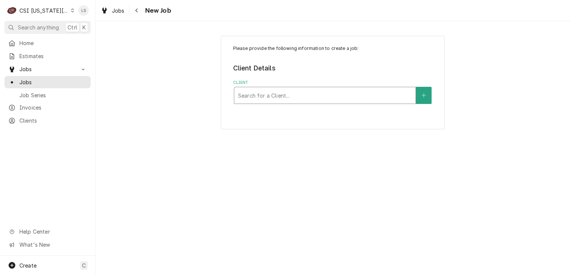
click at [270, 101] on div "Client" at bounding box center [325, 95] width 174 height 13
type input "[PERSON_NAME]"
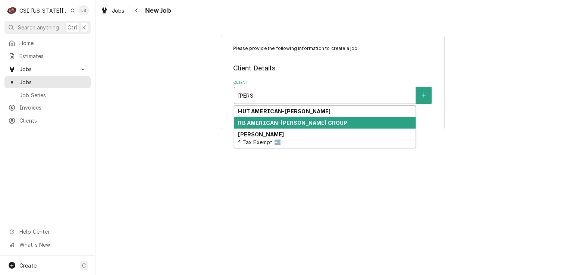
click at [263, 121] on strong "RB AMERICAN-[PERSON_NAME] GROUP" at bounding box center [292, 123] width 109 height 6
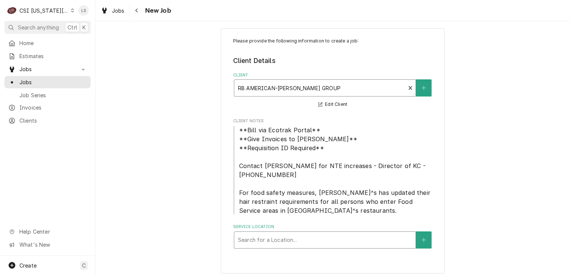
scroll to position [12, 0]
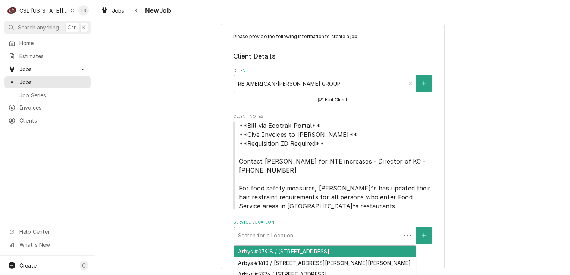
click at [325, 238] on div "Service Location" at bounding box center [317, 235] width 159 height 13
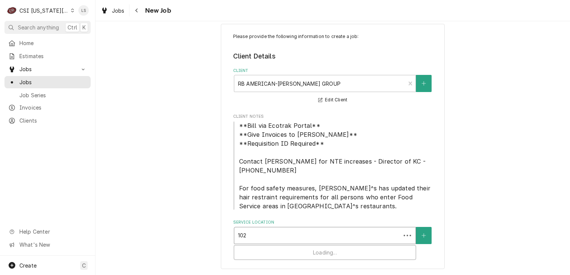
type input "1027"
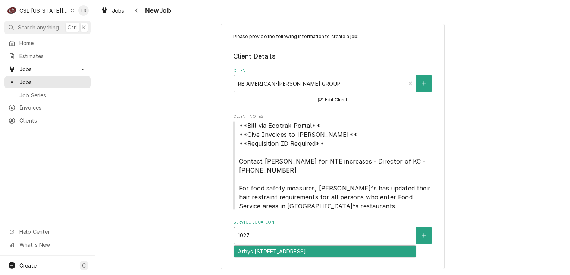
click at [323, 250] on div "Arbys [STREET_ADDRESS]" at bounding box center [324, 252] width 181 height 12
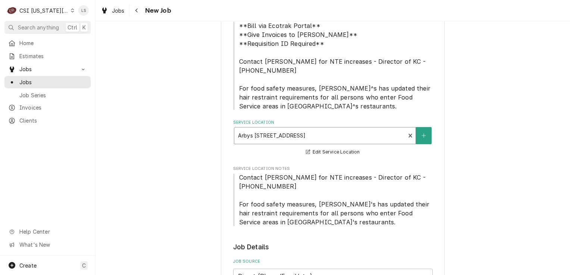
scroll to position [199, 0]
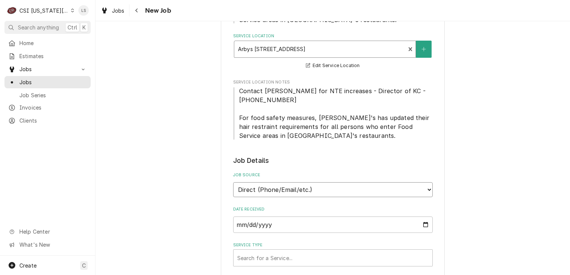
click at [267, 190] on select "Direct (Phone/Email/etc.) Service Channel Corrigo Ecotrak Other" at bounding box center [333, 190] width 200 height 15
select select "3"
paste input "3648797"
type textarea "x"
type input "3648797"
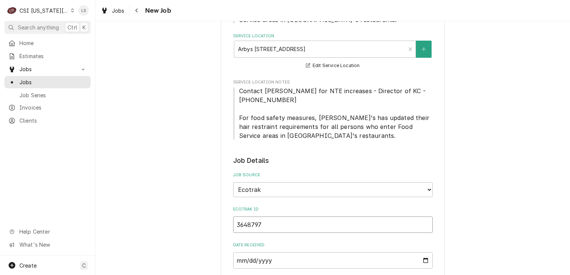
type textarea "x"
type input "3648797"
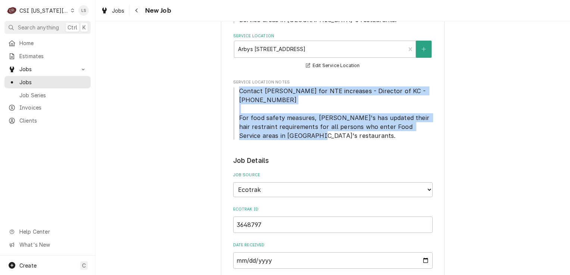
drag, startPoint x: 294, startPoint y: 139, endPoint x: 234, endPoint y: 89, distance: 78.5
click at [234, 89] on span "Contact Brandon Johnson for NTE increases - Director of KC - 816-723-7062 For f…" at bounding box center [333, 114] width 200 height 54
copy span "Contact Brandon Johnson for NTE increases - Director of KC - 816-723-7062 For f…"
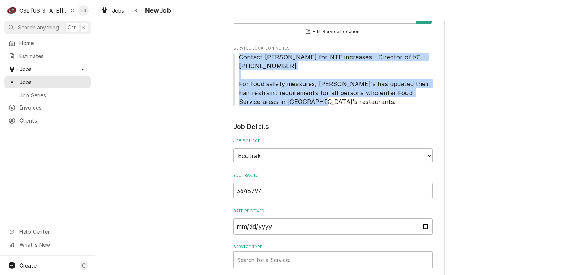
scroll to position [311, 0]
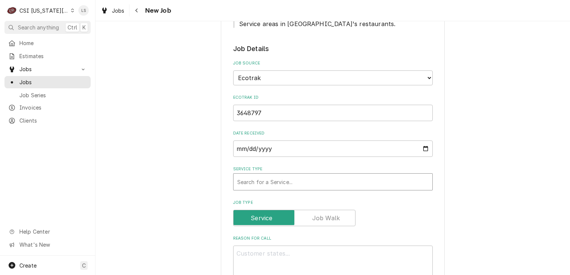
click at [255, 178] on div "Service Type" at bounding box center [332, 181] width 191 height 13
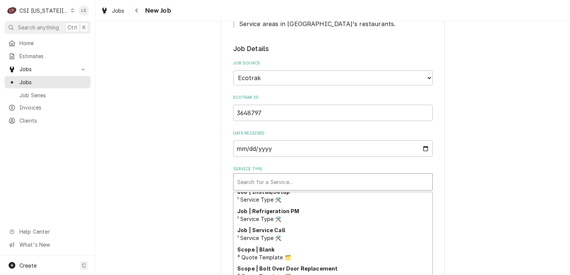
scroll to position [451, 0]
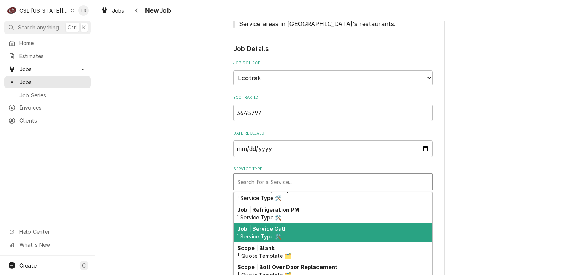
click at [287, 227] on div "Job | Service Call ¹ Service Type 🛠️" at bounding box center [333, 232] width 199 height 19
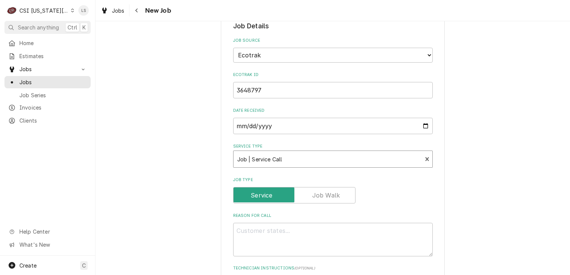
scroll to position [423, 0]
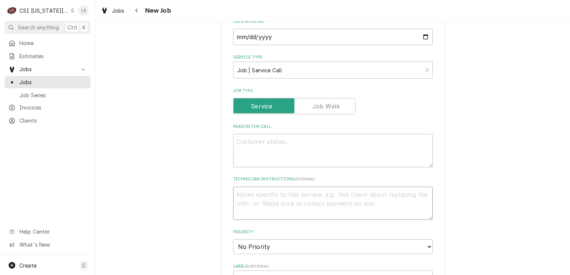
paste textarea "Contact Brandon Johnson for NTE increases - Director of KC - 816-723-7062 For f…"
type textarea "x"
type textarea "Contact Brandon Johnson for NTE increases - Director of KC - 816-723-7062 For f…"
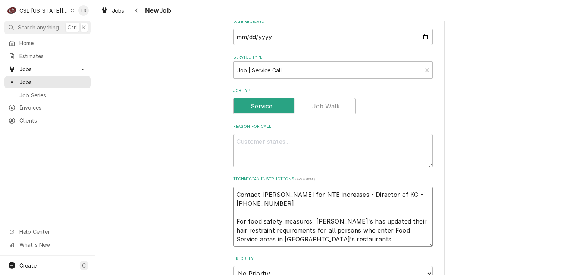
type textarea "x"
type textarea "Contact Brandon Johnson for NTE increases - Director of KC - 816-723-7062 For f…"
click at [279, 163] on textarea "Reason For Call" at bounding box center [333, 151] width 200 height 34
type textarea "x"
type textarea "M"
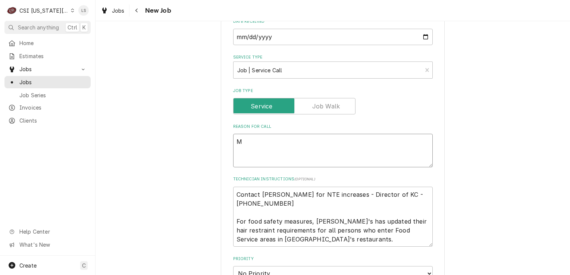
type textarea "x"
type textarea "Mi"
type textarea "x"
type textarea "Mid"
type textarea "x"
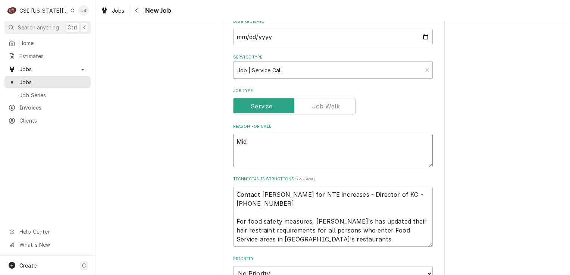
type textarea "Midd"
type textarea "x"
type textarea "Middl"
type textarea "x"
type textarea "Middl"
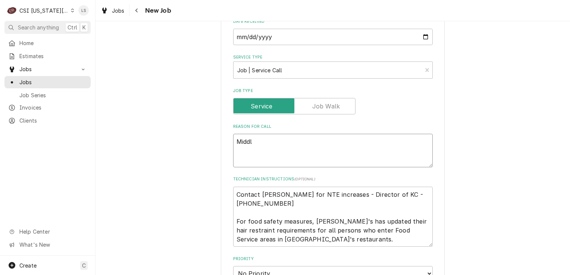
type textarea "x"
type textarea "Middl"
type textarea "x"
type textarea "Middle"
type textarea "x"
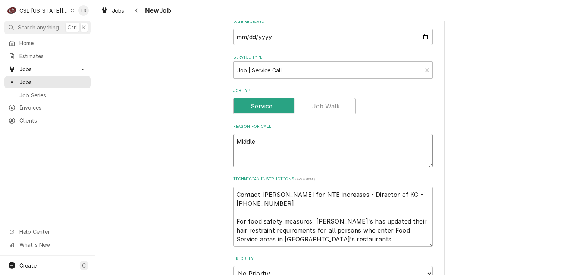
type textarea "Middle"
type textarea "x"
type textarea "Middle f"
type textarea "x"
type textarea "Middle fry"
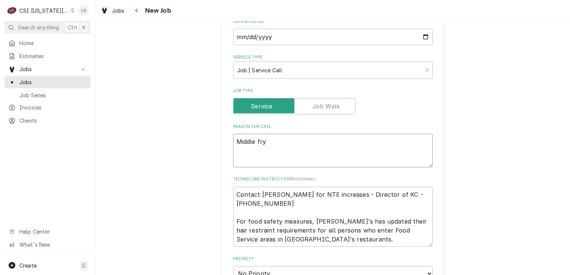
type textarea "x"
type textarea "Middle frye"
type textarea "x"
type textarea "Middle fryer"
type textarea "x"
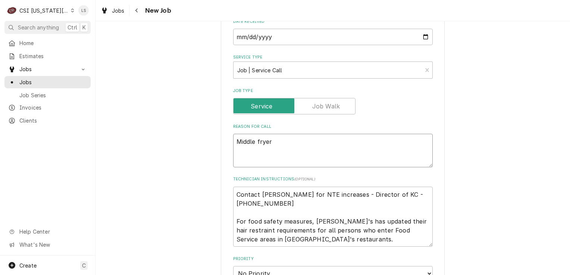
type textarea "Middle fryer"
type textarea "x"
type textarea "Middle fryer -"
type textarea "x"
type textarea "Middle fryer -"
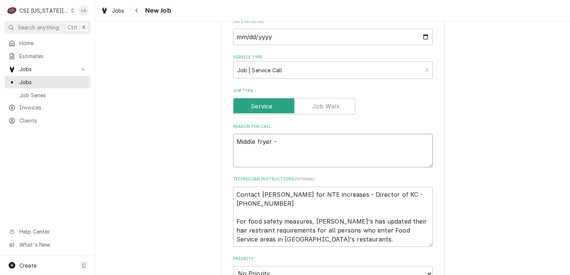
paste textarea "Receiving error codes on the middle fryer. E-41 Indicates that the programming …"
type textarea "x"
type textarea "Middle fryer - Receiving error codes on the middle fryer. E-41 Indicates that t…"
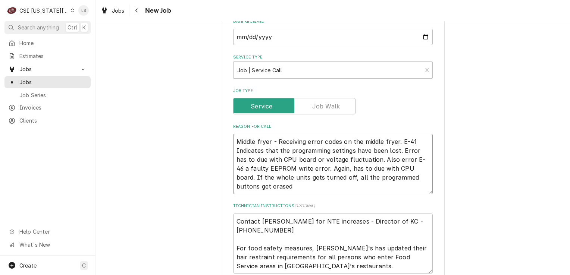
drag, startPoint x: 397, startPoint y: 139, endPoint x: 276, endPoint y: 137, distance: 121.3
click at [276, 137] on textarea "Middle fryer - Receiving error codes on the middle fryer. E-41 Indicates that t…" at bounding box center [333, 164] width 200 height 60
type textarea "x"
type textarea "Middle fryer - E-41 Indicates that the programming settings have been lost. Err…"
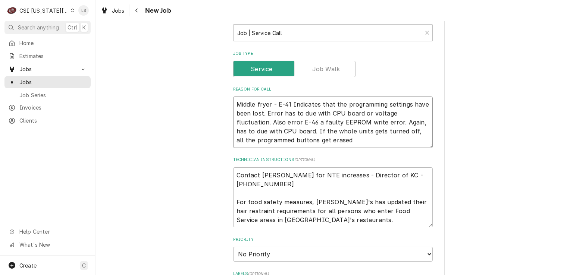
type textarea "x"
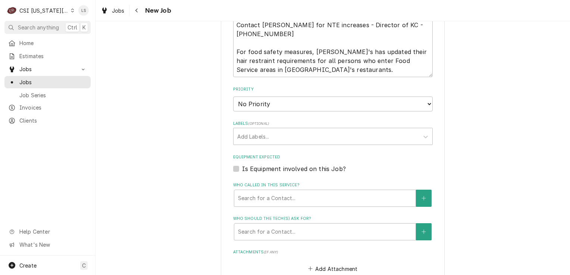
scroll to position [647, 0]
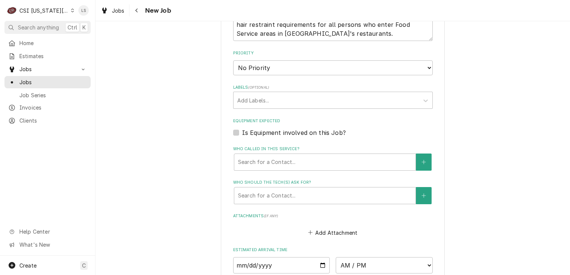
type textarea "Middle fryer - E-41 Indicates that the programming settings have been lost. Err…"
drag, startPoint x: 254, startPoint y: 64, endPoint x: 253, endPoint y: 71, distance: 7.1
click at [254, 64] on select "No Priority Urgent High Medium Low" at bounding box center [333, 67] width 200 height 15
select select "2"
click at [233, 60] on select "No Priority Urgent High Medium Low" at bounding box center [333, 67] width 200 height 15
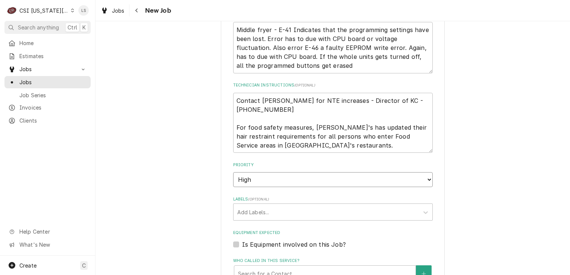
scroll to position [535, 0]
click at [234, 102] on textarea "Contact Brandon Johnson for NTE increases - Director of KC - 816-723-7062 For f…" at bounding box center [333, 123] width 200 height 60
type textarea "x"
type textarea "Contact Brandon Johnson for NTE increases - Director of KC - 816-723-7062 For f…"
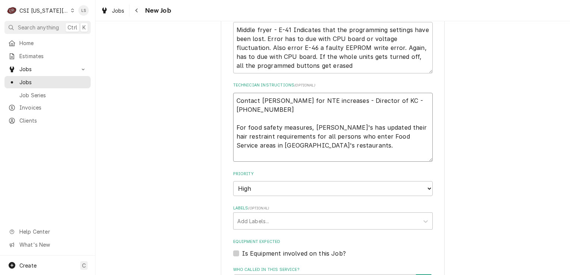
type textarea "x"
type textarea "Contact Brandon Johnson for NTE increases - Director of KC - 816-723-7062 For f…"
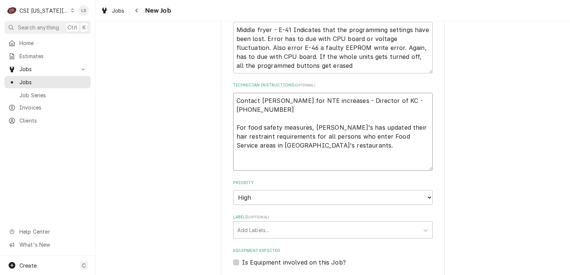
click at [234, 102] on textarea "Contact Brandon Johnson for NTE increases - Director of KC - 816-723-7062 For f…" at bounding box center [333, 132] width 200 height 78
type textarea "x"
type textarea "Contact Brandon Johnson for NTE increases - Director of KC - 816-723-7062 For f…"
type textarea "x"
type textarea "N Contact Brandon Johnson for NTE increases - Director of KC - 816-723-7062 For…"
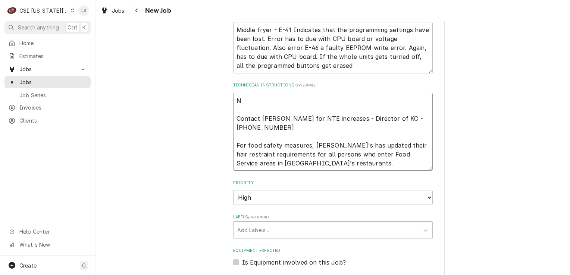
type textarea "x"
type textarea "NT Contact Brandon Johnson for NTE increases - Director of KC - 816-723-7062 Fo…"
type textarea "x"
type textarea "NTE Contact Brandon Johnson for NTE increases - Director of KC - 816-723-7062 F…"
type textarea "x"
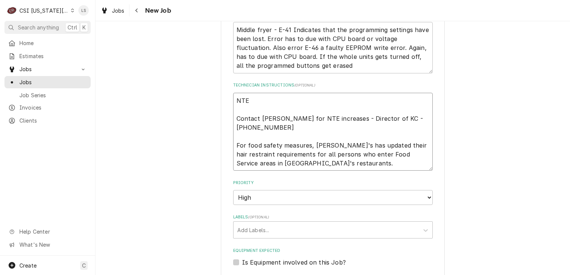
type textarea "NTE Contact Brandon Johnson for NTE increases - Director of KC - 816-723-7062 F…"
type textarea "x"
type textarea "NTE $ Contact Brandon Johnson for NTE increases - Director of KC - 816-723-7062…"
type textarea "x"
type textarea "NTE $1 Contact Brandon Johnson for NTE increases - Director of KC - 816-723-706…"
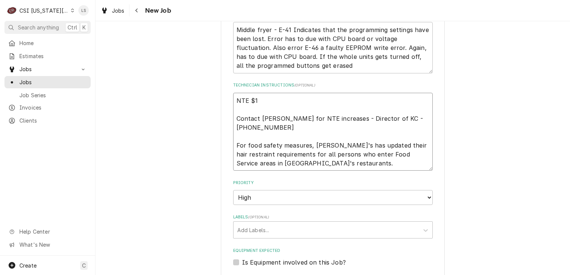
type textarea "x"
type textarea "NTE $10 Contact Brandon Johnson for NTE increases - Director of KC - 816-723-70…"
type textarea "x"
type textarea "NTE $100 Contact Brandon Johnson for NTE increases - Director of KC - 816-723-7…"
type textarea "x"
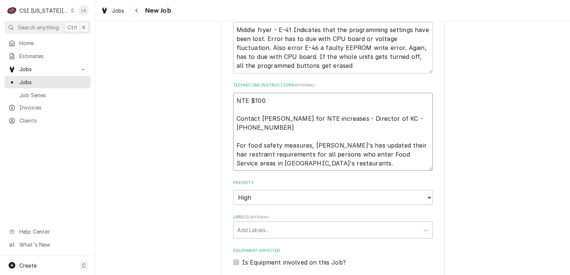
type textarea "NTE $1000 Contact Brandon Johnson for NTE increases - Director of KC - 816-723-…"
type textarea "x"
type textarea "NTE $1000 Contact Brandon Johnson for NTE increases - Director of KC - 816-723-…"
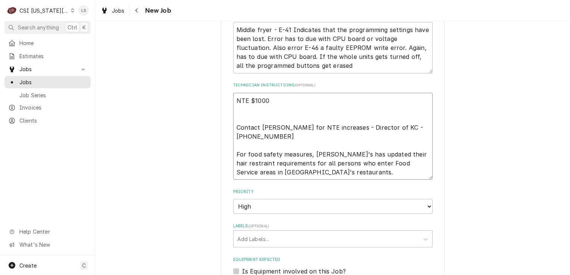
paste textarea "Priority: L3 - 24 Hours"
type textarea "x"
type textarea "NTE $1000 Priority: L3 - 24 Hours Contact Brandon Johnson for NTE increases - D…"
type textarea "x"
type textarea "NTE $1000 Priority: L3 - 24 Hours Contact Brandon Johnson for NTE increases - D…"
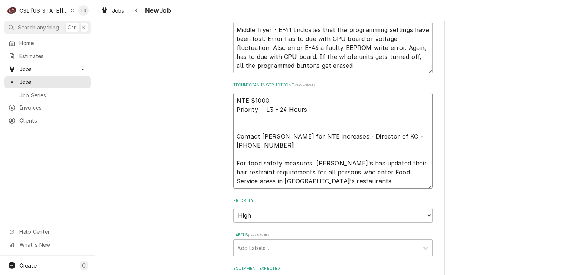
type textarea "x"
type textarea "NTE $1000 Priority: L3 - 24 Hours Contact Brandon Johnson for NTE increases - D…"
paste textarea "Overtime is NOT approved for this Work Order. Please Provide a Proposal if the …"
type textarea "x"
type textarea "NTE $1000 Priority: L3 - 24 Hours Overtime is NOT approved for this Work Order.…"
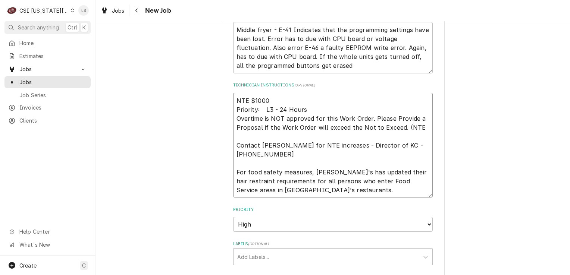
type textarea "x"
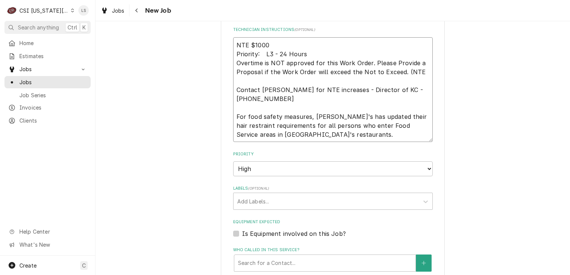
scroll to position [647, 0]
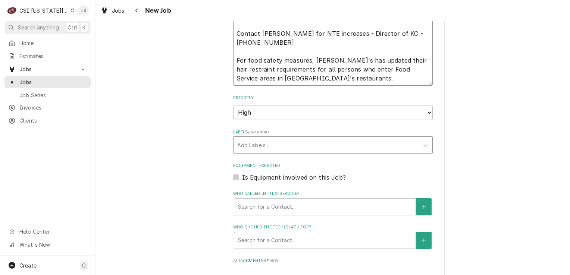
type textarea "NTE $1000 Priority: L3 - 24 Hours Overtime is NOT approved for this Work Order.…"
click at [266, 138] on div "Labels" at bounding box center [326, 144] width 178 height 13
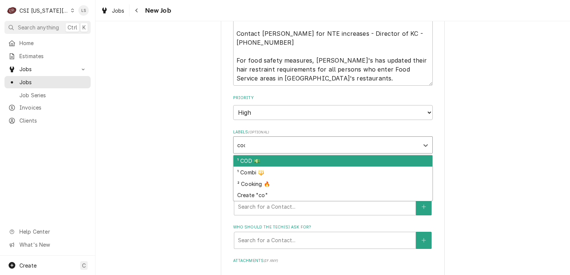
type input "cook"
type textarea "x"
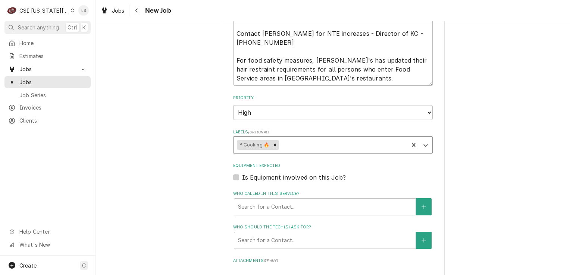
type textarea "x"
click at [242, 177] on label "Is Equipment involved on this Job?" at bounding box center [294, 177] width 104 height 9
click at [242, 177] on input "Equipment Expected" at bounding box center [342, 181] width 200 height 16
checkbox input "true"
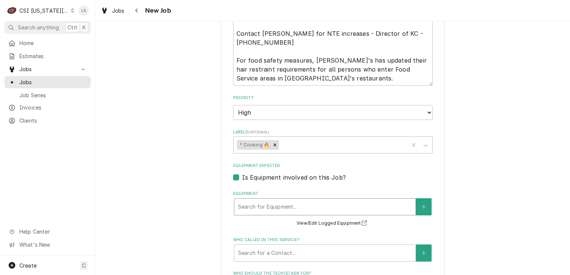
click at [279, 208] on div "Equipment" at bounding box center [325, 206] width 174 height 13
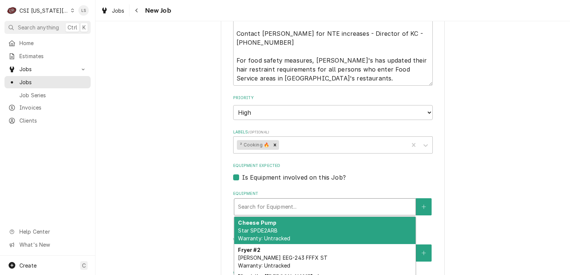
type textarea "x"
type input "h"
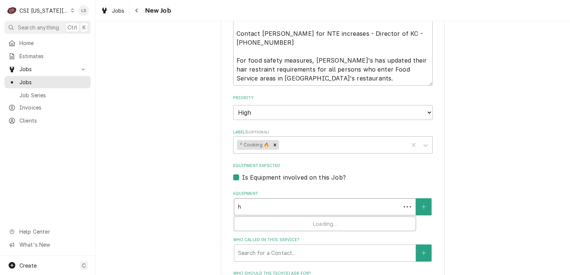
type textarea "x"
type input "he"
type textarea "x"
type input "hen"
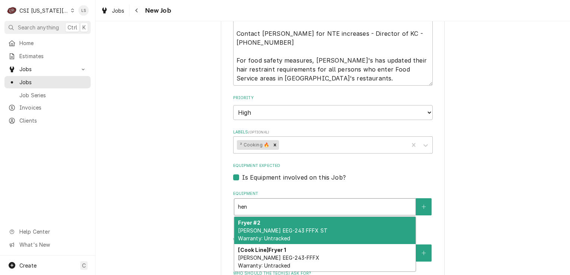
click at [308, 224] on div "Fryer #2 Henny Penny EEG-243 FFFX ST Warranty: Untracked" at bounding box center [324, 230] width 181 height 27
type textarea "x"
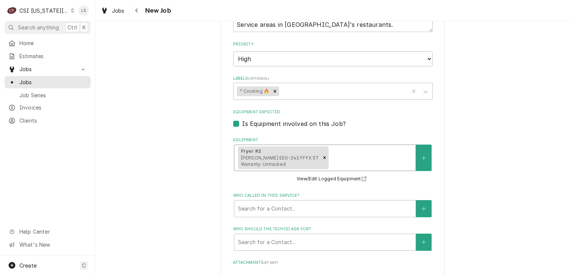
scroll to position [758, 0]
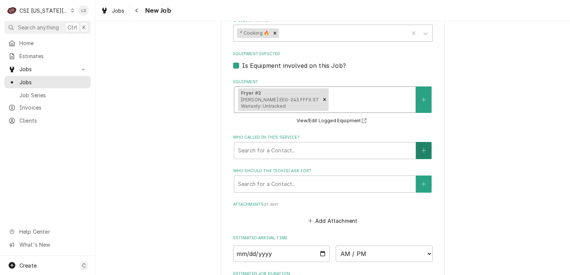
click at [425, 147] on button "Who called in this service?" at bounding box center [424, 150] width 16 height 17
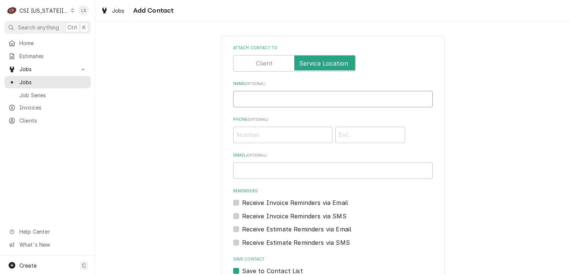
click at [242, 102] on input "Name ( optional )" at bounding box center [333, 99] width 200 height 16
type input "Ecotrak email"
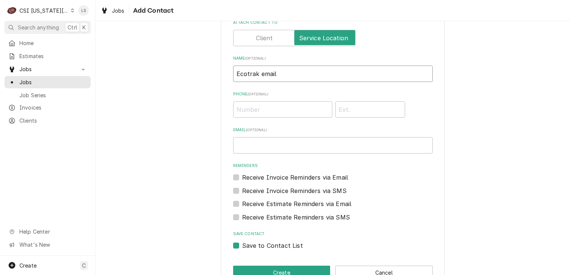
scroll to position [45, 0]
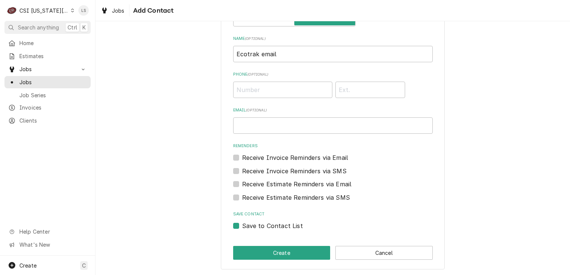
click at [242, 226] on label "Save to Contact List" at bounding box center [272, 226] width 61 height 9
click at [242, 226] on input "Save to Contact List" at bounding box center [342, 230] width 200 height 16
checkbox input "false"
click at [245, 248] on button "Create" at bounding box center [281, 253] width 97 height 14
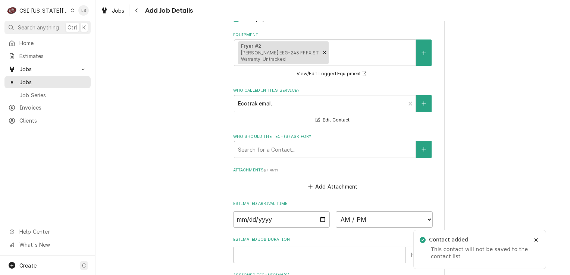
scroll to position [870, 0]
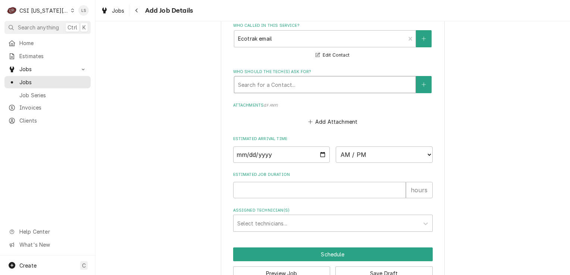
click at [266, 81] on div "Who should the tech(s) ask for?" at bounding box center [325, 84] width 174 height 13
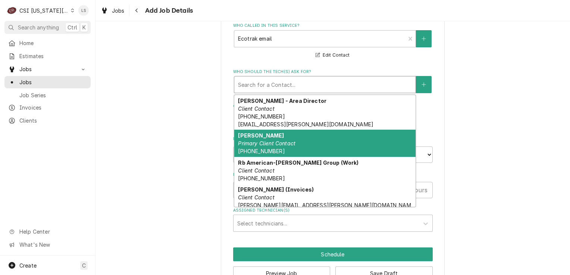
scroll to position [31, 0]
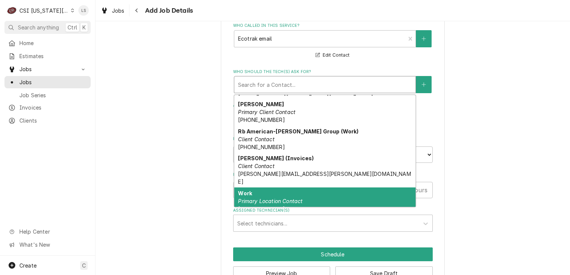
click at [266, 188] on div "Work Primary Location Contact (816) 347-8170" at bounding box center [324, 201] width 181 height 27
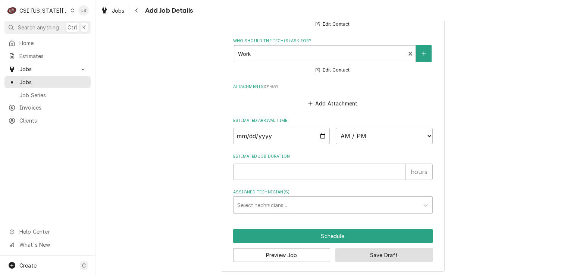
click at [372, 254] on button "Save Draft" at bounding box center [384, 256] width 97 height 14
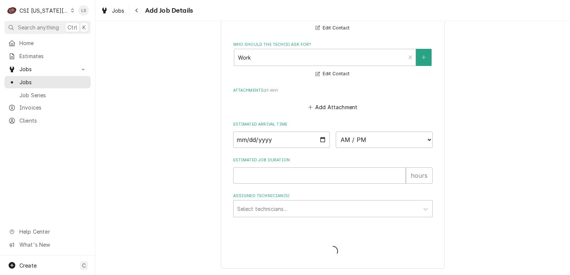
scroll to position [895, 0]
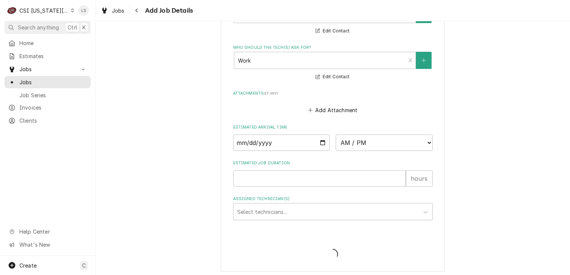
type textarea "x"
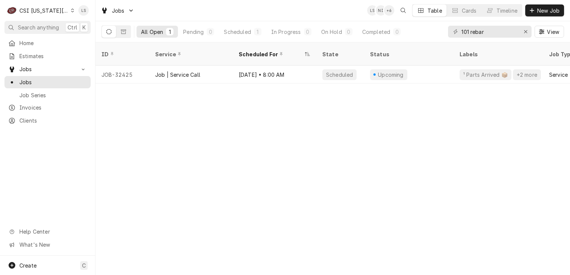
click at [71, 10] on icon "Dynamic Content Wrapper" at bounding box center [72, 11] width 3 height 4
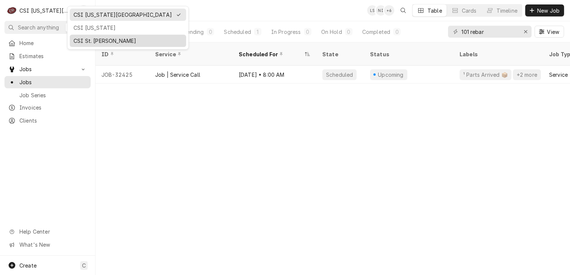
click at [98, 40] on div "CSI St. Louis" at bounding box center [128, 41] width 109 height 8
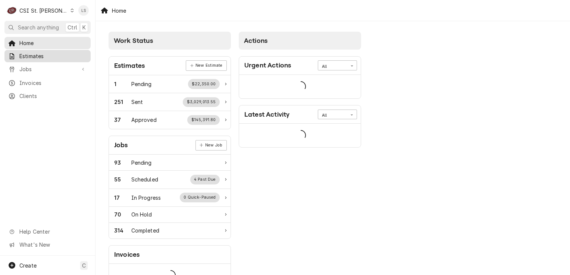
click at [24, 52] on span "Estimates" at bounding box center [53, 56] width 68 height 8
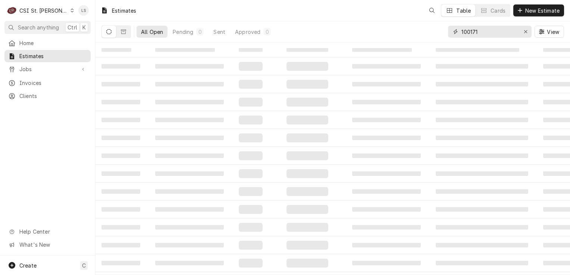
drag, startPoint x: 525, startPoint y: 29, endPoint x: 511, endPoint y: 29, distance: 13.4
click at [521, 29] on button "Erase input" at bounding box center [526, 32] width 12 height 12
drag, startPoint x: 511, startPoint y: 29, endPoint x: 506, endPoint y: 32, distance: 6.5
paste input "400724"
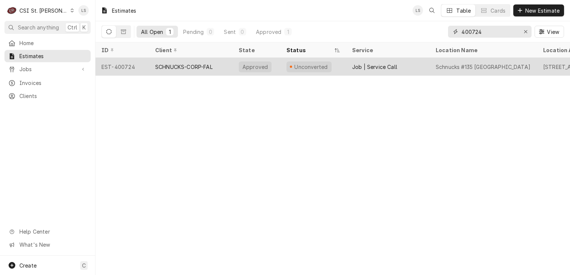
type input "400724"
click at [116, 68] on div "EST-400724" at bounding box center [123, 67] width 54 height 18
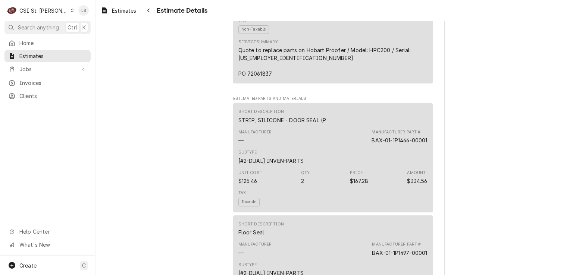
scroll to position [896, 0]
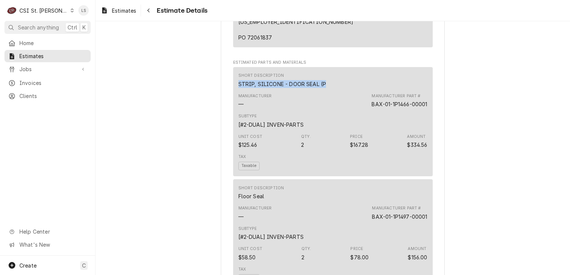
drag, startPoint x: 326, startPoint y: 105, endPoint x: 233, endPoint y: 101, distance: 93.0
click at [233, 101] on div "Short Description STRIP, SILICONE - DOOR SEAL (P Manufacturer — Manufacturer Pa…" at bounding box center [333, 121] width 200 height 109
drag, startPoint x: 426, startPoint y: 120, endPoint x: 368, endPoint y: 116, distance: 57.2
click at [368, 116] on div "Short Description STRIP, SILICONE - DOOR SEAL (P Manufacturer — Manufacturer Pa…" at bounding box center [333, 121] width 200 height 109
copy div "BAX-01-1P1466-00001"
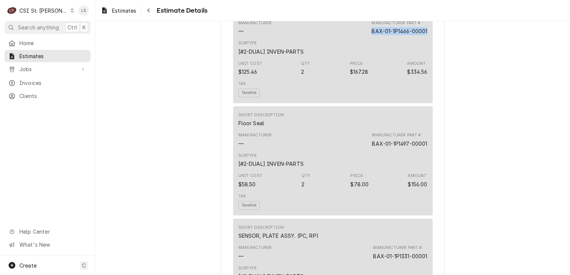
scroll to position [971, 0]
drag, startPoint x: 268, startPoint y: 141, endPoint x: 230, endPoint y: 140, distance: 38.1
click at [230, 140] on div "Sender CSI St. Louis CSI Commercial Services Inc18330 [STREET_ADDRESS] (636) 51…" at bounding box center [333, 195] width 224 height 2252
copy div "Floor Seal"
drag, startPoint x: 426, startPoint y: 159, endPoint x: 364, endPoint y: 157, distance: 62.0
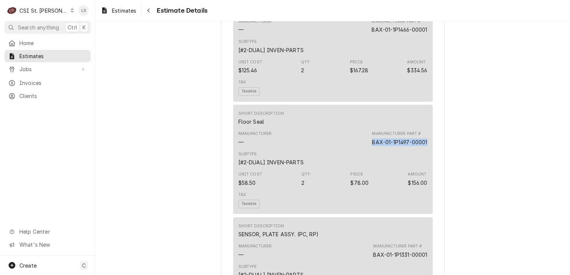
click at [364, 157] on div "Short Description Floor Seal Manufacturer — Manufacturer Part # BAX-01-1P1497-0…" at bounding box center [333, 159] width 200 height 109
copy div "BAX-01-1P1497-00001"
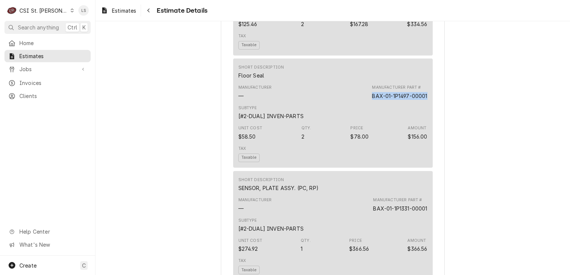
scroll to position [1082, 0]
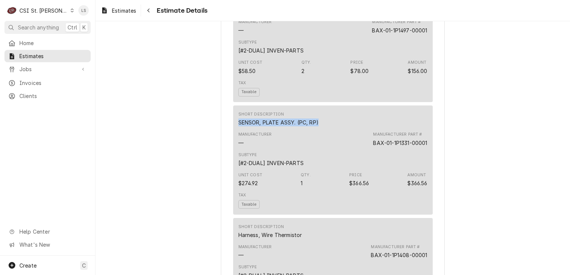
drag, startPoint x: 320, startPoint y: 139, endPoint x: 221, endPoint y: 137, distance: 98.2
click at [221, 137] on div "Sender CSI St. Louis CSI Commercial Services Inc18330 [STREET_ADDRESS] (636) 51…" at bounding box center [333, 83] width 224 height 2252
copy div "SENSOR, PLATE ASSY. (PC, RP)"
drag, startPoint x: 392, startPoint y: 157, endPoint x: 370, endPoint y: 152, distance: 22.6
click at [370, 152] on div "Short Description SENSOR, PLATE ASSY. (PC, RP) Manufacturer — Manufacturer Part…" at bounding box center [333, 160] width 200 height 109
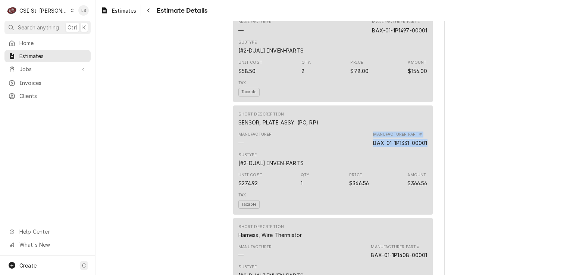
drag, startPoint x: 370, startPoint y: 152, endPoint x: 421, endPoint y: 158, distance: 51.1
click at [420, 147] on div "BAX-01-1P1331-00001" at bounding box center [400, 143] width 54 height 8
drag, startPoint x: 426, startPoint y: 162, endPoint x: 427, endPoint y: 158, distance: 4.4
click at [426, 161] on div "Short Description SENSOR, PLATE ASSY. (PC, RP) Manufacturer — Manufacturer Part…" at bounding box center [333, 160] width 200 height 109
click at [427, 159] on div "Short Description SENSOR, PLATE ASSY. (PC, RP) Manufacturer — Manufacturer Part…" at bounding box center [333, 160] width 200 height 109
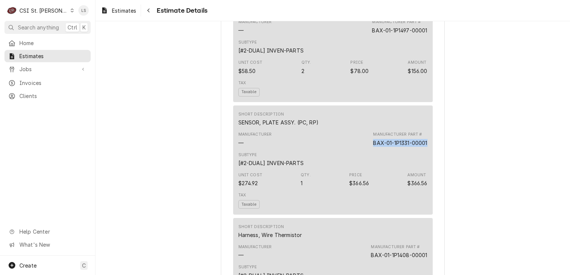
drag, startPoint x: 425, startPoint y: 159, endPoint x: 369, endPoint y: 161, distance: 56.4
click at [369, 161] on div "Short Description SENSOR, PLATE ASSY. (PC, RP) Manufacturer — Manufacturer Part…" at bounding box center [333, 160] width 200 height 109
copy div "BAX-01-1P1331-00001"
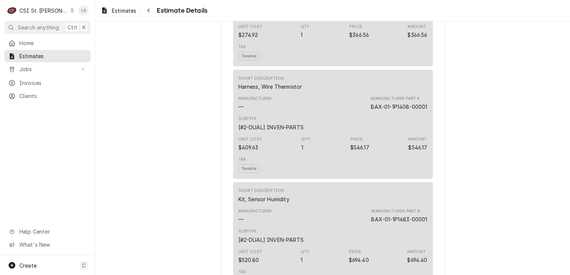
scroll to position [1232, 0]
drag, startPoint x: 300, startPoint y: 100, endPoint x: 232, endPoint y: 97, distance: 68.8
click at [233, 97] on div "Short Description Harness, Wire Thermistor Manufacturer — Manufacturer Part # B…" at bounding box center [333, 123] width 200 height 109
copy div "Harness, Wire Thermistor"
drag, startPoint x: 426, startPoint y: 119, endPoint x: 368, endPoint y: 120, distance: 57.9
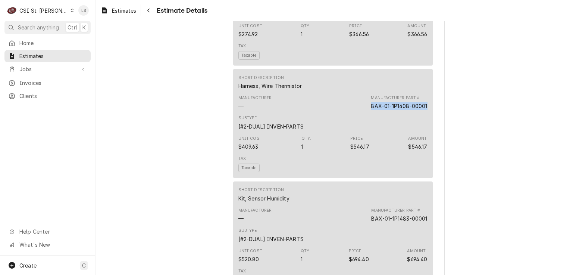
click at [368, 120] on div "Short Description Harness, Wire Thermistor Manufacturer — Manufacturer Part # B…" at bounding box center [333, 123] width 200 height 109
copy div "BAX-01-1P1408-00001"
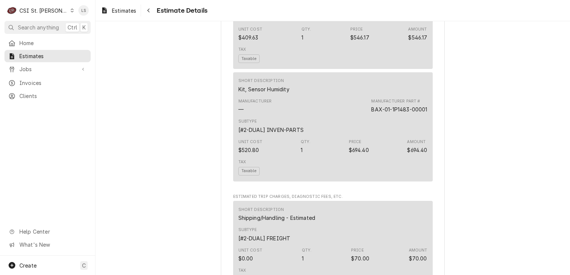
scroll to position [1344, 0]
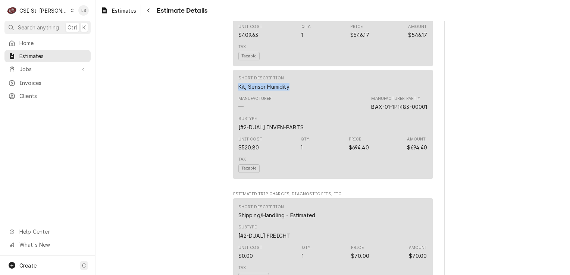
drag, startPoint x: 252, startPoint y: 101, endPoint x: 221, endPoint y: 101, distance: 31.0
copy div "Kit, Sensor Humidity"
drag, startPoint x: 429, startPoint y: 122, endPoint x: 367, endPoint y: 119, distance: 62.1
click at [367, 119] on div "Short Description Kit, Sensor Humidity Manufacturer — Manufacturer Part # BAX-0…" at bounding box center [333, 124] width 200 height 109
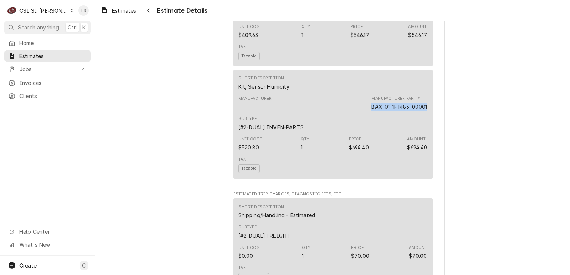
copy div "BAX-01-1P1483-00001"
click at [36, 68] on span "Jobs" at bounding box center [47, 69] width 56 height 8
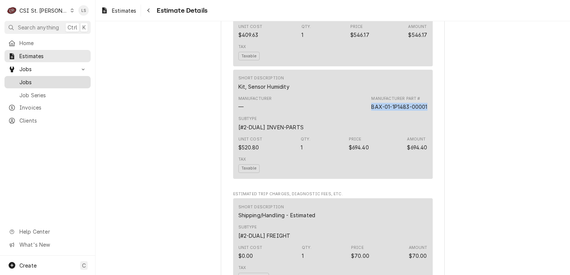
click at [33, 80] on span "Jobs" at bounding box center [53, 82] width 68 height 8
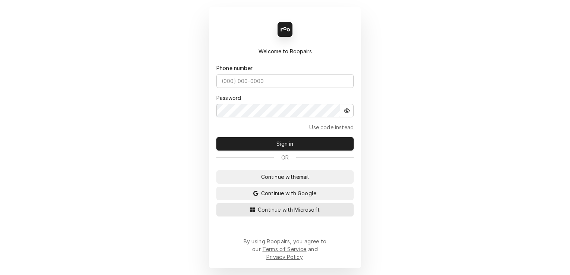
click at [317, 213] on span "Continue with Microsoft" at bounding box center [288, 210] width 65 height 8
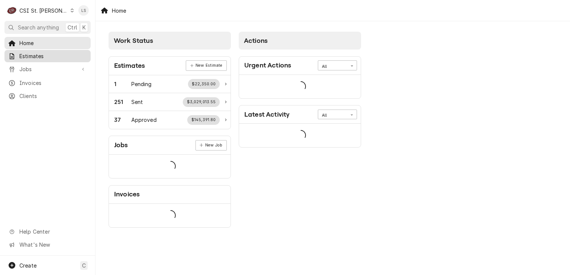
click at [33, 52] on div "Estimates" at bounding box center [47, 56] width 83 height 9
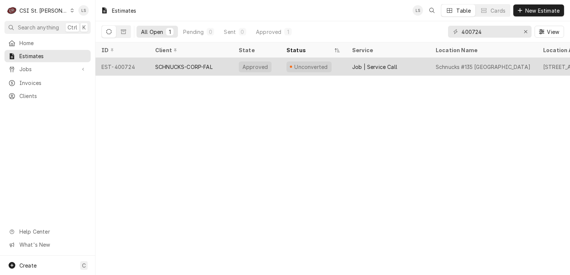
click at [127, 70] on div "EST-400724" at bounding box center [123, 67] width 54 height 18
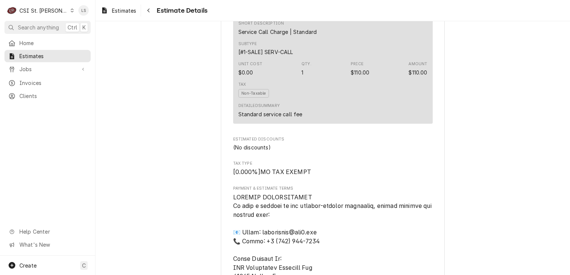
scroll to position [2069, 0]
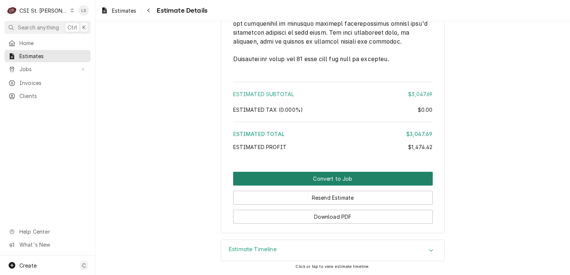
click at [356, 177] on button "Convert to Job" at bounding box center [333, 179] width 200 height 14
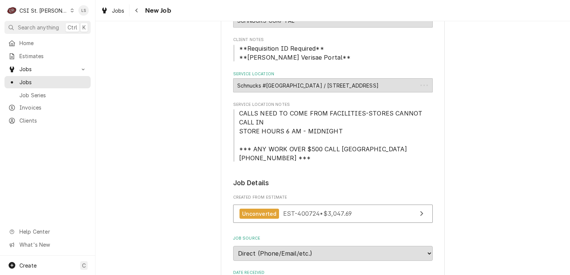
type textarea "x"
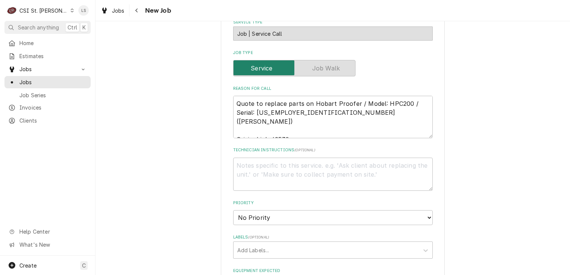
scroll to position [373, 0]
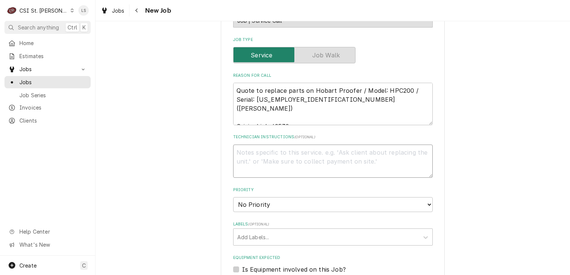
click at [303, 157] on textarea "Technician Instructions ( optional )" at bounding box center [333, 162] width 200 height 34
paste textarea "STRIP, SILICONE - DOOR SEAL (P"
type textarea "STRIP, SILICONE - DOOR SEAL (P"
type textarea "x"
type textarea "STRIP, SILICONE - DOOR SEAL (P"
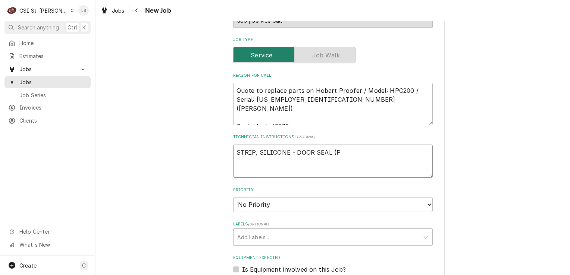
type textarea "x"
type textarea "STRIP, SILICONE - DOOR SEAL (P -"
type textarea "x"
type textarea "STRIP, SILICONE - DOOR SEAL (P -"
type textarea "x"
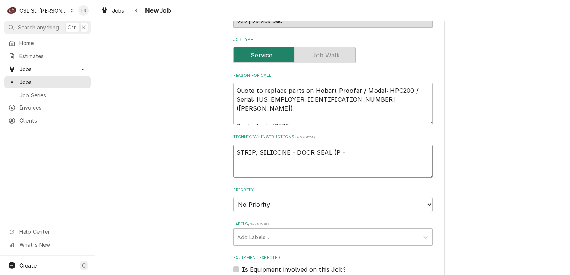
type textarea "STRIP, SILICONE - DOOR SEAL (P -"
paste textarea "BAX-01-1P1466-00001"
type textarea "x"
type textarea "STRIP, SILICONE - DOOR SEAL (P - BAX-01-1P1466-00001"
type textarea "x"
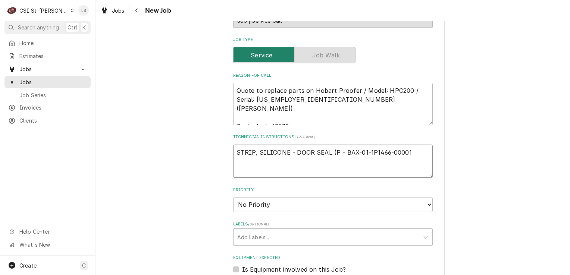
type textarea "STRIP, SILICONE - DOOR SEAL (P - BAX-01-1P1466-00001"
type textarea "x"
type textarea "STRIP, SILICONE - DOOR SEAL (P - BAX-01-1P1466-00001 -"
type textarea "x"
type textarea "STRIP, SILICONE - DOOR SEAL (P - BAX-01-1P1466-00001 -"
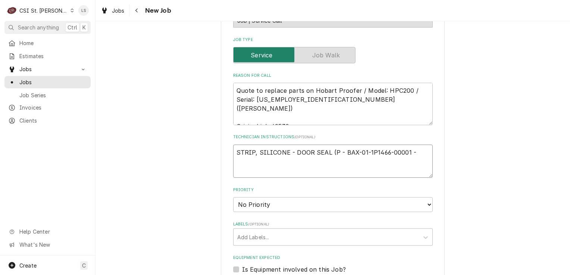
type textarea "x"
type textarea "STRIP, SILICONE - DOOR SEAL (P - BAX-01-1P1466-00001 - q"
type textarea "x"
type textarea "STRIP, SILICONE - DOOR SEAL (P - BAX-01-1P1466-00001 - qt"
type textarea "x"
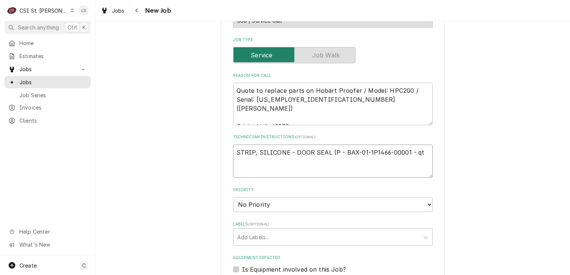
type textarea "STRIP, SILICONE - DOOR SEAL (P - BAX-01-1P1466-00001 - qty"
type textarea "x"
type textarea "STRIP, SILICONE - DOOR SEAL (P - BAX-01-1P1466-00001 - qty"
type textarea "x"
type textarea "STRIP, SILICONE - DOOR SEAL (P - BAX-01-1P1466-00001 - qty 2"
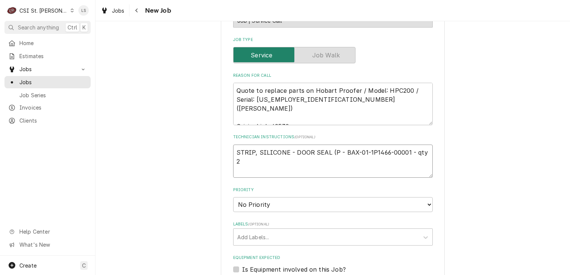
type textarea "x"
type textarea "STRIP, SILICONE - DOOR SEAL (P - BAX-01-1P1466-00001 - qty 2"
type textarea "x"
type textarea "STRIP, SILICONE - DOOR SEAL (P - BAX-01-1P1466-00001 - qty 2"
paste textarea "Floor Seal"
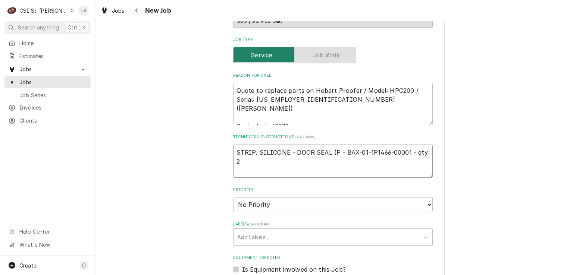
type textarea "x"
type textarea "STRIP, SILICONE - DOOR SEAL (P - BAX-01-1P1466-00001 - qty 2 Floor Seal"
type textarea "x"
type textarea "STRIP, SILICONE - DOOR SEAL (P - BAX-01-1P1466-00001 - qty 2 Floor Seal"
type textarea "x"
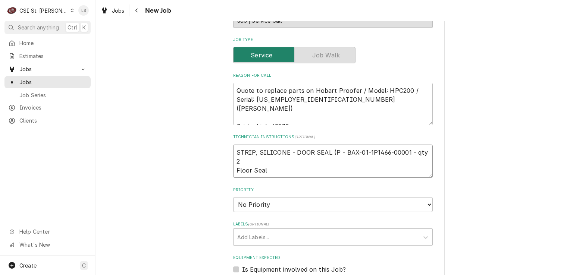
type textarea "STRIP, SILICONE - DOOR SEAL (P - BAX-01-1P1466-00001 - qty 2 Floor Seal -"
type textarea "x"
type textarea "STRIP, SILICONE - DOOR SEAL (P - BAX-01-1P1466-00001 - qty 2 Floor Seal -"
type textarea "x"
paste textarea "BAX-01-1P1497-00001"
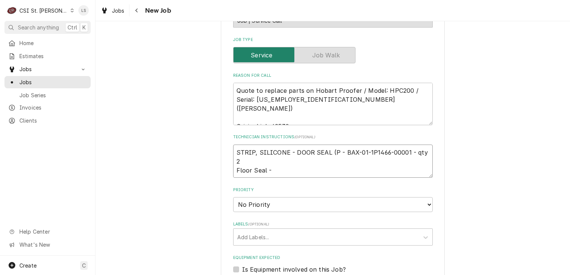
type textarea "STRIP, SILICONE - DOOR SEAL (P - BAX-01-1P1466-00001 - qty 2 Floor Seal - BAX-0…"
type textarea "x"
type textarea "STRIP, SILICONE - DOOR SEAL (P - BAX-01-1P1466-00001 - qty 2 Floor Seal - BAX-0…"
type textarea "x"
type textarea "STRIP, SILICONE - DOOR SEAL (P - BAX-01-1P1466-00001 - qty 2 Floor Seal - BAX-0…"
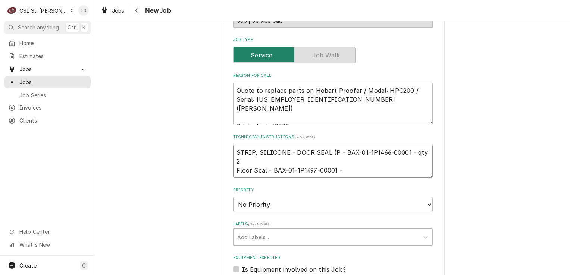
type textarea "x"
type textarea "STRIP, SILICONE - DOOR SEAL (P - BAX-01-1P1466-00001 - qty 2 Floor Seal - BAX-0…"
type textarea "x"
type textarea "STRIP, SILICONE - DOOR SEAL (P - BAX-01-1P1466-00001 - qty 2 Floor Seal - BAX-0…"
type textarea "x"
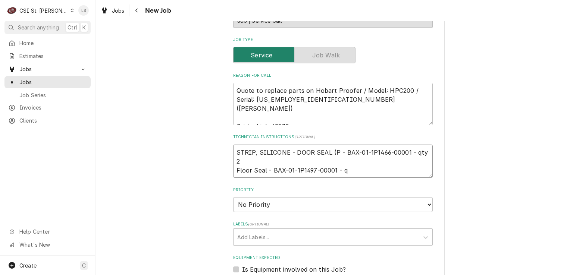
type textarea "STRIP, SILICONE - DOOR SEAL (P - BAX-01-1P1466-00001 - qty 2 Floor Seal - BAX-0…"
type textarea "x"
type textarea "STRIP, SILICONE - DOOR SEAL (P - BAX-01-1P1466-00001 - qty 2 Floor Seal - BAX-0…"
type textarea "x"
type textarea "STRIP, SILICONE - DOOR SEAL (P - BAX-01-1P1466-00001 - qty 2 Floor Seal - BAX-0…"
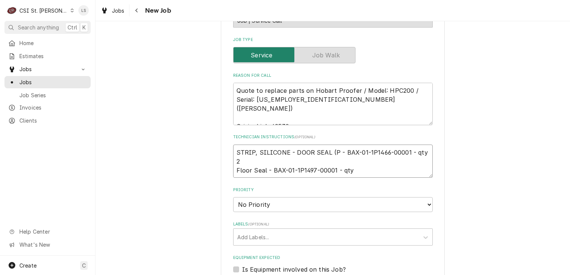
type textarea "x"
type textarea "STRIP, SILICONE - DOOR SEAL (P - BAX-01-1P1466-00001 - qty 2 Floor Seal - BAX-0…"
type textarea "x"
type textarea "STRIP, SILICONE - DOOR SEAL (P - BAX-01-1P1466-00001 - qty 2 Floor Seal - BAX-0…"
type textarea "x"
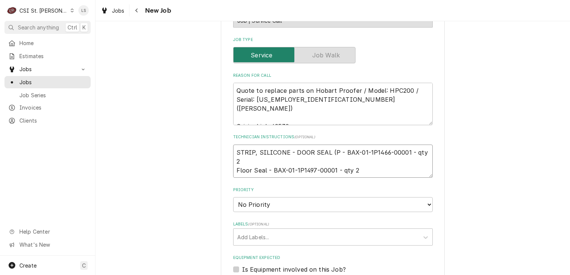
type textarea "STRIP, SILICONE - DOOR SEAL (P - BAX-01-1P1466-00001 - qty 2 Floor Seal - BAX-0…"
paste textarea "SENSOR, PLATE ASSY. (PC, RP)"
type textarea "x"
type textarea "STRIP, SILICONE - DOOR SEAL (P - BAX-01-1P1466-00001 - qty 2 Floor Seal - BAX-0…"
type textarea "x"
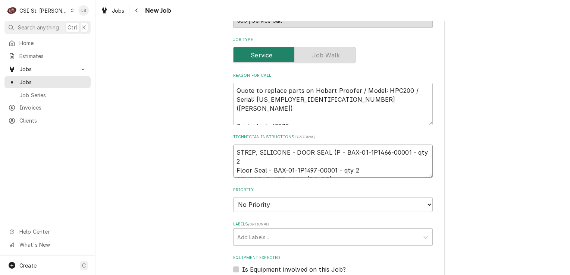
type textarea "STRIP, SILICONE - DOOR SEAL (P - BAX-01-1P1466-00001 - qty 2 Floor Seal - BAX-0…"
type textarea "x"
type textarea "STRIP, SILICONE - DOOR SEAL (P - BAX-01-1P1466-00001 - qty 2 Floor Seal - BAX-0…"
type textarea "x"
type textarea "STRIP, SILICONE - DOOR SEAL (P - BAX-01-1P1466-00001 - qty 2 Floor Seal - BAX-0…"
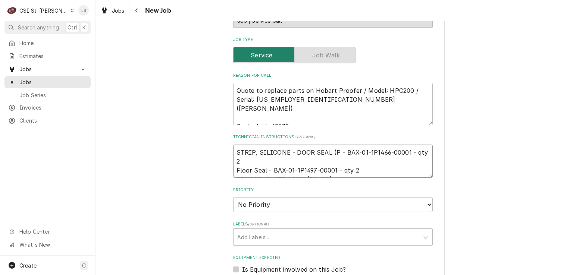
type textarea "x"
paste textarea "BAX-01-1P1331-00001"
type textarea "STRIP, SILICONE - DOOR SEAL (P - BAX-01-1P1466-00001 - qty 2 Floor Seal - BAX-0…"
type textarea "x"
type textarea "STRIP, SILICONE - DOOR SEAL (P - BAX-01-1P1466-00001 - qty 2 Floor Seal - BAX-0…"
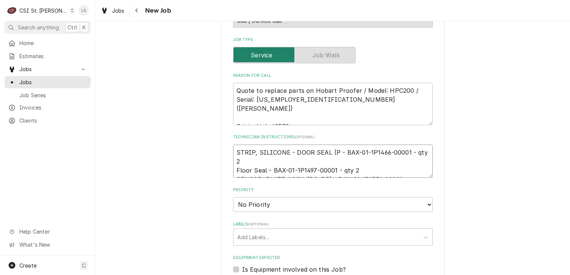
type textarea "x"
type textarea "STRIP, SILICONE - DOOR SEAL (P - BAX-01-1P1466-00001 - qty 2 Floor Seal - BAX-0…"
type textarea "x"
type textarea "STRIP, SILICONE - DOOR SEAL (P - BAX-01-1P1466-00001 - qty 2 Floor Seal - BAX-0…"
type textarea "x"
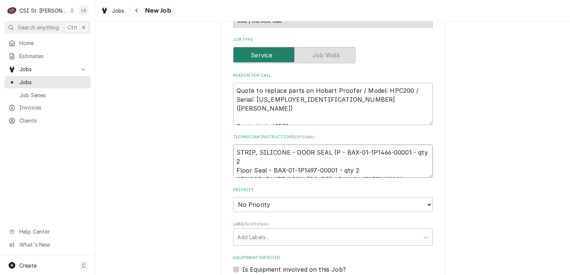
type textarea "STRIP, SILICONE - DOOR SEAL (P - BAX-01-1P1466-00001 - qty 2 Floor Seal - BAX-0…"
type textarea "x"
type textarea "STRIP, SILICONE - DOOR SEAL (P - BAX-01-1P1466-00001 - qty 2 Floor Seal - BAX-0…"
type textarea "x"
type textarea "STRIP, SILICONE - DOOR SEAL (P - BAX-01-1P1466-00001 - qty 2 Floor Seal - BAX-0…"
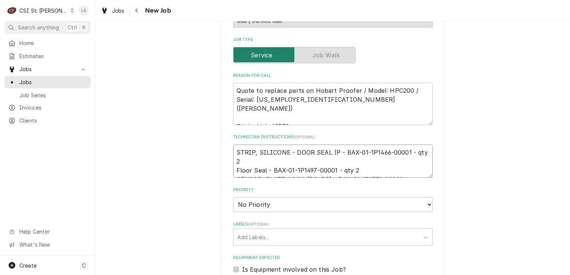
type textarea "x"
type textarea "STRIP, SILICONE - DOOR SEAL (P - BAX-01-1P1466-00001 - qty 2 Floor Seal - BAX-0…"
type textarea "x"
type textarea "STRIP, SILICONE - DOOR SEAL (P - BAX-01-1P1466-00001 - qty 2 Floor Seal - BAX-0…"
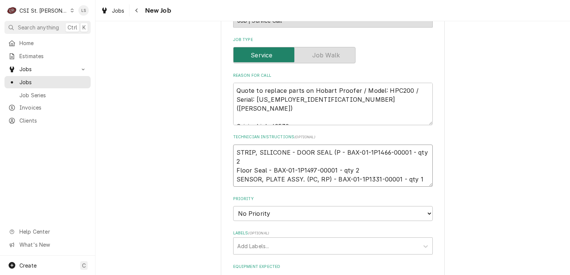
type textarea "x"
type textarea "STRIP, SILICONE - DOOR SEAL (P - BAX-01-1P1466-00001 - qty 2 Floor Seal - BAX-0…"
paste textarea "Harness, Wire Thermistor"
type textarea "x"
type textarea "STRIP, SILICONE - DOOR SEAL (P - BAX-01-1P1466-00001 - qty 2 Floor Seal - BAX-0…"
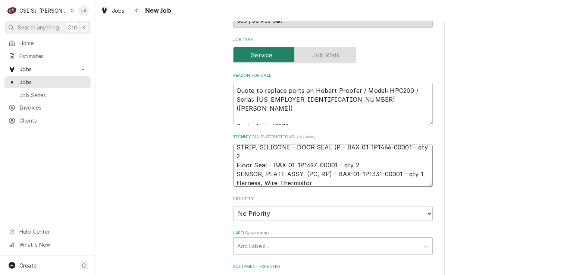
type textarea "x"
type textarea "STRIP, SILICONE - DOOR SEAL (P - BAX-01-1P1466-00001 - qty 2 Floor Seal - BAX-0…"
type textarea "x"
type textarea "STRIP, SILICONE - DOOR SEAL (P - BAX-01-1P1466-00001 - qty 2 Floor Seal - BAX-0…"
type textarea "x"
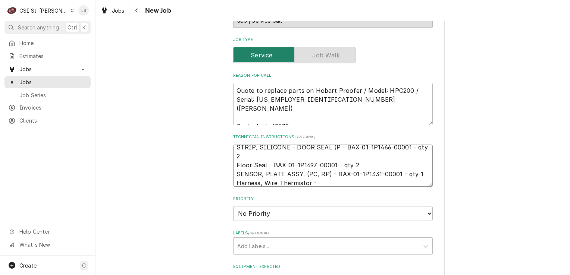
type textarea "STRIP, SILICONE - DOOR SEAL (P - BAX-01-1P1466-00001 - qty 2 Floor Seal - BAX-0…"
type textarea "x"
type textarea "STRIP, SILICONE - DOOR SEAL (P - BAX-01-1P1466-00001 - qty 2 Floor Seal - BAX-0…"
paste textarea "BAX-01-1P1408-00001"
type textarea "x"
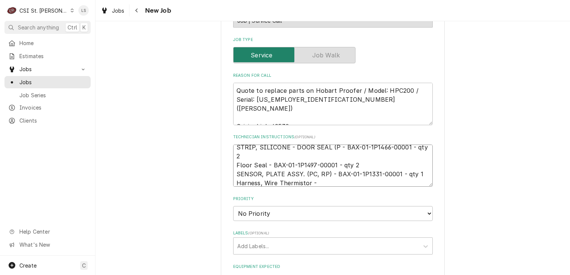
type textarea "STRIP, SILICONE - DOOR SEAL (P - BAX-01-1P1466-00001 - qty 2 Floor Seal - BAX-0…"
type textarea "x"
type textarea "STRIP, SILICONE - DOOR SEAL (P - BAX-01-1P1466-00001 - qty 2 Floor Seal - BAX-0…"
type textarea "x"
type textarea "STRIP, SILICONE - DOOR SEAL (P - BAX-01-1P1466-00001 - qty 2 Floor Seal - BAX-0…"
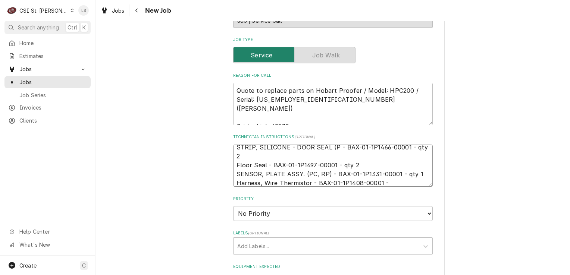
type textarea "x"
type textarea "STRIP, SILICONE - DOOR SEAL (P - BAX-01-1P1466-00001 - qty 2 Floor Seal - BAX-0…"
type textarea "x"
type textarea "STRIP, SILICONE - DOOR SEAL (P - BAX-01-1P1466-00001 - qty 2 Floor Seal - BAX-0…"
type textarea "x"
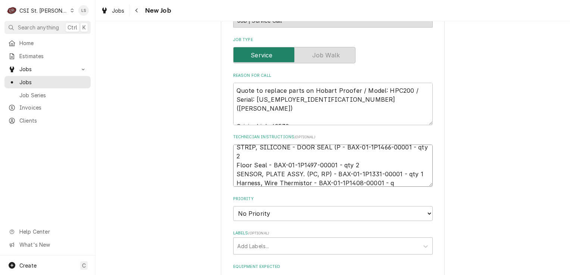
type textarea "STRIP, SILICONE - DOOR SEAL (P - BAX-01-1P1466-00001 - qty 2 Floor Seal - BAX-0…"
type textarea "x"
type textarea "STRIP, SILICONE - DOOR SEAL (P - BAX-01-1P1466-00001 - qty 2 Floor Seal - BAX-0…"
type textarea "x"
type textarea "STRIP, SILICONE - DOOR SEAL (P - BAX-01-1P1466-00001 - qty 2 Floor Seal - BAX-0…"
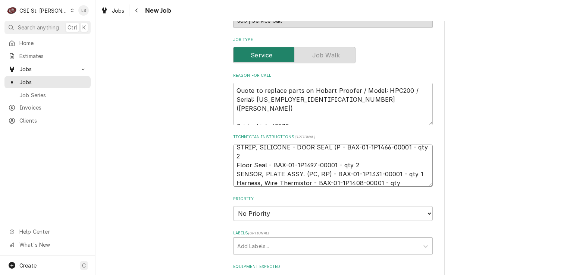
type textarea "x"
type textarea "STRIP, SILICONE - DOOR SEAL (P - BAX-01-1P1466-00001 - qty 2 Floor Seal - BAX-0…"
type textarea "x"
type textarea "STRIP, SILICONE - DOOR SEAL (P - BAX-01-1P1466-00001 - qty 2 Floor Seal - BAX-0…"
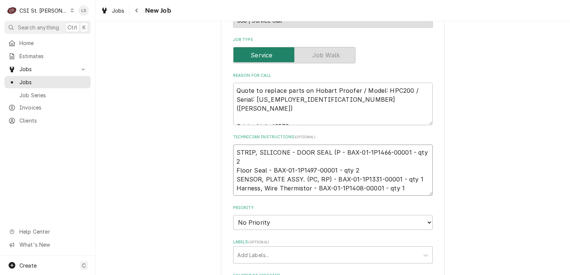
type textarea "x"
paste textarea "Kit, Sensor Humidity"
type textarea "STRIP, SILICONE - DOOR SEAL (P - BAX-01-1P1466-00001 - qty 2 Floor Seal - BAX-0…"
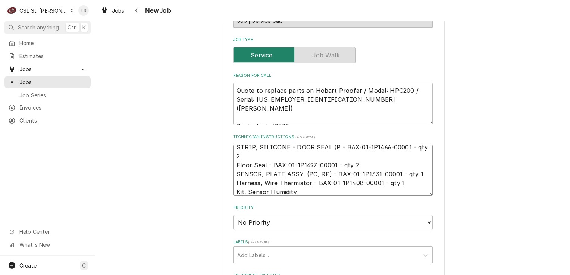
type textarea "x"
type textarea "STRIP, SILICONE - DOOR SEAL (P - BAX-01-1P1466-00001 - qty 2 Floor Seal - BAX-0…"
type textarea "x"
type textarea "STRIP, SILICONE - DOOR SEAL (P - BAX-01-1P1466-00001 - qty 2 Floor Seal - BAX-0…"
type textarea "x"
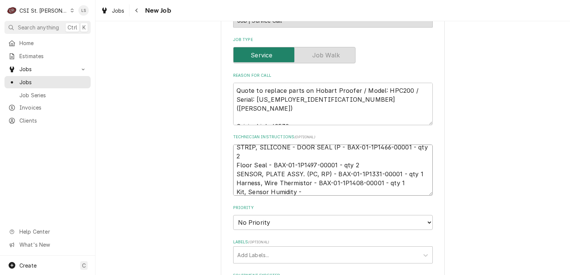
type textarea "STRIP, SILICONE - DOOR SEAL (P - BAX-01-1P1466-00001 - qty 2 Floor Seal - BAX-0…"
type textarea "x"
type textarea "STRIP, SILICONE - DOOR SEAL (P - BAX-01-1P1466-00001 - qty 2 Floor Seal - BAX-0…"
paste textarea "BAX-01-1P1483-00001"
type textarea "x"
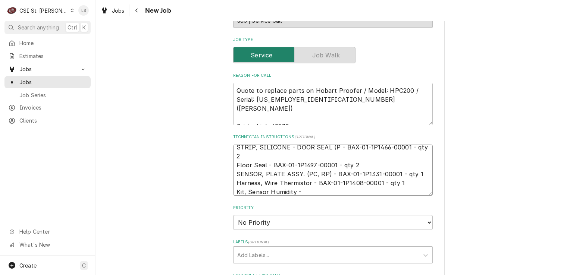
type textarea "STRIP, SILICONE - DOOR SEAL (P - BAX-01-1P1466-00001 - qty 2 Floor Seal - BAX-0…"
type textarea "x"
type textarea "STRIP, SILICONE - DOOR SEAL (P - BAX-01-1P1466-00001 - qty 2 Floor Seal - BAX-0…"
type textarea "x"
type textarea "STRIP, SILICONE - DOOR SEAL (P - BAX-01-1P1466-00001 - qty 2 Floor Seal - BAX-0…"
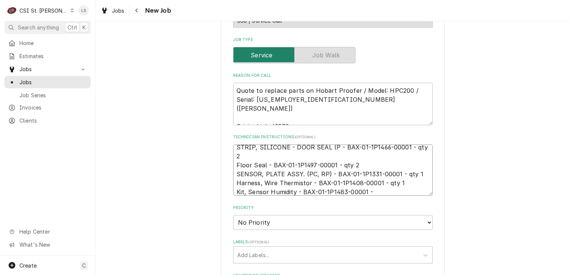
type textarea "x"
type textarea "STRIP, SILICONE - DOOR SEAL (P - BAX-01-1P1466-00001 - qty 2 Floor Seal - BAX-0…"
type textarea "x"
type textarea "STRIP, SILICONE - DOOR SEAL (P - BAX-01-1P1466-00001 - qty 2 Floor Seal - BAX-0…"
type textarea "x"
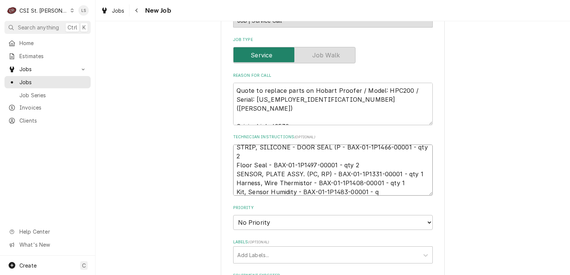
type textarea "STRIP, SILICONE - DOOR SEAL (P - BAX-01-1P1466-00001 - qty 2 Floor Seal - BAX-0…"
type textarea "x"
type textarea "STRIP, SILICONE - DOOR SEAL (P - BAX-01-1P1466-00001 - qty 2 Floor Seal - BAX-0…"
type textarea "x"
type textarea "STRIP, SILICONE - DOOR SEAL (P - BAX-01-1P1466-00001 - qty 2 Floor Seal - BAX-0…"
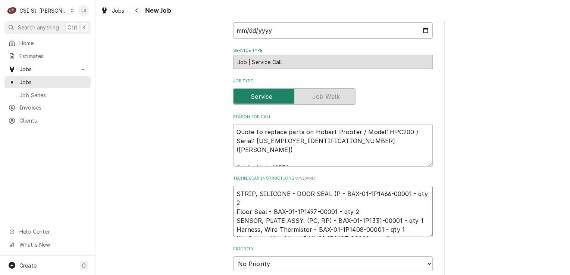
scroll to position [373, 0]
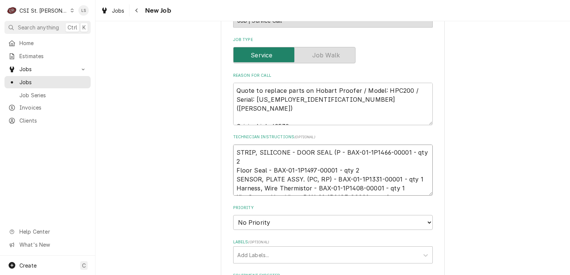
click at [233, 150] on textarea "STRIP, SILICONE - DOOR SEAL (P - BAX-01-1P1466-00001 - qty 2 Floor Seal - BAX-0…" at bounding box center [333, 171] width 200 height 52
type textarea "x"
type textarea "STRIP, SILICONE - DOOR SEAL (P - BAX-01-1P1466-00001 - qty 2 Floor Seal - BAX-0…"
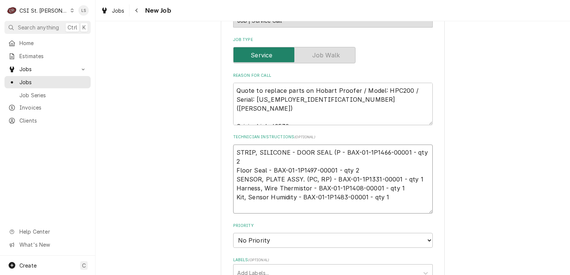
type textarea "x"
type textarea "STRIP, SILICONE - DOOR SEAL (P - BAX-01-1P1466-00001 - qty 2 Floor Seal - BAX-0…"
click at [236, 148] on textarea "STRIP, SILICONE - DOOR SEAL (P - BAX-01-1P1466-00001 - qty 2 Floor Seal - BAX-0…" at bounding box center [333, 179] width 200 height 69
type textarea "x"
type textarea "e STRIP, SILICONE - DOOR SEAL (P - BAX-01-1P1466-00001 - qty 2 Floor Seal - BAX…"
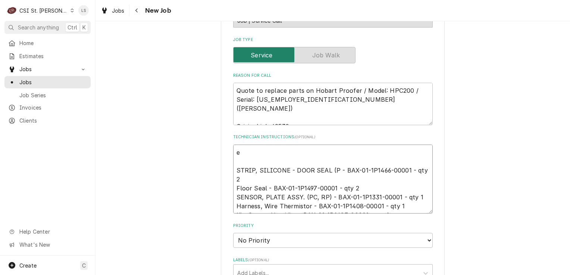
type textarea "x"
type textarea "ei STRIP, SILICONE - DOOR SEAL (P - BAX-01-1P1466-00001 - qty 2 Floor Seal - BA…"
type textarea "x"
type textarea "e STRIP, SILICONE - DOOR SEAL (P - BAX-01-1P1466-00001 - qty 2 Floor Seal - BAX…"
type textarea "x"
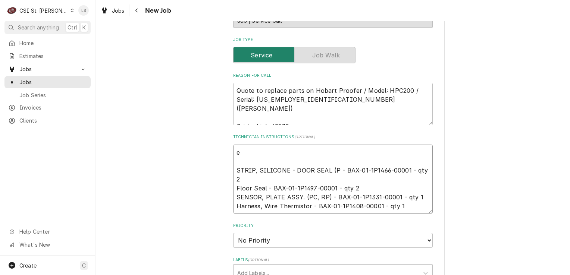
type textarea "em STRIP, SILICONE - DOOR SEAL (P - BAX-01-1P1466-00001 - qty 2 Floor Seal - BA…"
type textarea "x"
type textarea "ema STRIP, SILICONE - DOOR SEAL (P - BAX-01-1P1466-00001 - qty 2 Floor Seal - B…"
type textarea "x"
type textarea "emai STRIP, SILICONE - DOOR SEAL (P - BAX-01-1P1466-00001 - qty 2 Floor Seal - …"
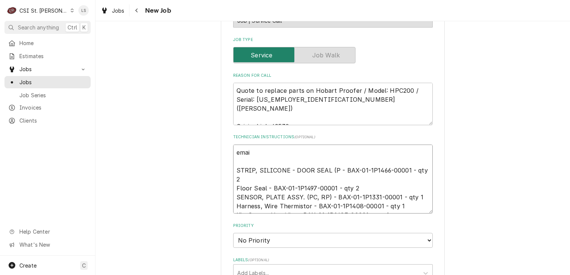
type textarea "x"
type textarea "emaile STRIP, SILICONE - DOOR SEAL (P - BAX-01-1P1466-00001 - qty 2 Floor Seal …"
type textarea "x"
type textarea "emailed STRIP, SILICONE - DOOR SEAL (P - BAX-01-1P1466-00001 - qty 2 Floor Seal…"
type textarea "x"
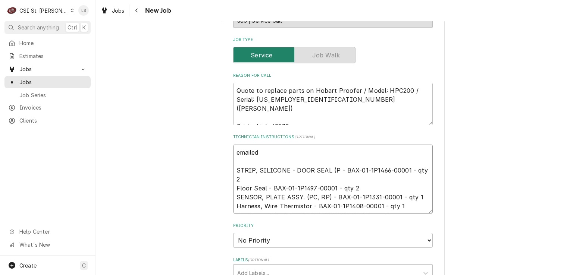
type textarea "emailed STRIP, SILICONE - DOOR SEAL (P - BAX-01-1P1466-00001 - qty 2 Floor Seal…"
type textarea "x"
type textarea "emailed p STRIP, SILICONE - DOOR SEAL (P - BAX-01-1P1466-00001 - qty 2 Floor Se…"
type textarea "x"
type textarea "emailed pa STRIP, SILICONE - DOOR SEAL (P - BAX-01-1P1466-00001 - qty 2 Floor S…"
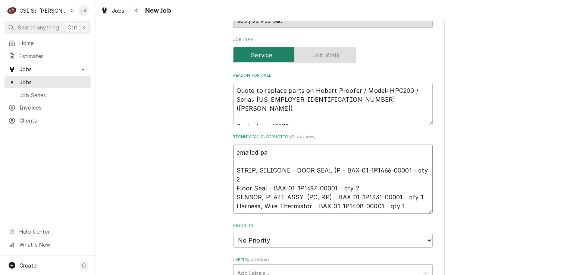
type textarea "x"
type textarea "emailed par STRIP, SILICONE - DOOR SEAL (P - BAX-01-1P1466-00001 - qty 2 Floor …"
type textarea "x"
type textarea "emailed part STRIP, SILICONE - DOOR SEAL (P - BAX-01-1P1466-00001 - qty 2 Floor…"
type textarea "x"
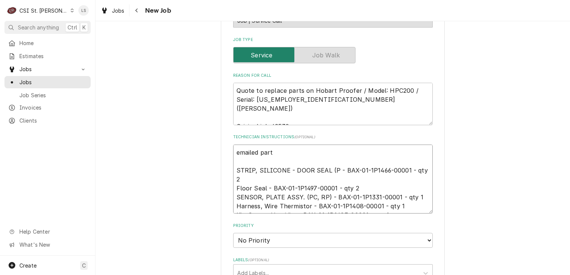
type textarea "emailed parts STRIP, SILICONE - DOOR SEAL (P - BAX-01-1P1466-00001 - qty 2 Floo…"
type textarea "x"
type textarea "emailed parts, STRIP, SILICONE - DOOR SEAL (P - BAX-01-1P1466-00001 - qty 2 Flo…"
type textarea "x"
type textarea "emailed parts, STRIP, SILICONE - DOOR SEAL (P - BAX-01-1P1466-00001 - qty 2 Flo…"
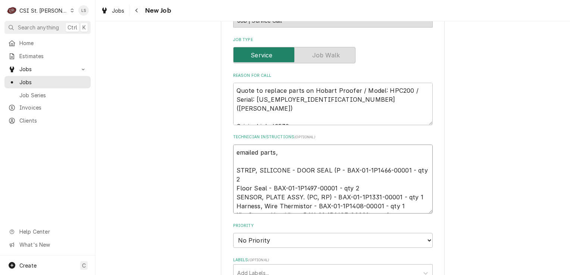
type textarea "x"
type textarea "emailed parts, a STRIP, SILICONE - DOOR SEAL (P - BAX-01-1P1466-00001 - qty 2 F…"
type textarea "x"
type textarea "emailed parts, aw STRIP, SILICONE - DOOR SEAL (P - BAX-01-1P1466-00001 - qty 2 …"
type textarea "x"
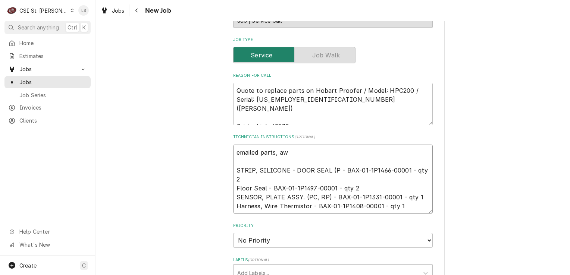
type textarea "emailed parts, aw a STRIP, SILICONE - DOOR SEAL (P - BAX-01-1P1466-00001 - qty …"
type textarea "x"
type textarea "emailed parts, aw an STRIP, SILICONE - DOOR SEAL (P - BAX-01-1P1466-00001 - qty…"
type textarea "x"
type textarea "emailed parts, aw and STRIP, SILICONE - DOOR SEAL (P - BAX-01-1P1466-00001 - qt…"
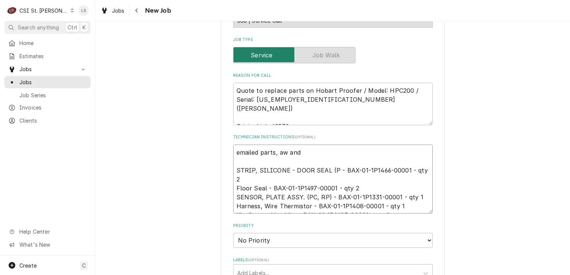
type textarea "x"
type textarea "emailed parts, aw and STRIP, SILICONE - DOOR SEAL (P - BAX-01-1P1466-00001 - qt…"
type textarea "x"
type textarea "emailed parts, aw and s STRIP, SILICONE - DOOR SEAL (P - BAX-01-1P1466-00001 - …"
type textarea "x"
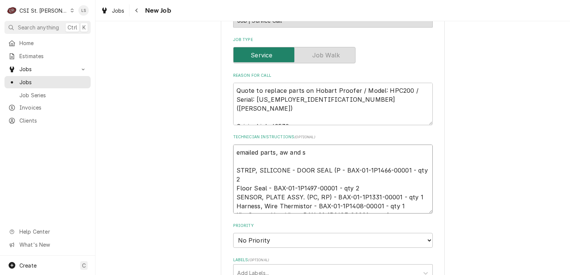
type textarea "emailed parts, aw and sr STRIP, SILICONE - DOOR SEAL (P - BAX-01-1P1466-00001 -…"
type textarea "x"
type textarea "emailed parts, aw and sr STRIP, SILICONE - DOOR SEAL (P - BAX-01-1P1466-00001 -…"
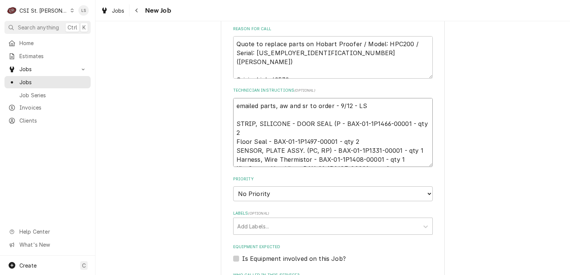
scroll to position [485, 0]
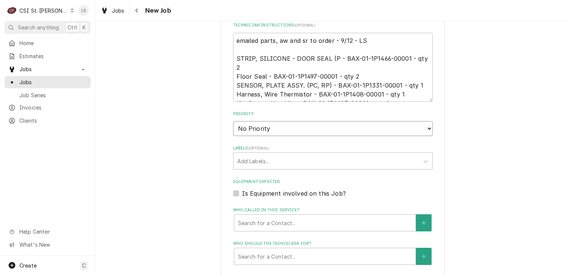
drag, startPoint x: 263, startPoint y: 126, endPoint x: 261, endPoint y: 135, distance: 9.2
click at [263, 126] on select "No Priority Urgent High Medium Low" at bounding box center [333, 128] width 200 height 15
click at [233, 121] on select "No Priority Urgent High Medium Low" at bounding box center [333, 128] width 200 height 15
click at [244, 165] on div "Labels" at bounding box center [326, 161] width 178 height 13
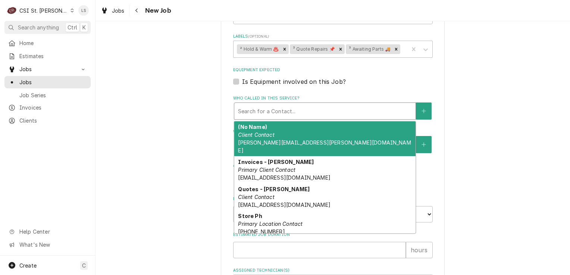
click at [249, 111] on div "Who called in this service?" at bounding box center [325, 111] width 174 height 13
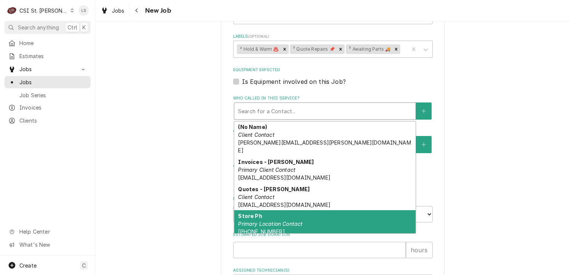
click at [255, 221] on em "Primary Location Contact" at bounding box center [270, 224] width 65 height 6
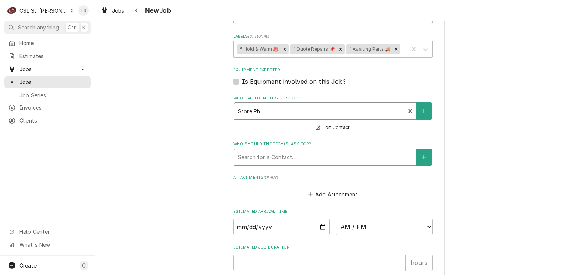
click at [261, 158] on div "Who should the tech(s) ask for?" at bounding box center [325, 157] width 174 height 13
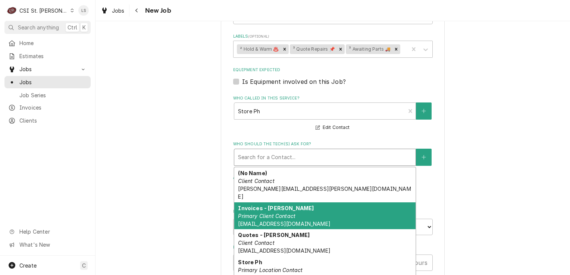
scroll to position [26, 0]
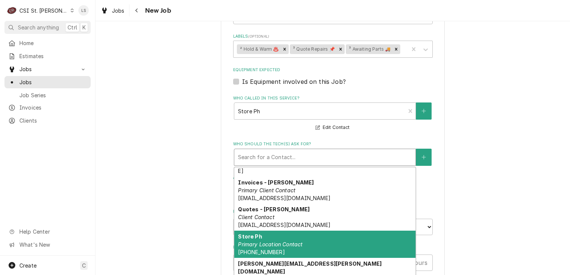
click at [258, 231] on div "Store Ph Primary Location Contact (636) 561-5480" at bounding box center [324, 244] width 181 height 27
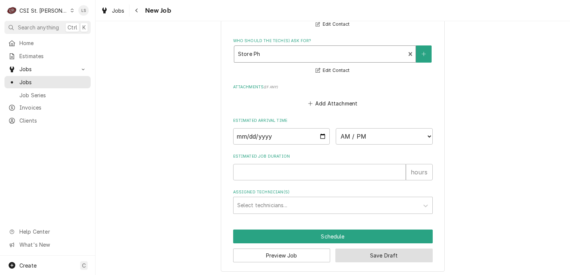
click at [357, 254] on button "Save Draft" at bounding box center [384, 256] width 97 height 14
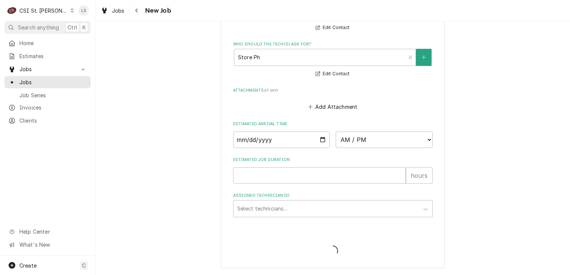
scroll to position [694, 0]
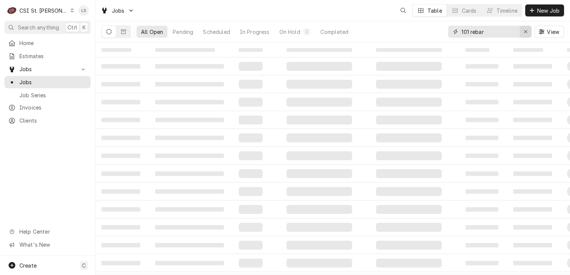
click at [527, 29] on icon "Erase input" at bounding box center [526, 31] width 4 height 5
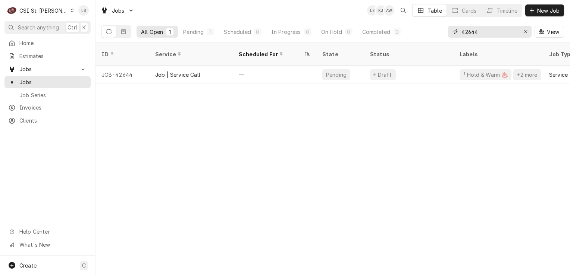
type input "42644"
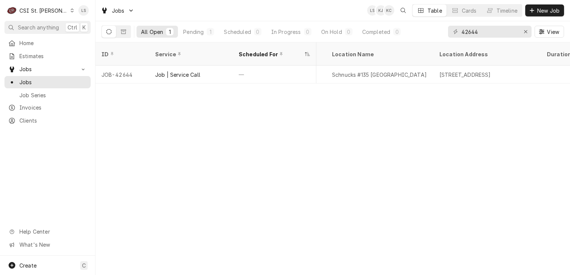
click at [60, 10] on div "C CSI St. Louis" at bounding box center [40, 10] width 72 height 15
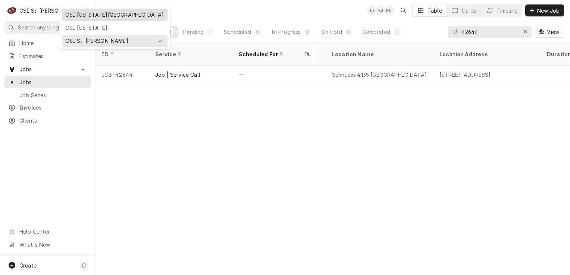
click at [82, 14] on div "CSI Kansas City" at bounding box center [114, 15] width 99 height 8
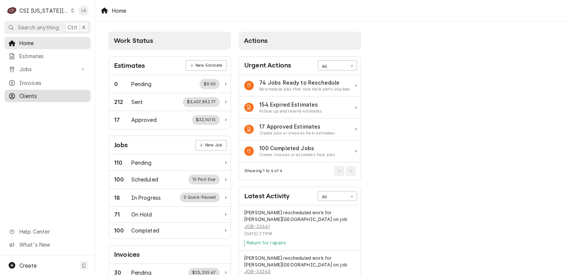
click at [49, 92] on span "Clients" at bounding box center [53, 96] width 68 height 8
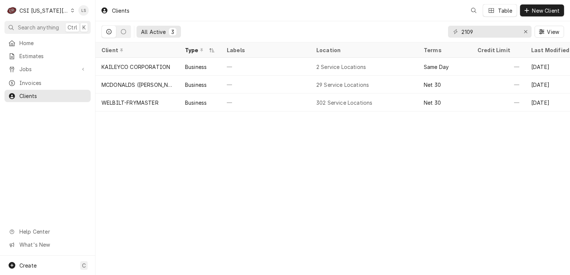
click at [71, 11] on icon "Dynamic Content Wrapper" at bounding box center [72, 11] width 3 height 4
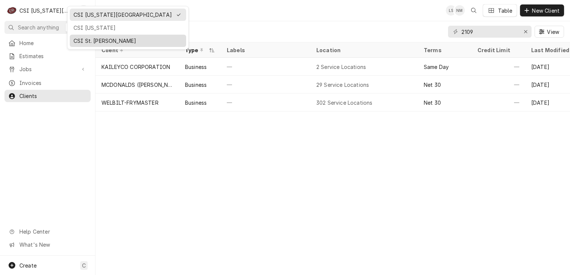
click at [80, 44] on div "CSI St. [PERSON_NAME]" at bounding box center [128, 41] width 116 height 12
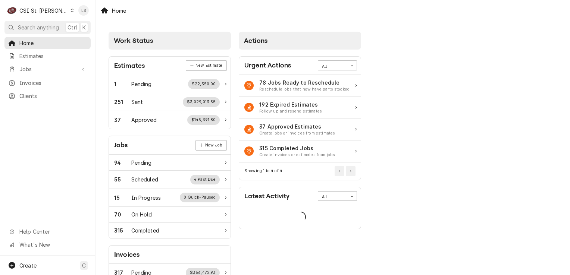
click at [34, 99] on div "Home Estimates Jobs Jobs Job Series Invoices Clients Help Center What's New" at bounding box center [47, 146] width 95 height 219
click at [32, 95] on span "Clients" at bounding box center [53, 96] width 68 height 8
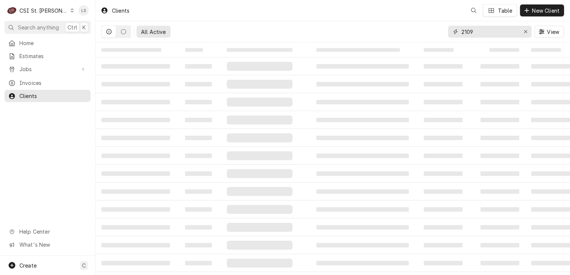
click at [524, 32] on icon "Erase input" at bounding box center [526, 31] width 4 height 5
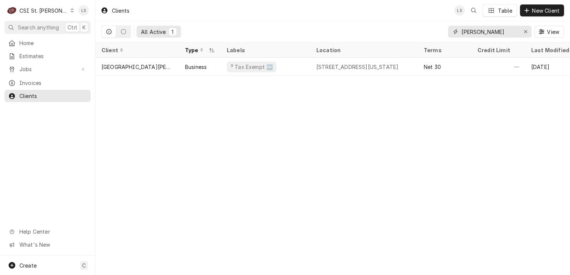
type input "[PERSON_NAME]"
click at [487, 143] on div "Clients LS Table New Client All Active 1 [PERSON_NAME] View Client Type Labels …" at bounding box center [333, 137] width 475 height 275
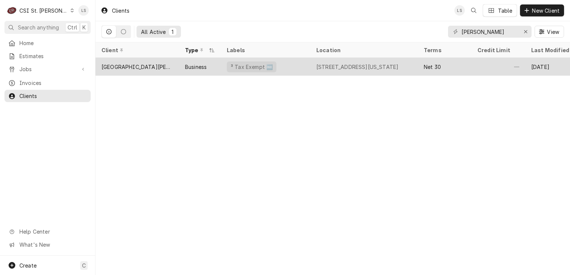
click at [135, 65] on div "[GEOGRAPHIC_DATA][PERSON_NAME]" at bounding box center [138, 67] width 72 height 8
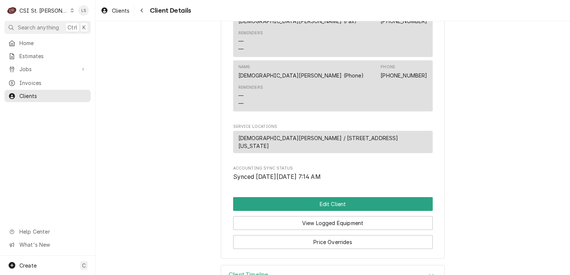
scroll to position [295, 0]
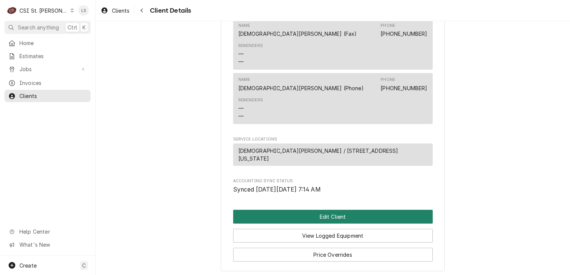
click at [351, 215] on button "Edit Client" at bounding box center [333, 217] width 200 height 14
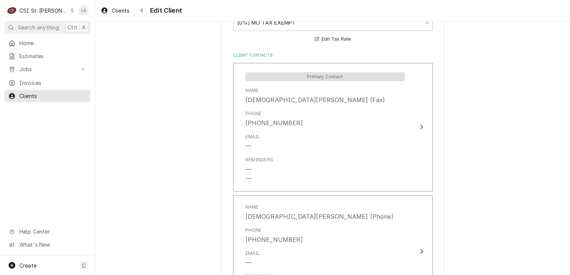
scroll to position [668, 0]
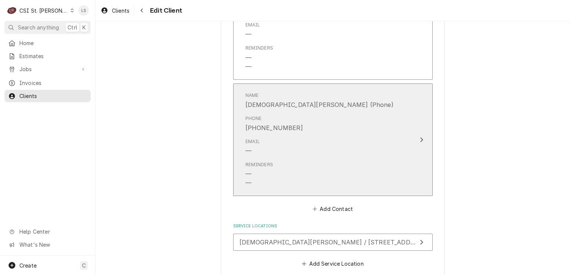
click at [342, 140] on div "Email —" at bounding box center [325, 146] width 159 height 23
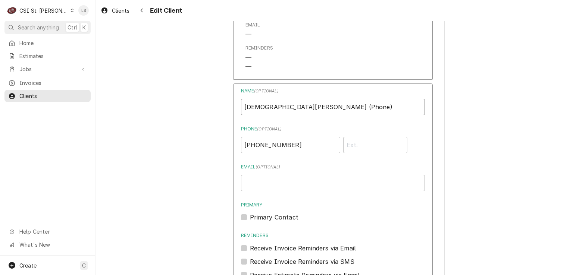
drag, startPoint x: 302, startPoint y: 104, endPoint x: 234, endPoint y: 104, distance: 67.6
click at [234, 104] on div "Name ( optional ) [GEOGRAPHIC_DATA][PERSON_NAME] (Phone) Phone ( optional ) [PH…" at bounding box center [333, 223] width 200 height 279
click at [288, 108] on input "Phone)" at bounding box center [333, 107] width 184 height 16
type input "Phone"
click at [272, 181] on input "Email ( optional )" at bounding box center [333, 183] width 184 height 16
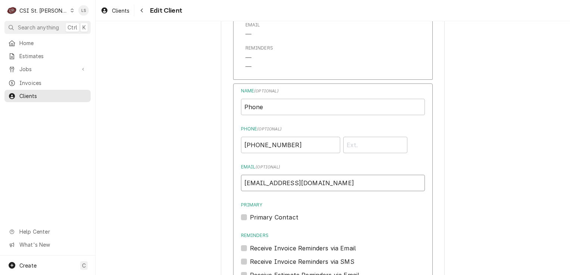
type input "revholbrook@charter.net"
click at [250, 215] on label "Primary Contact" at bounding box center [274, 217] width 49 height 9
click at [250, 215] on input "Primary" at bounding box center [342, 221] width 184 height 16
checkbox input "true"
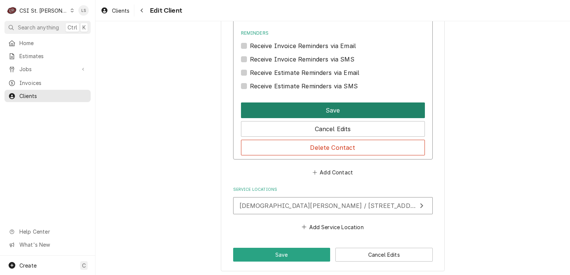
click at [305, 113] on button "Save" at bounding box center [333, 111] width 184 height 16
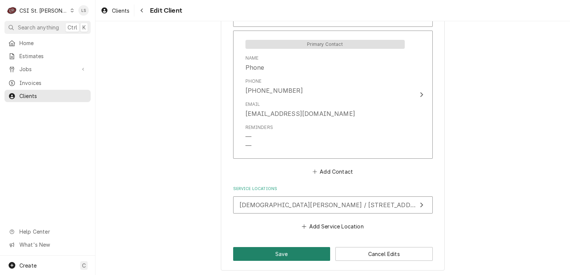
click at [290, 252] on button "Save" at bounding box center [281, 254] width 97 height 14
type textarea "x"
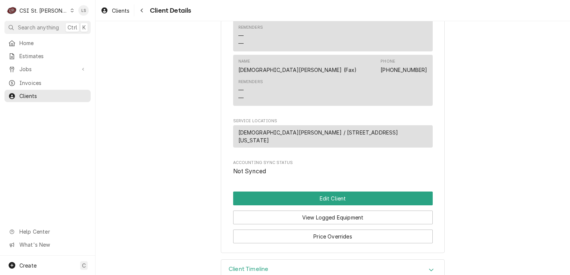
scroll to position [295, 0]
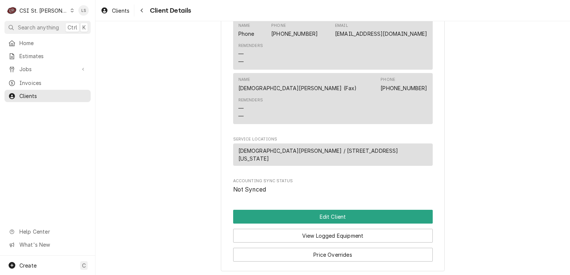
click at [71, 10] on icon "Dynamic Content Wrapper" at bounding box center [72, 11] width 3 height 4
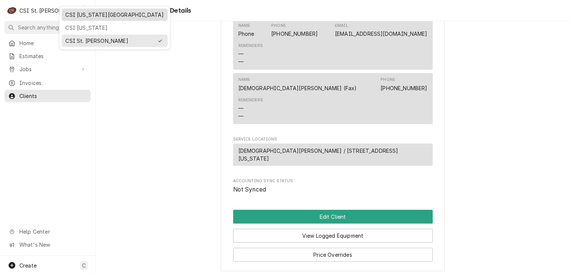
click at [75, 15] on div "CSI [US_STATE][GEOGRAPHIC_DATA]" at bounding box center [114, 15] width 99 height 8
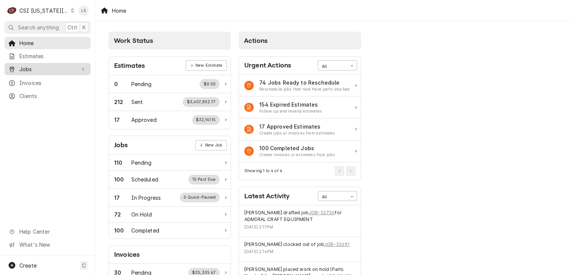
click at [51, 70] on span "Jobs" at bounding box center [47, 69] width 56 height 8
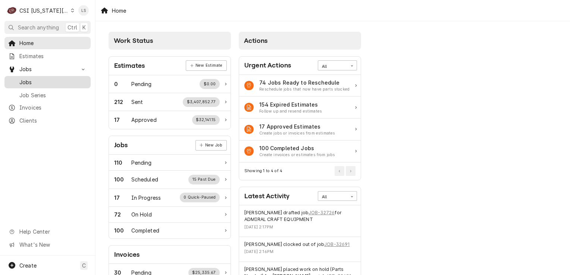
click at [44, 78] on span "Jobs" at bounding box center [53, 82] width 68 height 8
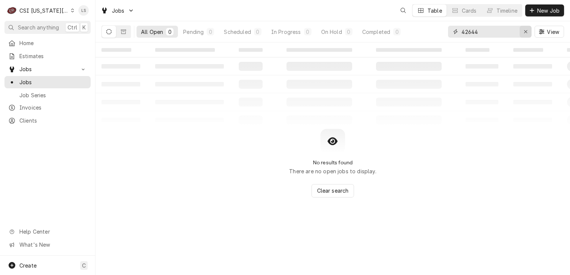
click at [527, 30] on icon "Erase input" at bounding box center [526, 31] width 4 height 5
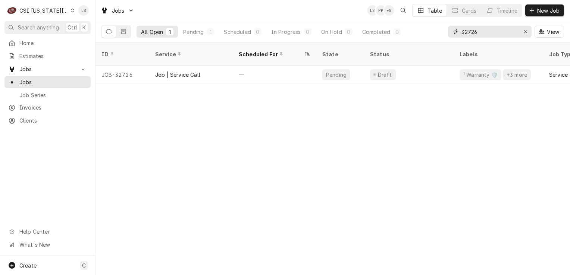
type input "32726"
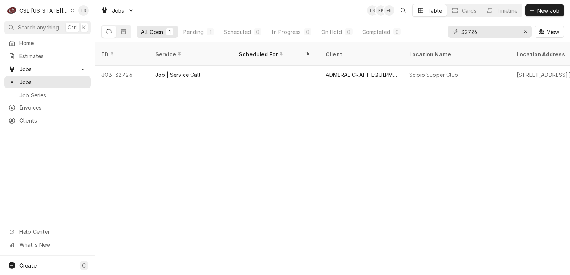
scroll to position [0, 427]
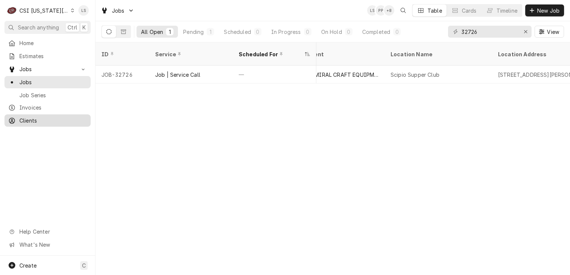
click at [39, 118] on span "Clients" at bounding box center [53, 121] width 68 height 8
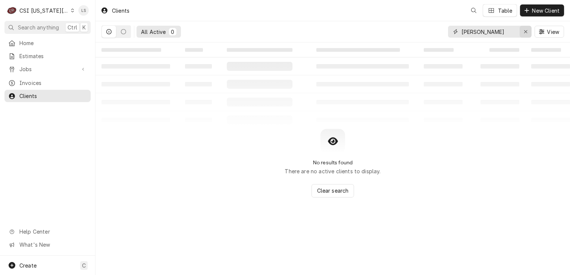
click at [523, 32] on div "Erase input" at bounding box center [525, 31] width 7 height 7
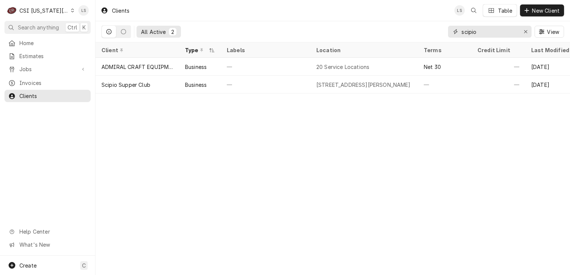
type input "scipio"
click at [19, 71] on div "Jobs" at bounding box center [47, 69] width 83 height 9
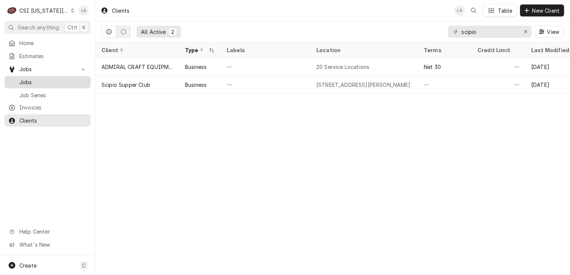
click at [32, 79] on span "Jobs" at bounding box center [53, 82] width 68 height 8
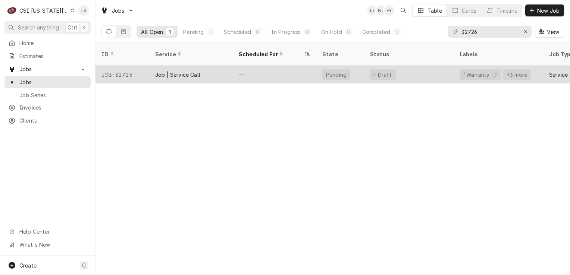
click at [124, 66] on div "JOB-32726" at bounding box center [123, 75] width 54 height 18
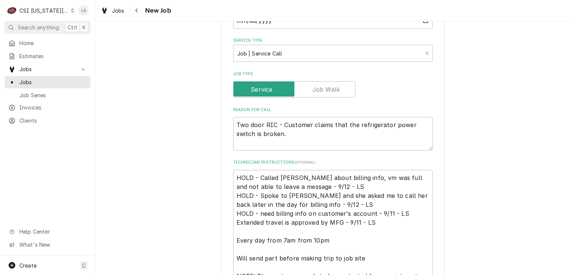
scroll to position [299, 0]
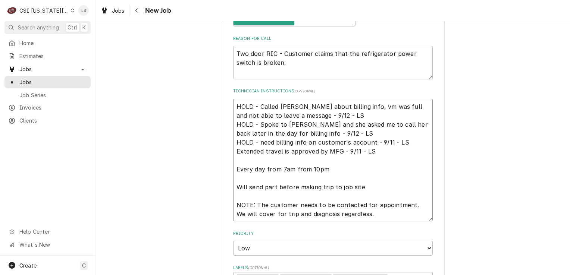
click at [233, 104] on textarea "HOLD - Called [PERSON_NAME] about billing info, vm was full and not able to lea…" at bounding box center [333, 160] width 200 height 123
type textarea "x"
type textarea "HOLD - Called [PERSON_NAME] about billing info, vm was full and not able to lea…"
click at [233, 104] on textarea "HOLD - Called [PERSON_NAME] about billing info, vm was full and not able to lea…" at bounding box center [333, 165] width 200 height 132
type textarea "x"
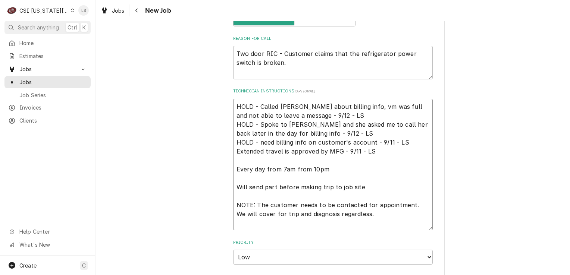
type textarea "N HOLD - Called [PERSON_NAME] about billing info, vm was full and not able to l…"
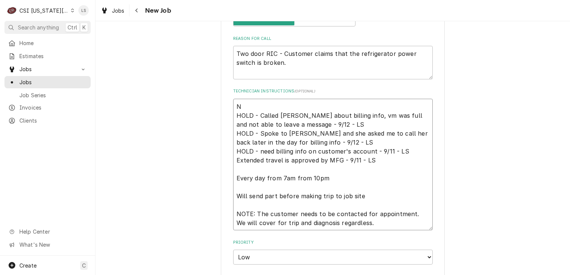
type textarea "x"
type textarea "No HOLD - Called [PERSON_NAME] about billing info, vm was full and not able to …"
type textarea "x"
type textarea "No HOLD - Called [PERSON_NAME] about billing info, vm was full and not able to …"
type textarea "x"
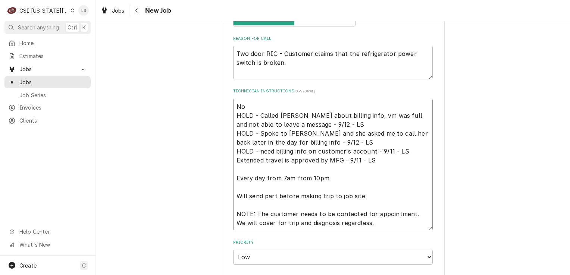
type textarea "No l HOLD - Called [PERSON_NAME] about billing info, vm was full and not able t…"
type textarea "x"
type textarea "No lo HOLD - Called [PERSON_NAME] about billing info, vm was full and not able …"
type textarea "x"
type textarea "No lon HOLD - Called [PERSON_NAME] about billing info, vm was full and not able…"
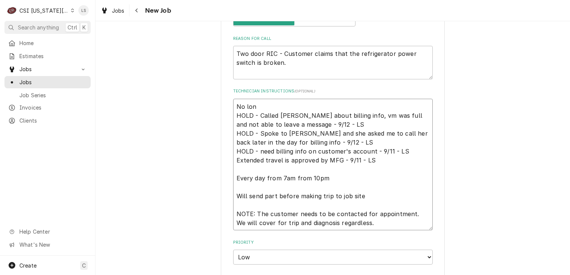
type textarea "x"
type textarea "No long HOLD - Called [PERSON_NAME] about billing info, vm was full and not abl…"
type textarea "x"
type textarea "No longe HOLD - Called [PERSON_NAME] about billing info, vm was full and not ab…"
type textarea "x"
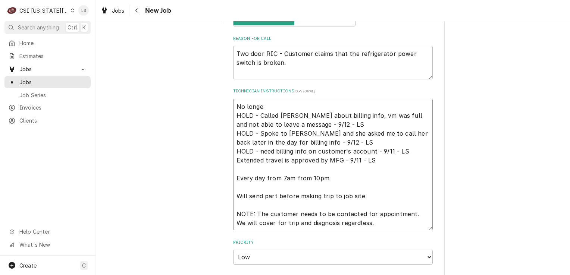
type textarea "No longer HOLD - Called [PERSON_NAME] about billing info, vm was full and not a…"
type textarea "x"
type textarea "No longer HOLD - Called [PERSON_NAME] about billing info, vm was full and not a…"
type textarea "x"
type textarea "No longer o HOLD - Called [PERSON_NAME] about billing info, vm was full and not…"
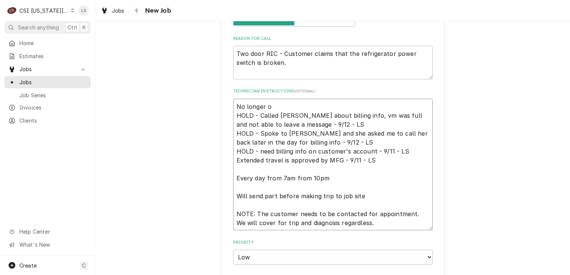
type textarea "x"
type textarea "No longer on HOLD - Called [PERSON_NAME] about billing info, vm was full and no…"
type textarea "x"
type textarea "No longer on HOLD - Called [PERSON_NAME] about billing info, vm was full and no…"
type textarea "x"
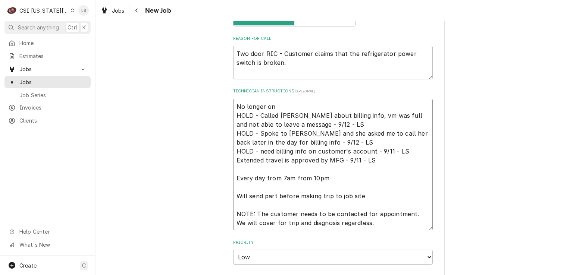
type textarea "No longer on h HOLD - Called [PERSON_NAME] about billing info, vm was full and …"
type textarea "x"
type textarea "No longer on ho HOLD - Called [PERSON_NAME] about billing info, vm was full and…"
type textarea "x"
type textarea "No longer on hol HOLD - Called [PERSON_NAME] about billing info, vm was full an…"
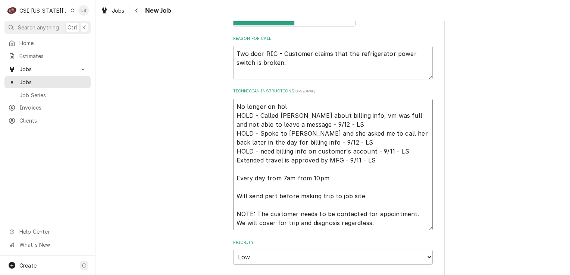
type textarea "x"
type textarea "No longer on hold HOLD - Called [PERSON_NAME] about billing info, vm was full a…"
type textarea "x"
type textarea "No longer on hold HOLD - Called [PERSON_NAME] about billing info, vm was full a…"
type textarea "x"
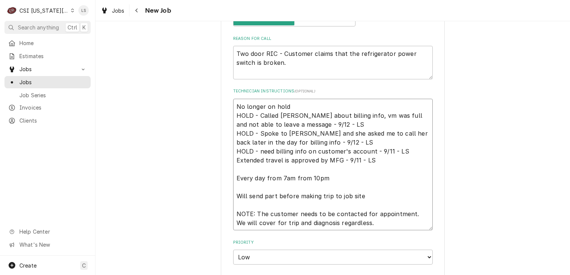
type textarea "No longer on hold - HOLD - Called [PERSON_NAME] about billing info, vm was full…"
type textarea "x"
type textarea "No longer on hold - N HOLD - Called [PERSON_NAME] about billing info, vm was fu…"
type textarea "x"
type textarea "No longer on hold - Nan HOLD - Called [PERSON_NAME] about billing info, vm was …"
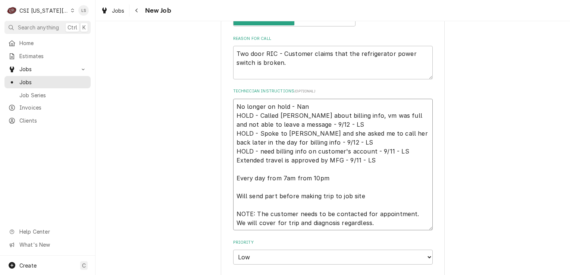
type textarea "x"
type textarea "No longer on hold - Nanc HOLD - Called [PERSON_NAME] about billing info, vm was…"
type textarea "x"
type textarea "No longer on hold - [PERSON_NAME] HOLD - Called [PERSON_NAME] about billing inf…"
type textarea "x"
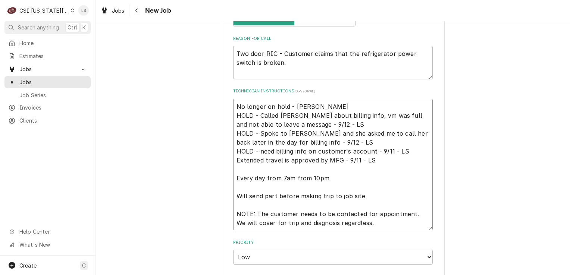
type textarea "No longer on hold - [PERSON_NAME] HOLD - Called [PERSON_NAME] about billing inf…"
type textarea "x"
type textarea "No longer on hold - [PERSON_NAME] HOLD - Called [PERSON_NAME] about billing inf…"
type textarea "x"
type textarea "No longer on hold - [PERSON_NAME] go HOLD - Called [PERSON_NAME] about billing …"
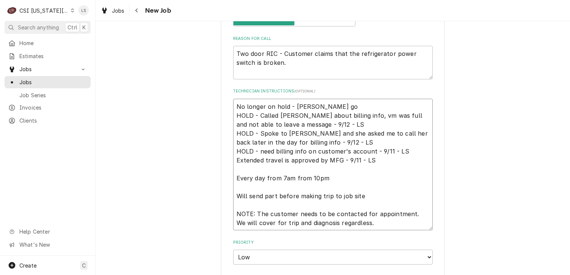
type textarea "x"
type textarea "No longer on hold - [PERSON_NAME] got HOLD - Called [PERSON_NAME] about billing…"
type textarea "x"
type textarea "No longer on hold - [PERSON_NAME] got HOLD - Called [PERSON_NAME] about billing…"
type textarea "x"
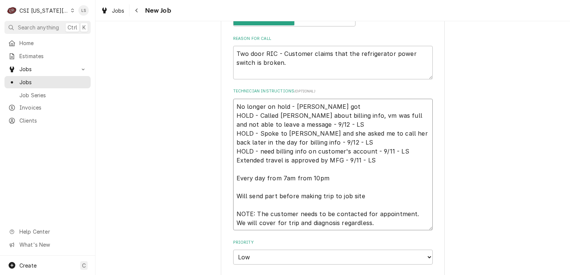
type textarea "No longer on hold - [PERSON_NAME] got C HOLD - Called [PERSON_NAME] about billi…"
type textarea "x"
type textarea "No longer on hold - [PERSON_NAME] got CC HOLD - Called [PERSON_NAME] about bill…"
type textarea "x"
type textarea "No longer on hold - [PERSON_NAME] got CC HOLD - Called [PERSON_NAME] about bill…"
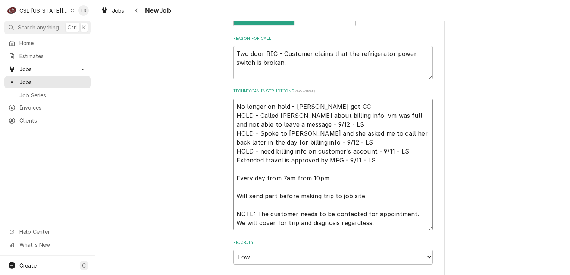
type textarea "x"
type textarea "No longer on hold - Nancy got CC i HOLD - Called Tammy about billing info, vm w…"
type textarea "x"
type textarea "No longer on hold - Nancy got CC in HOLD - Called Tammy about billing info, vm …"
type textarea "x"
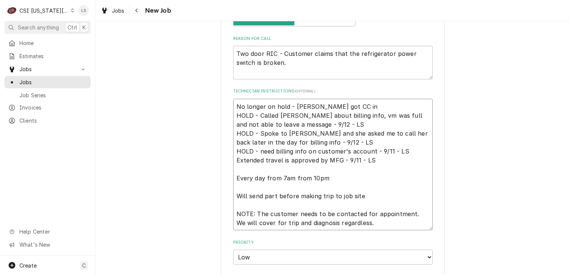
type textarea "No longer on hold - Nancy got CC in HOLD - Called Tammy about billing info, vm …"
type textarea "x"
type textarea "No longer on hold - Nancy got CC in f HOLD - Called Tammy about billing info, v…"
type textarea "x"
type textarea "No longer on hold - Nancy got CC in fr HOLD - Called Tammy about billing info, …"
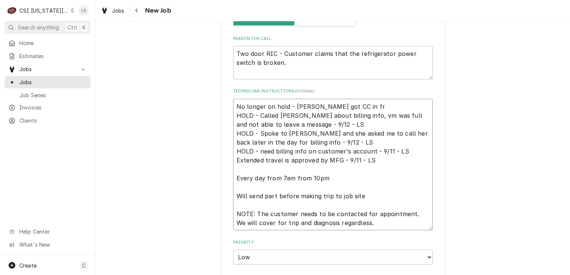
type textarea "x"
type textarea "No longer on hold - Nancy got CC in fro HOLD - Called Tammy about billing info,…"
type textarea "x"
type textarea "No longer on hold - Nancy got CC in from HOLD - Called Tammy about billing info…"
type textarea "x"
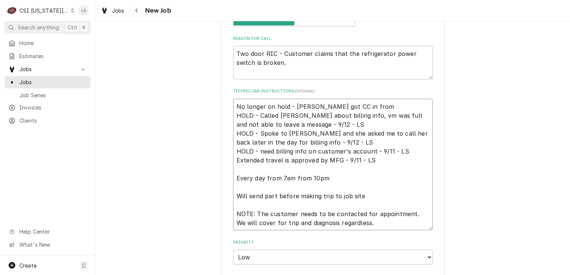
type textarea "No longer on hold - Nancy got CC in from HOLD - Called Tammy about billing info…"
type textarea "x"
type textarea "No longer on hold - Nancy got CC in from T HOLD - Called Tammy about billing in…"
type textarea "x"
type textarea "No longer on hold - Nancy got CC in from Ta HOLD - Called Tammy about billing i…"
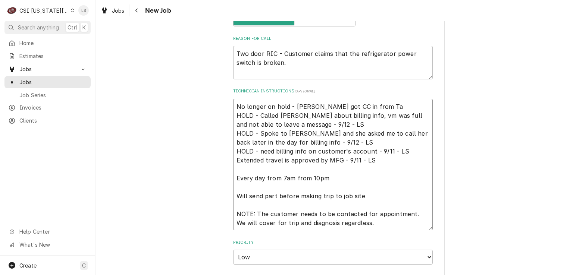
type textarea "x"
type textarea "No longer on hold - Nancy got CC in from Tam HOLD - Called Tammy about billing …"
type textarea "x"
type textarea "No longer on hold - Nancy got CC in from Tamm HOLD - Called Tammy about billing…"
type textarea "x"
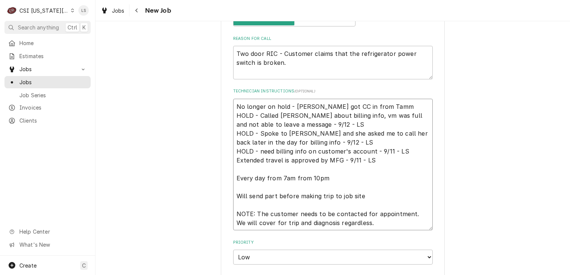
type textarea "No longer on hold - Nancy got CC in from Tammy HOLD - Called Tammy about billin…"
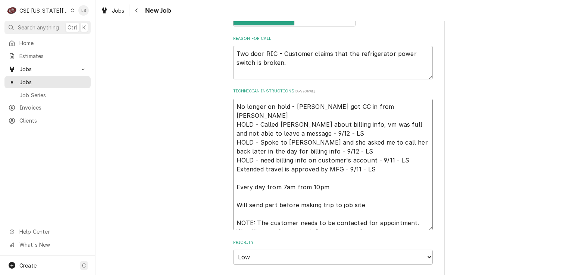
type textarea "x"
type textarea "No longer on hold - Nancy got CC in from Tammy HOLD - Called Tammy about billin…"
type textarea "x"
type textarea "No longer on hold - Nancy got CC in from Tammy - HOLD - Called Tammy about bill…"
type textarea "x"
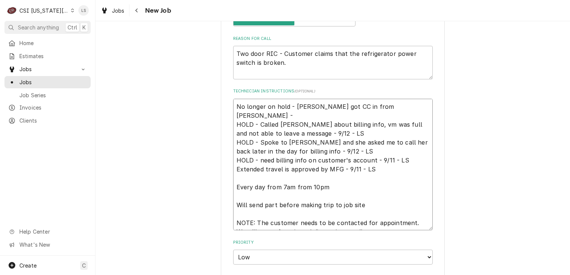
type textarea "No longer on hold - Nancy got CC in from Tammy - HOLD - Called Tammy about bill…"
type textarea "x"
type textarea "No longer on hold - Nancy got CC in from Tammy - 9 HOLD - Called Tammy about bi…"
type textarea "x"
type textarea "No longer on hold - Nancy got CC in from Tammy - 9/ HOLD - Called Tammy about b…"
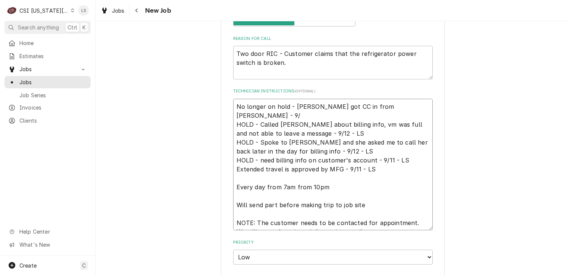
type textarea "x"
type textarea "No longer on hold - Nancy got CC in from Tammy - 9/1 HOLD - Called Tammy about …"
type textarea "x"
type textarea "No longer on hold - Nancy got CC in from Tammy - 9/13 HOLD - Called Tammy about…"
type textarea "x"
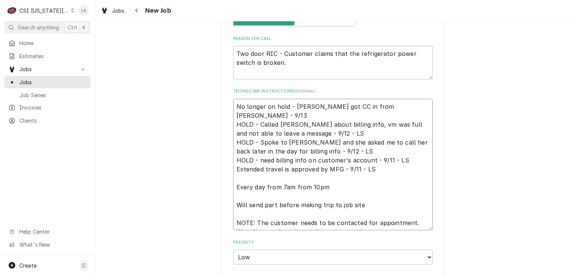
type textarea "No longer on hold - Nancy got CC in from Tammy - 9/13 HOLD - Called Tammy about…"
type textarea "x"
type textarea "No longer on hold - Nancy got CC in from Tammy - 9/13 - HOLD - Called Tammy abo…"
type textarea "x"
type textarea "No longer on hold - Nancy got CC in from Tammy - 9/13 - HOLD - Called Tammy abo…"
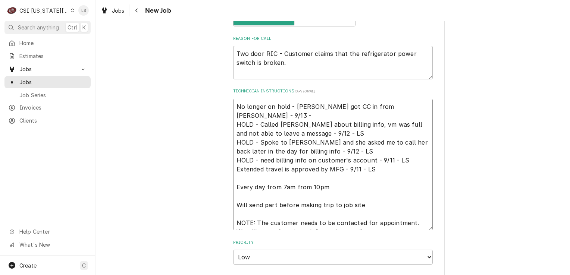
type textarea "x"
type textarea "No longer on hold - Nancy got CC in from Tammy - 9/13 - HOLD - Called Tammy abo…"
type textarea "x"
type textarea "No longer on hold - Nancy got CC in from Tammy - 9/13 HOLD - Called Tammy about…"
type textarea "x"
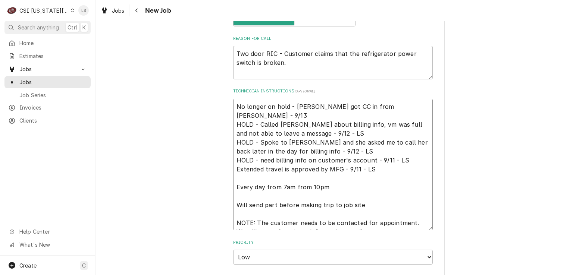
type textarea "No longer on hold - Nancy got CC in from Tammy - 9/13 HOLD - Called Tammy about…"
type textarea "x"
type textarea "No longer on hold - Nancy got CC in from Tammy - 9/1 HOLD - Called Tammy about …"
type textarea "x"
type textarea "No longer on hold - Nancy got CC in from Tammy - 9/12 HOLD - Called Tammy about…"
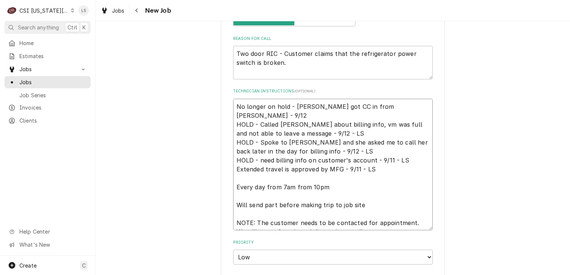
type textarea "x"
type textarea "No longer on hold - Nancy got CC in from Tammy - 9/12 - HOLD - Called Tammy abo…"
type textarea "x"
type textarea "No longer on hold - Nancy got CC in from Tammy - 9/12 - HOLD - Called Tammy abo…"
type textarea "x"
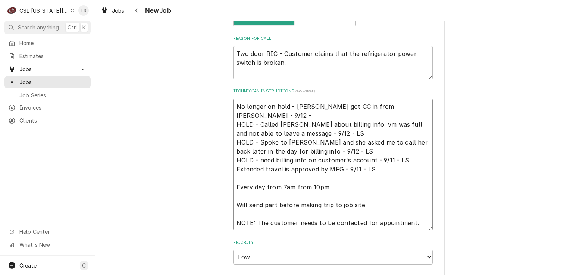
type textarea "No longer on hold - Nancy got CC in from Tammy - 9/12 - L HOLD - Called Tammy a…"
type textarea "x"
type textarea "No longer on hold - Nancy got CC in from Tammy - 9/12 - LS HOLD - Called Tammy …"
type textarea "x"
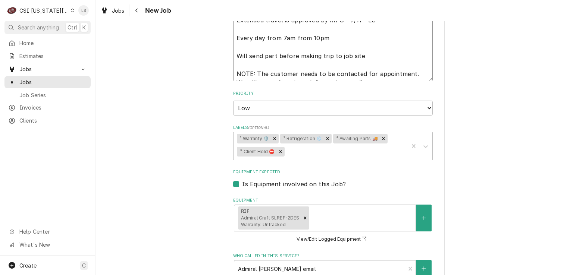
scroll to position [560, 0]
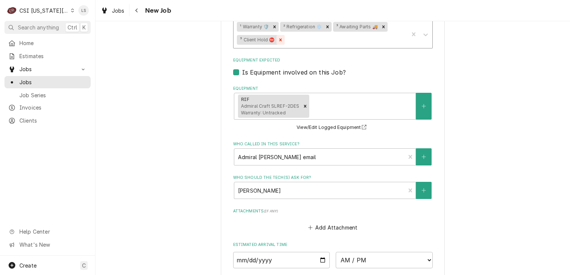
click at [279, 38] on icon "Remove ³ Client Hold ⛔️" at bounding box center [280, 39] width 3 height 3
type textarea "No longer on hold - Nancy got CC in from Tammy - 9/12 - LS HOLD - Called Tammy …"
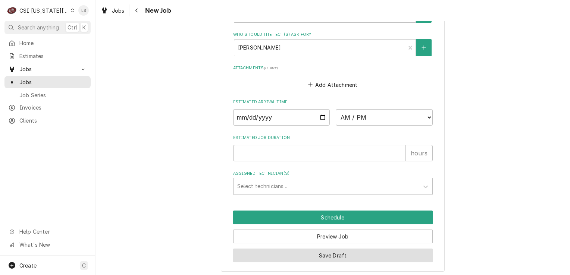
click at [311, 256] on button "Save Draft" at bounding box center [333, 256] width 200 height 14
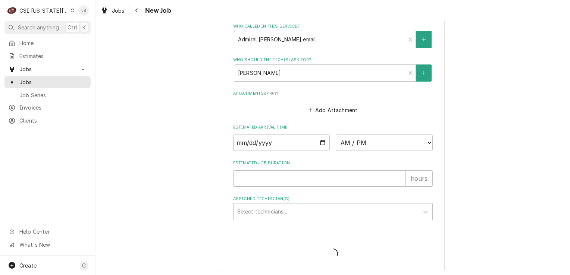
type textarea "x"
